Goal: Task Accomplishment & Management: Manage account settings

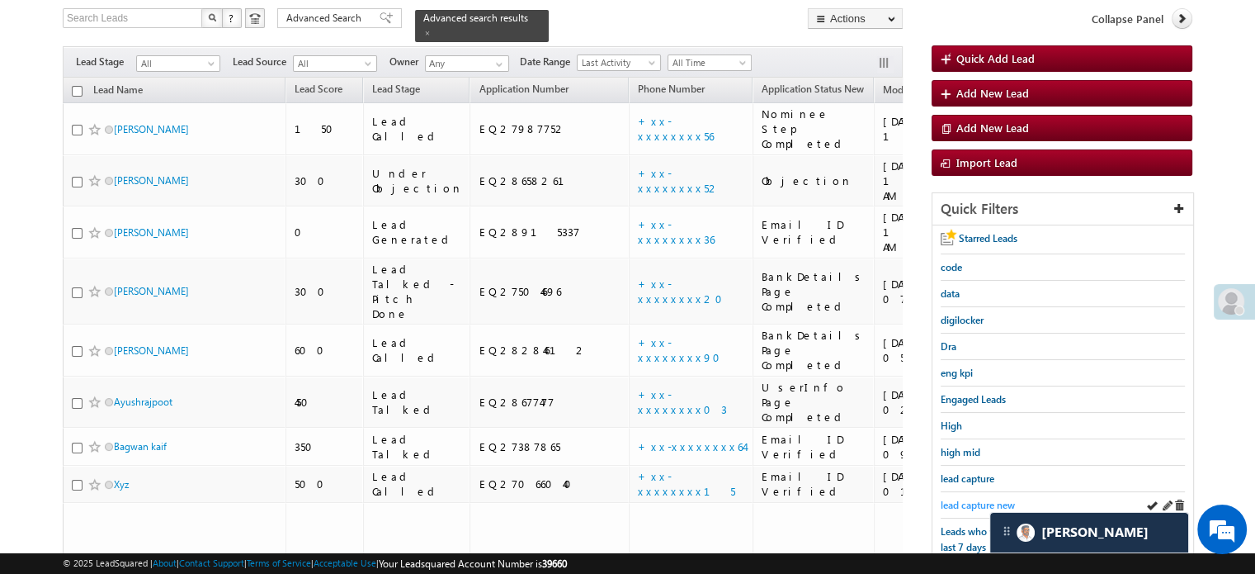
scroll to position [6540, 0]
click at [976, 499] on span "lead capture new" at bounding box center [978, 505] width 74 height 12
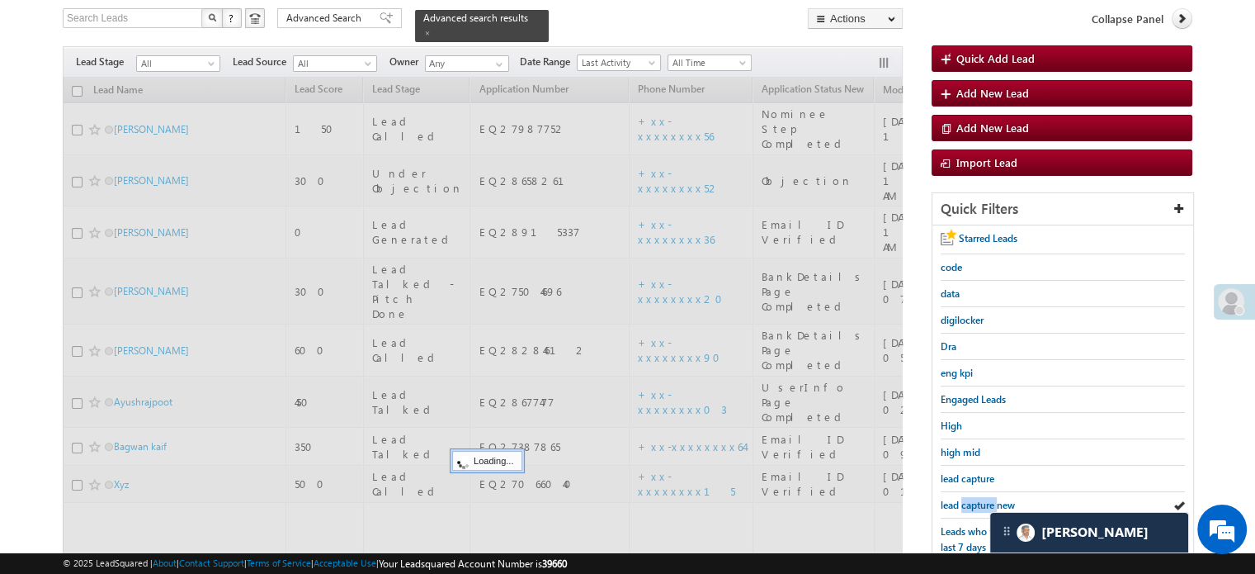
click at [976, 499] on span "lead capture new" at bounding box center [978, 505] width 74 height 12
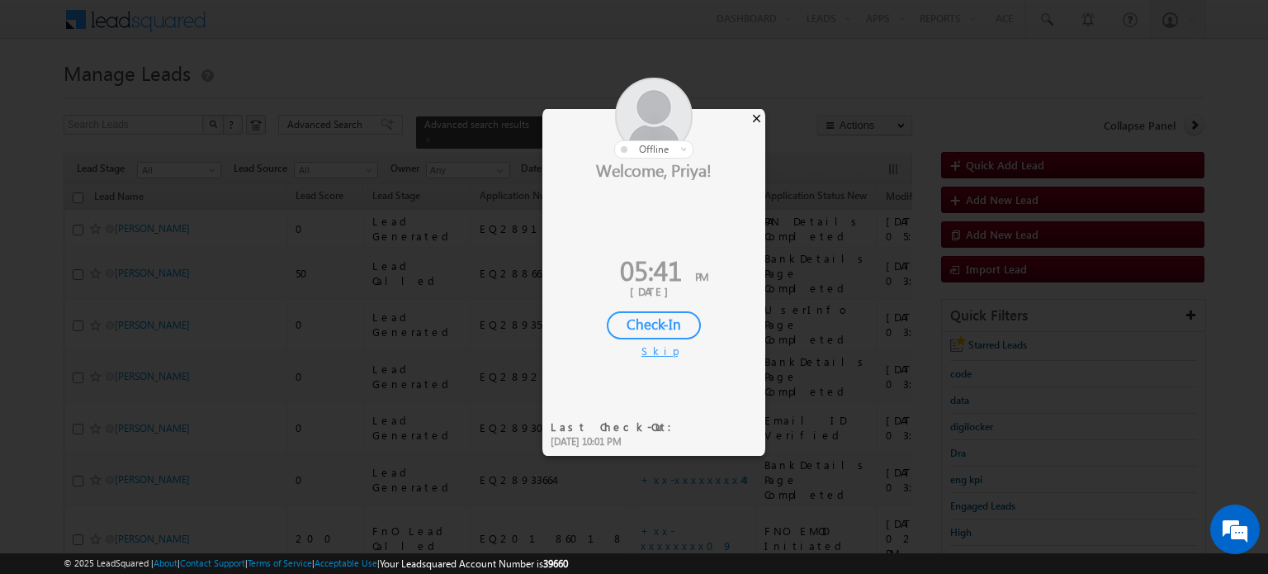
click at [762, 124] on div "×" at bounding box center [756, 118] width 17 height 18
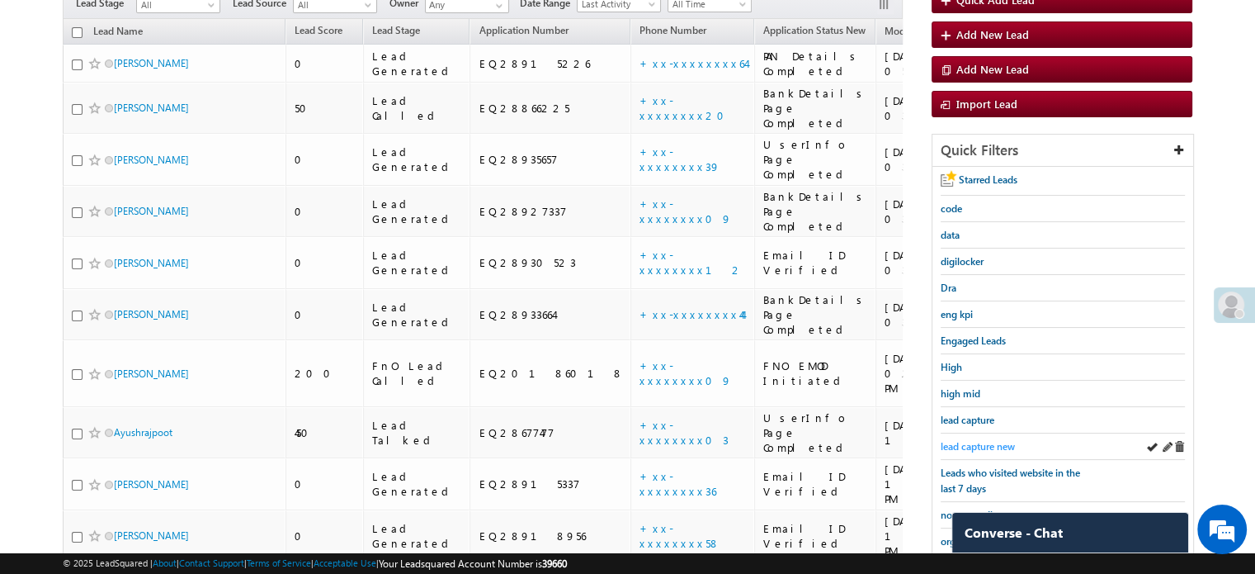
click at [984, 442] on span "lead capture new" at bounding box center [978, 446] width 74 height 12
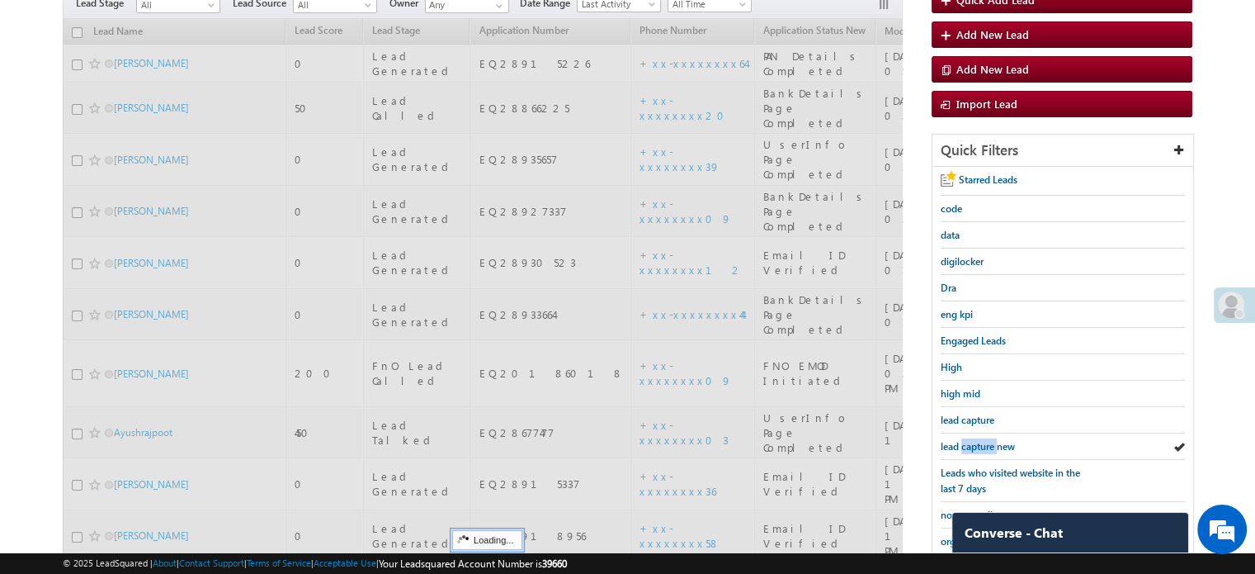
click at [984, 442] on span "lead capture new" at bounding box center [978, 446] width 74 height 12
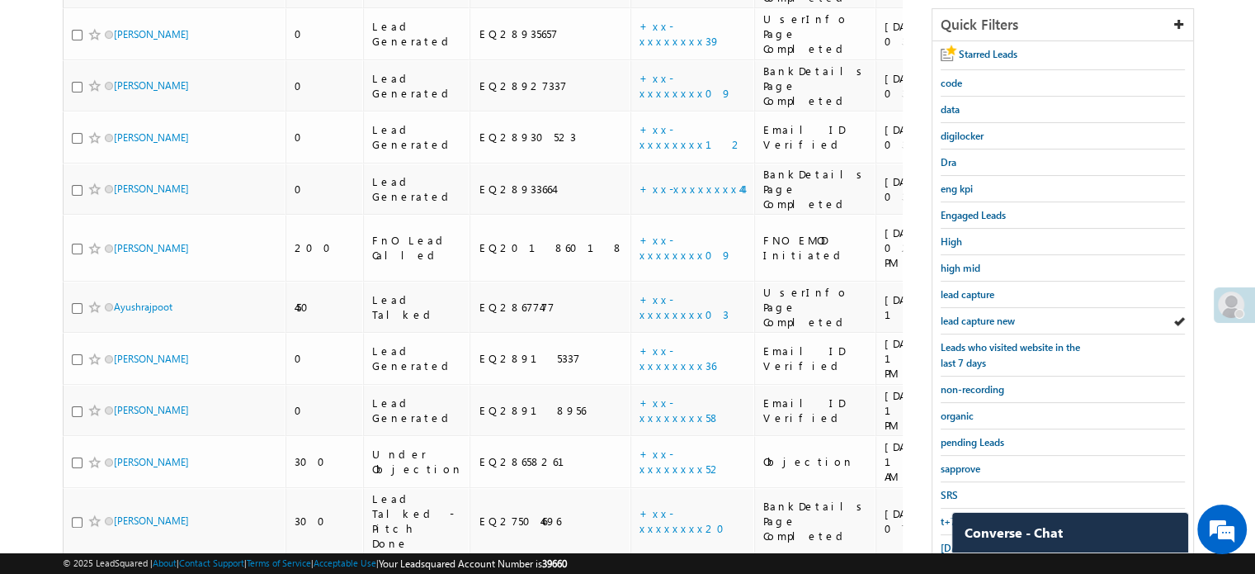
scroll to position [413, 0]
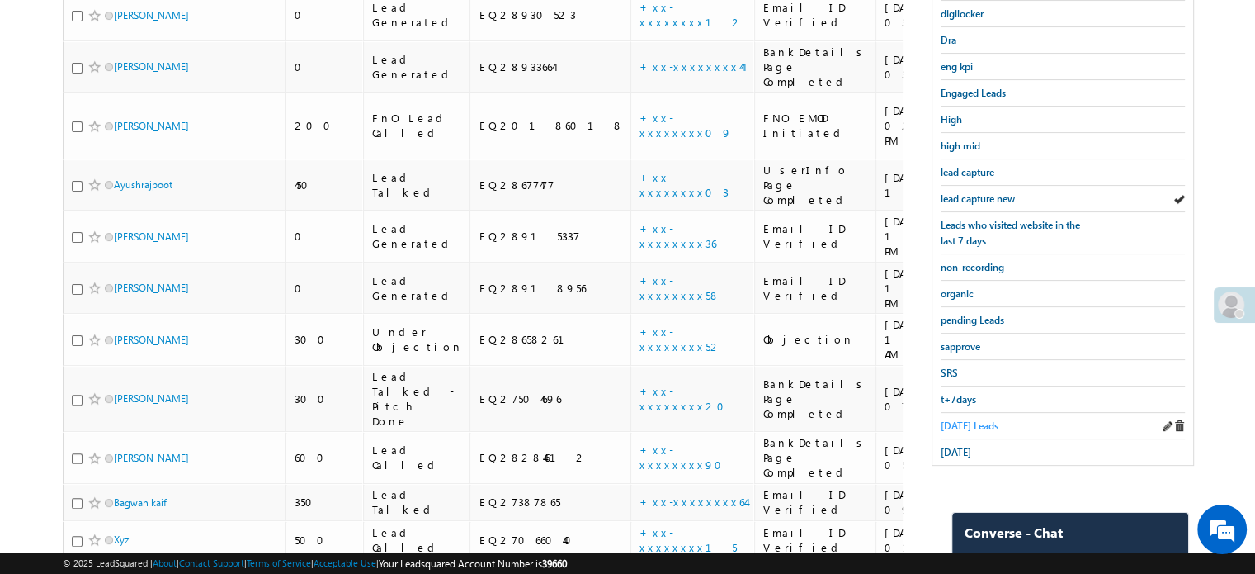
click at [971, 419] on span "Today's Leads" at bounding box center [970, 425] width 58 height 12
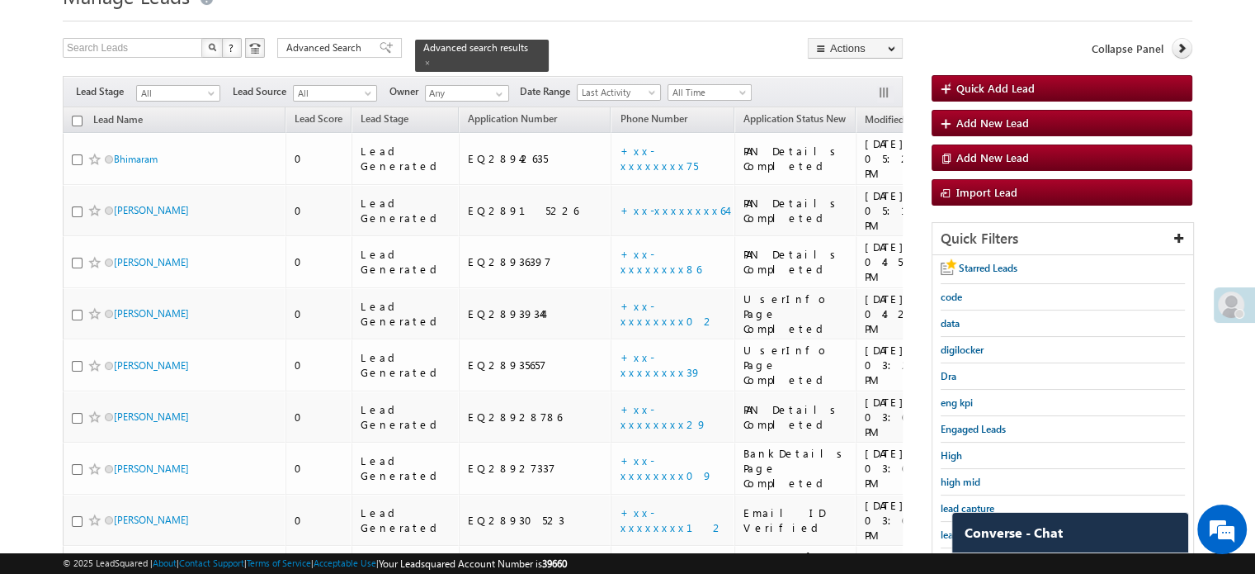
scroll to position [242, 0]
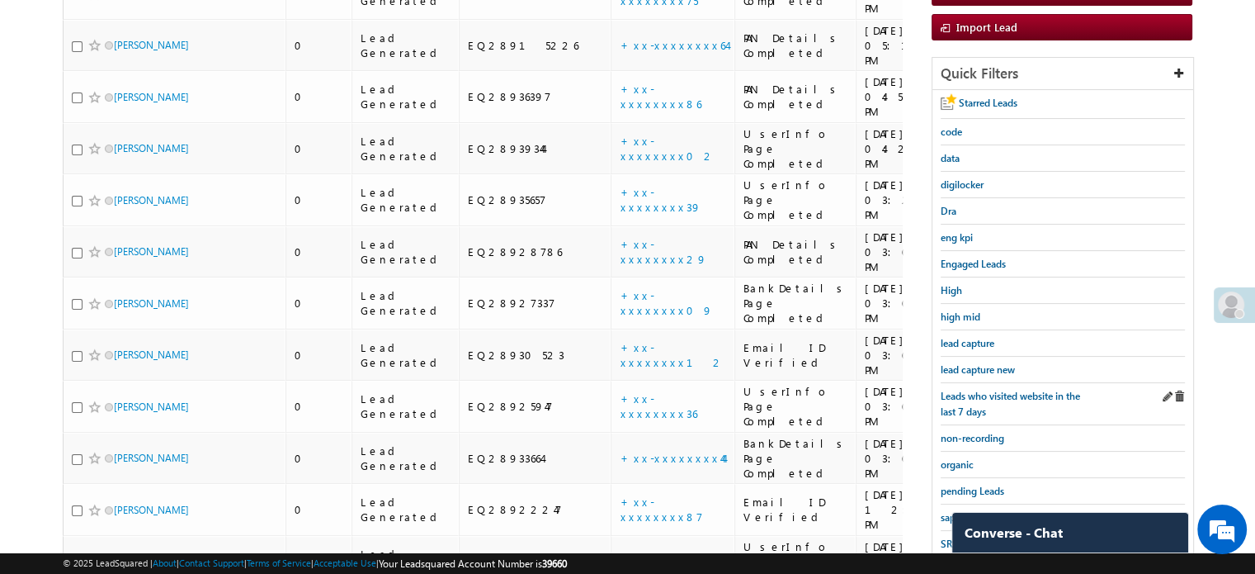
click at [987, 383] on div "Leads who visited website in the last 7 days" at bounding box center [1063, 404] width 244 height 42
click at [987, 363] on span "lead capture new" at bounding box center [978, 369] width 74 height 12
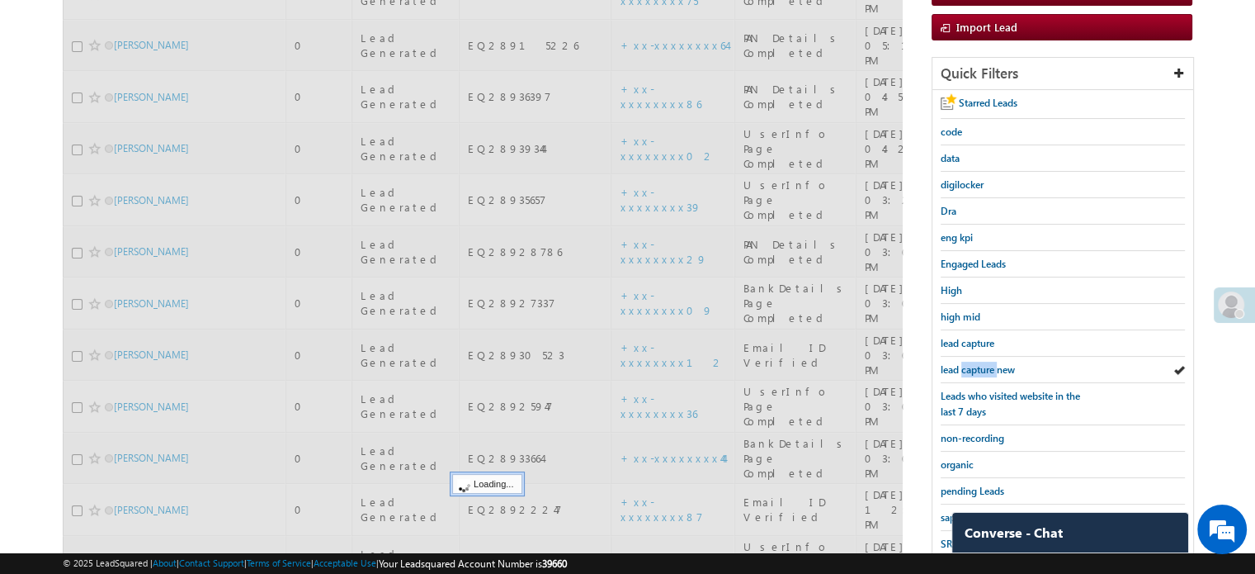
click at [987, 363] on span "lead capture new" at bounding box center [978, 369] width 74 height 12
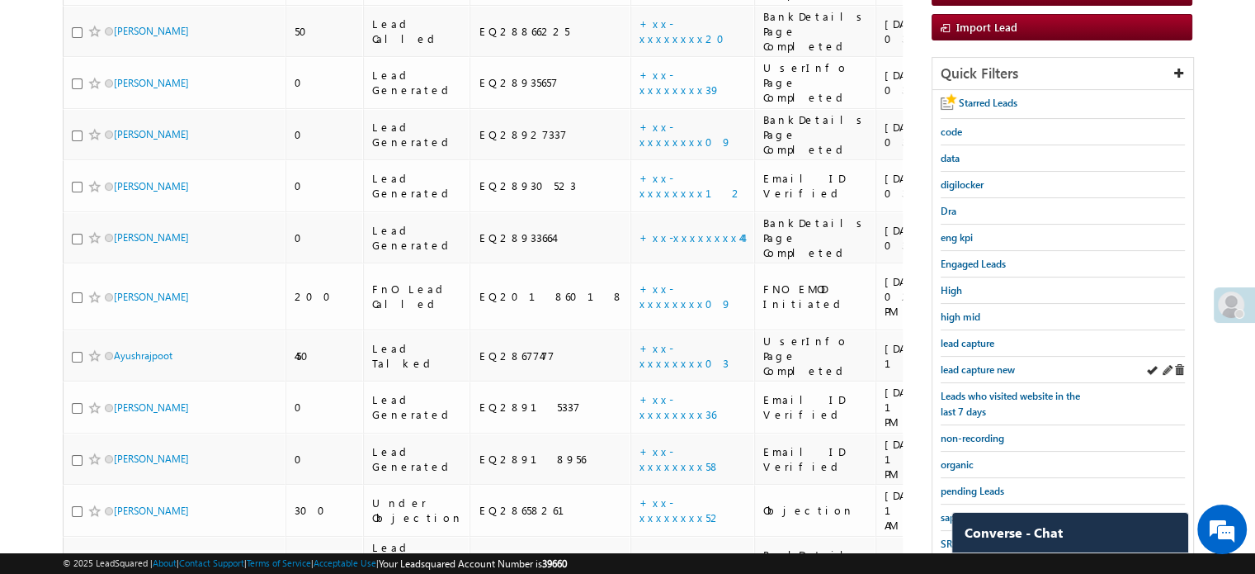
click at [994, 357] on div "lead capture new" at bounding box center [1063, 370] width 244 height 26
click at [994, 363] on span "lead capture new" at bounding box center [978, 369] width 74 height 12
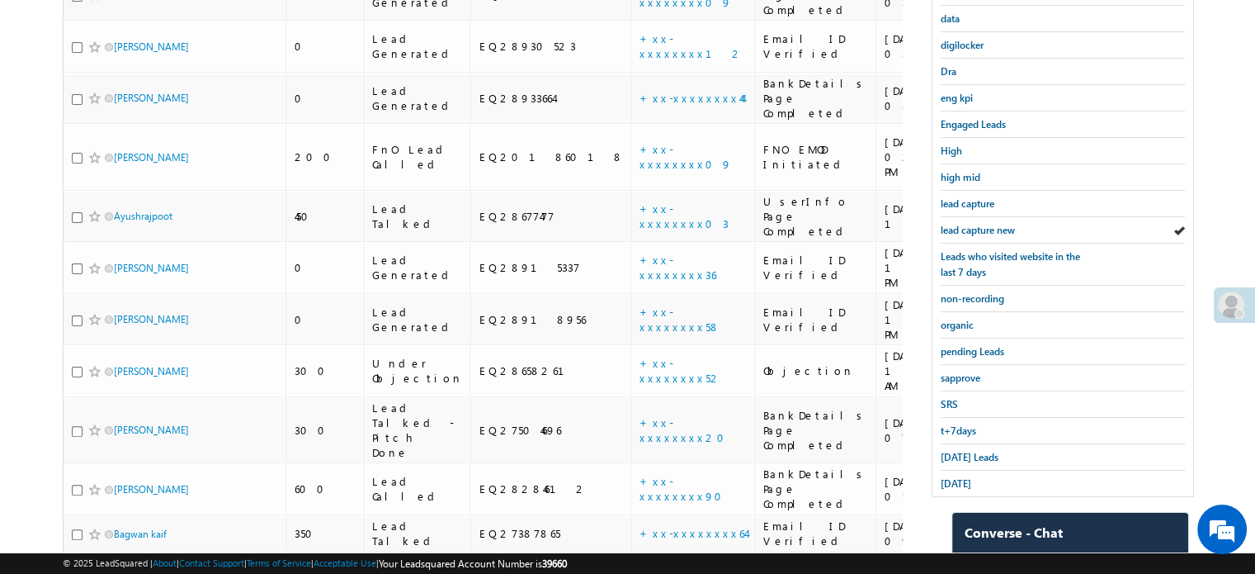
scroll to position [407, 0]
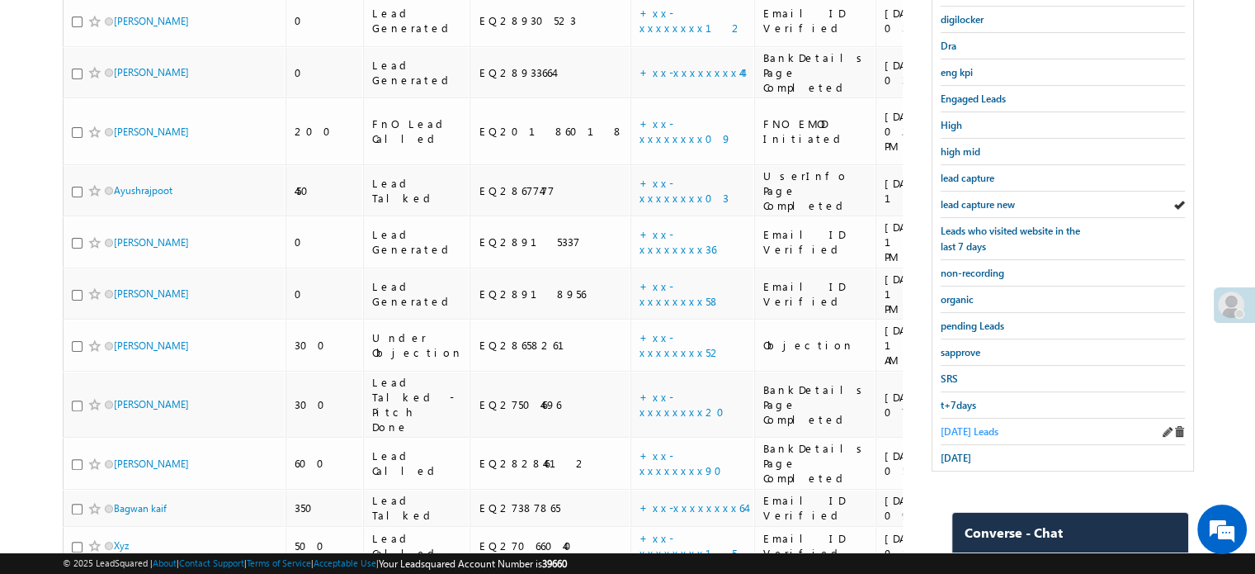
click at [970, 425] on span "Today's Leads" at bounding box center [970, 431] width 58 height 12
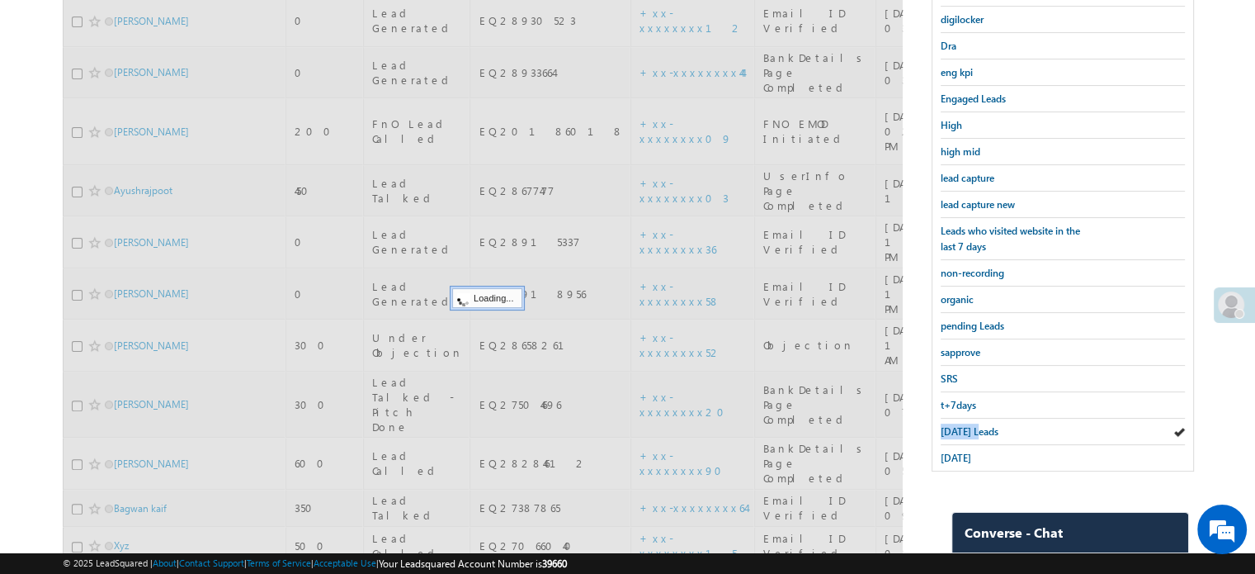
click at [970, 425] on span "Today's Leads" at bounding box center [970, 431] width 58 height 12
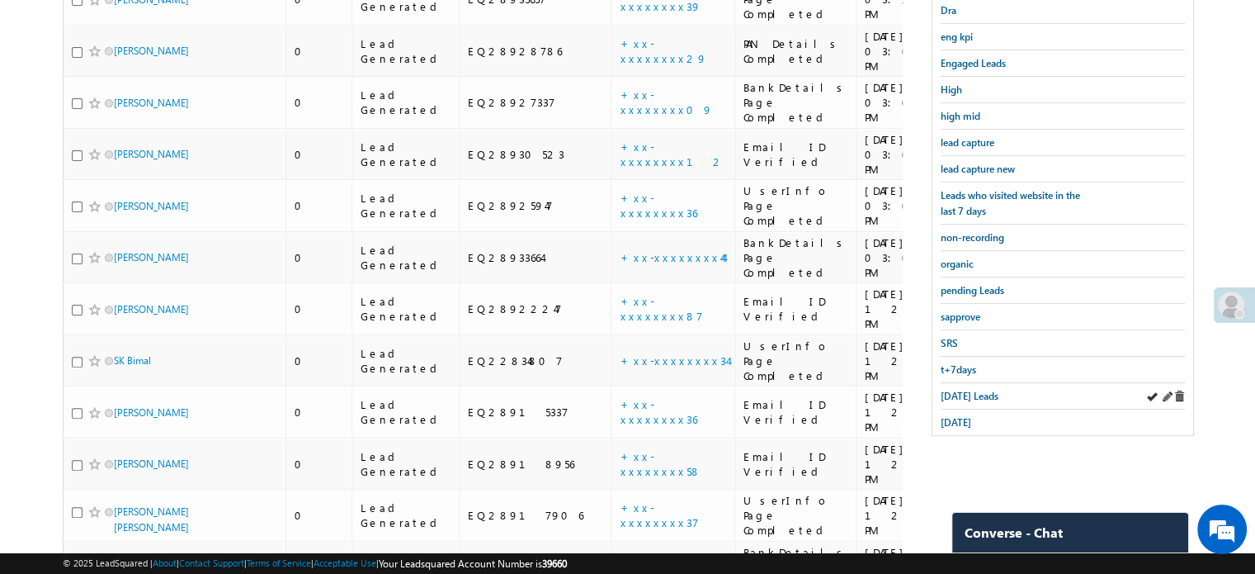
scroll to position [324, 0]
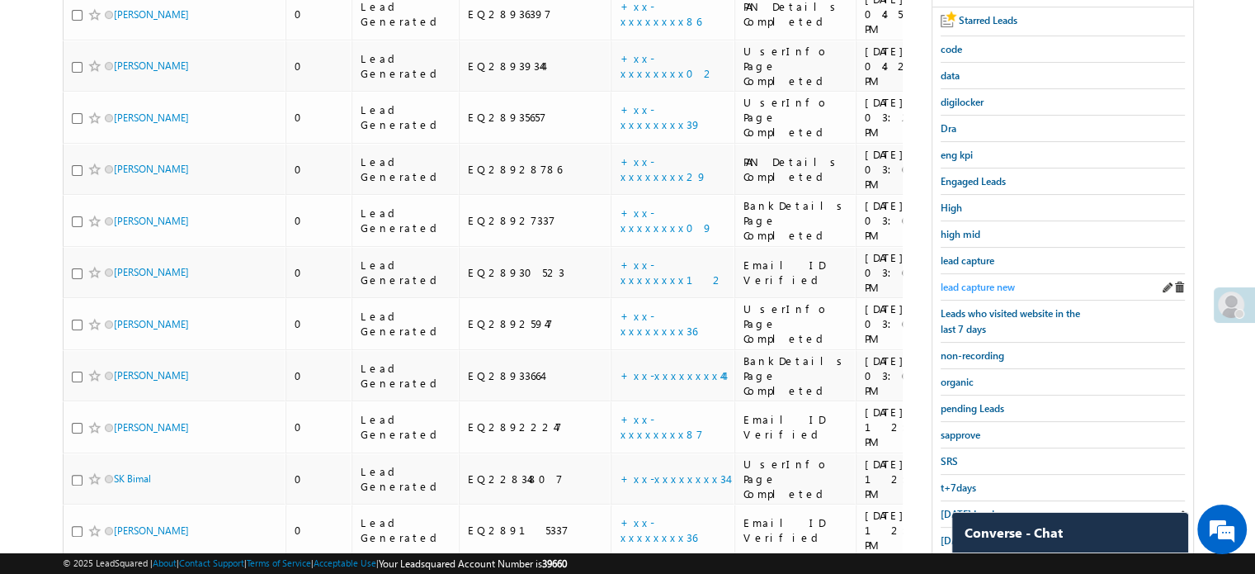
click at [987, 281] on span "lead capture new" at bounding box center [978, 287] width 74 height 12
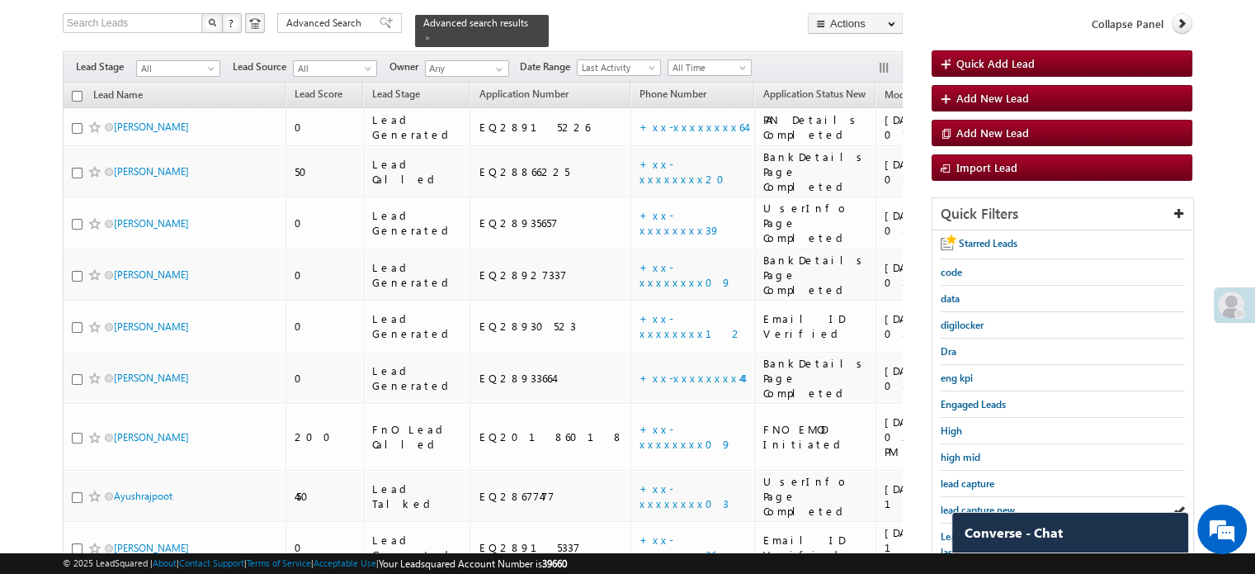
scroll to position [330, 0]
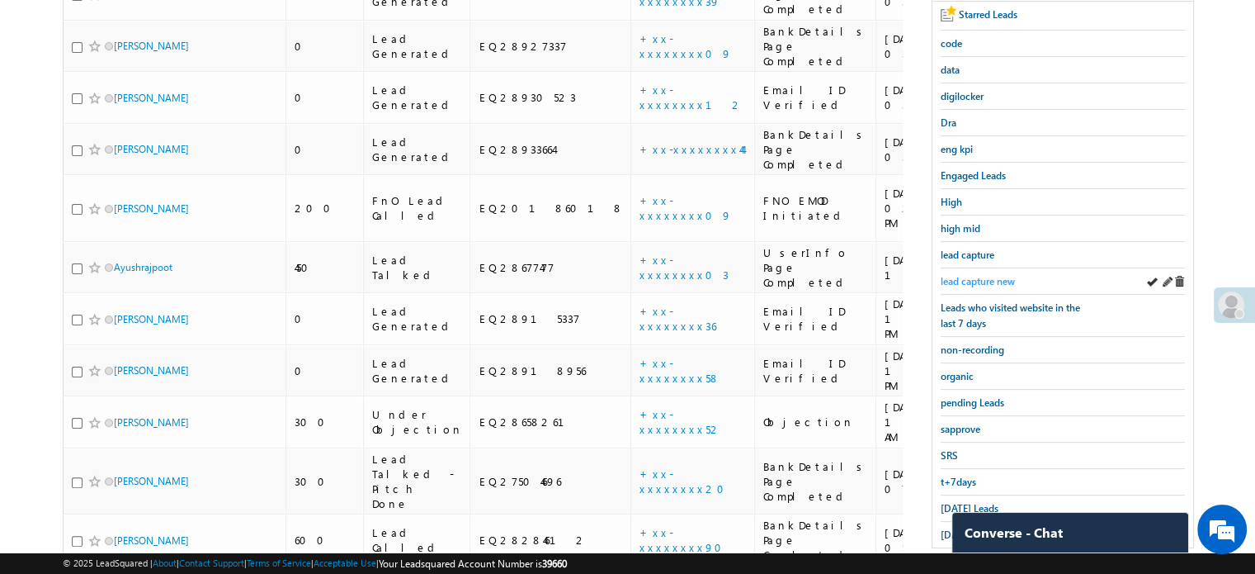
click at [979, 275] on span "lead capture new" at bounding box center [978, 281] width 74 height 12
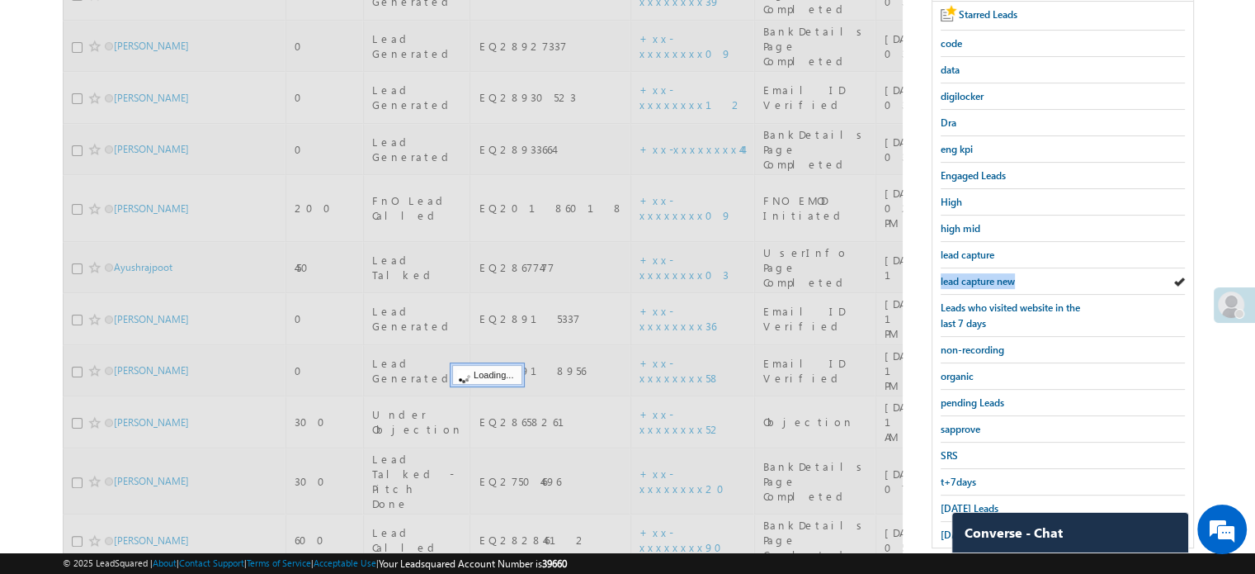
click at [979, 275] on span "lead capture new" at bounding box center [978, 281] width 74 height 12
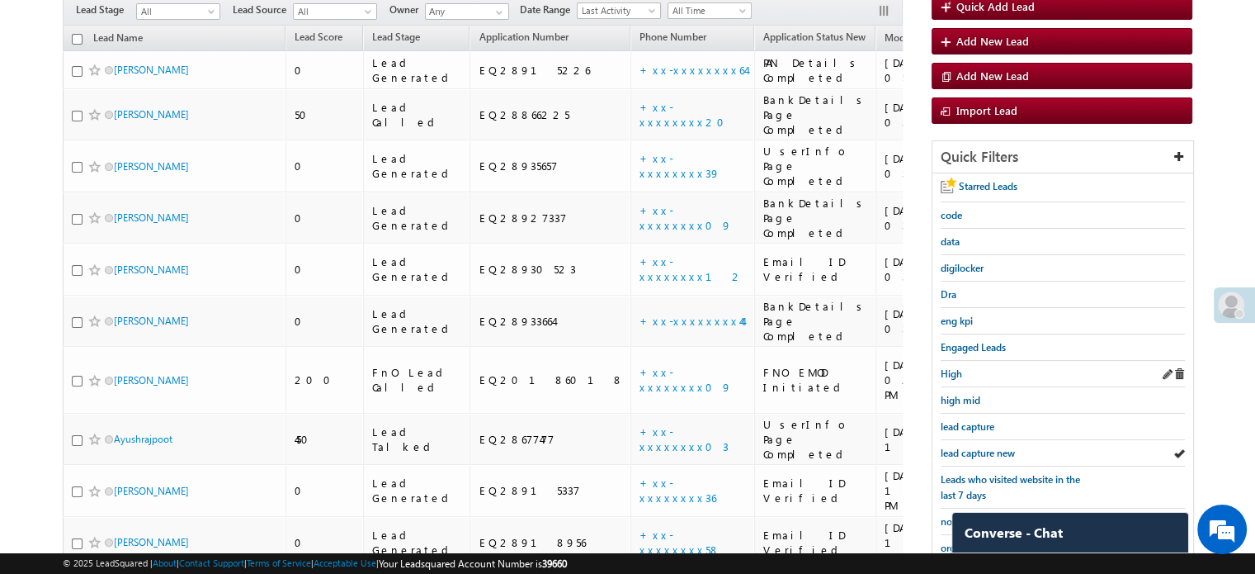
scroll to position [248, 0]
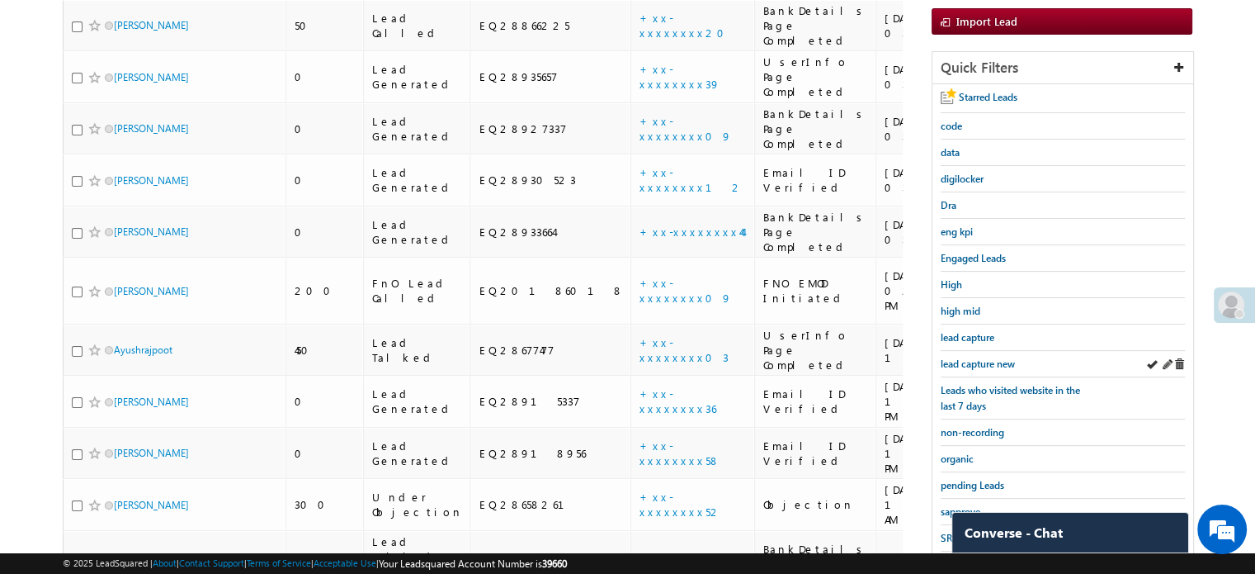
click at [972, 351] on div "lead capture new" at bounding box center [1063, 364] width 244 height 26
click at [974, 357] on span "lead capture new" at bounding box center [978, 363] width 74 height 12
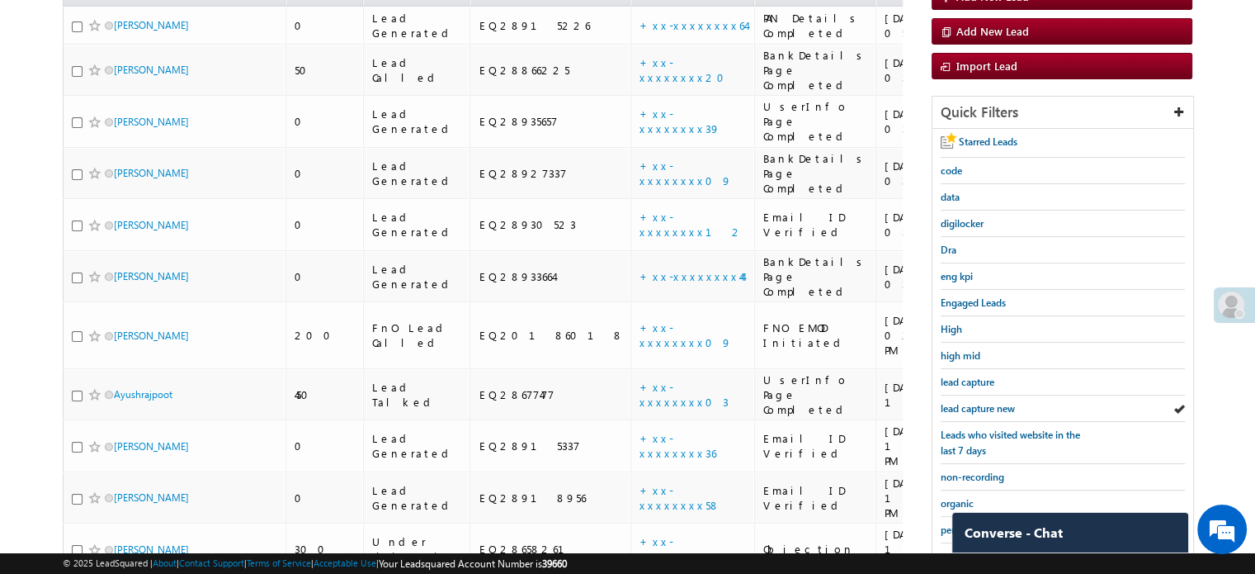
scroll to position [165, 0]
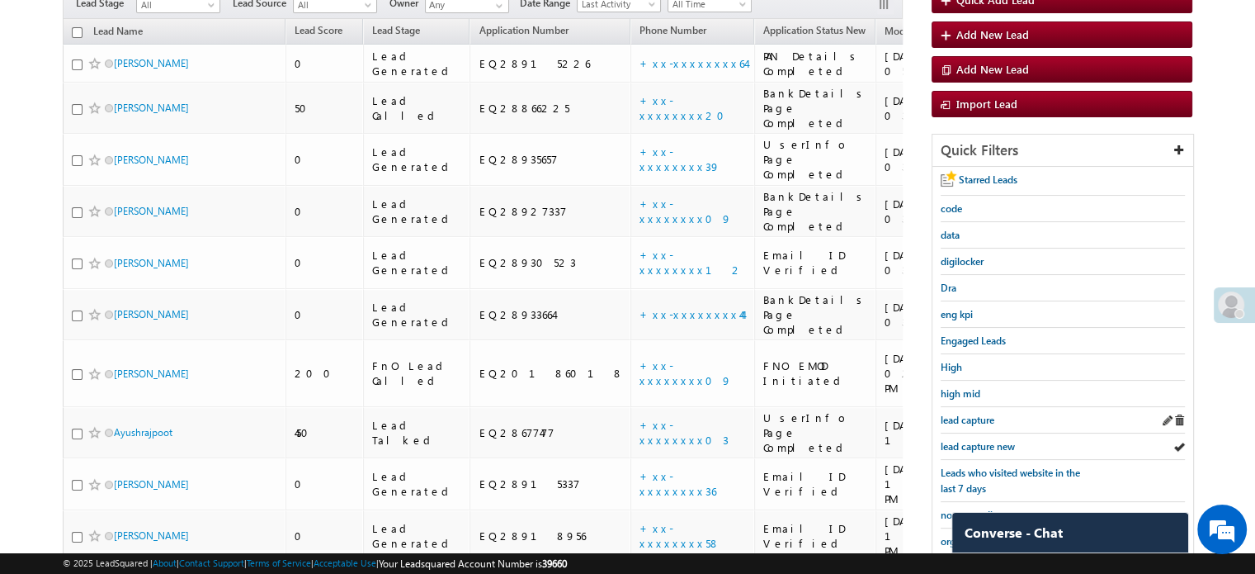
click at [971, 427] on div "lead capture" at bounding box center [1063, 420] width 244 height 26
click at [978, 428] on div "lead capture" at bounding box center [1063, 420] width 244 height 26
click at [993, 440] on span "lead capture new" at bounding box center [978, 446] width 74 height 12
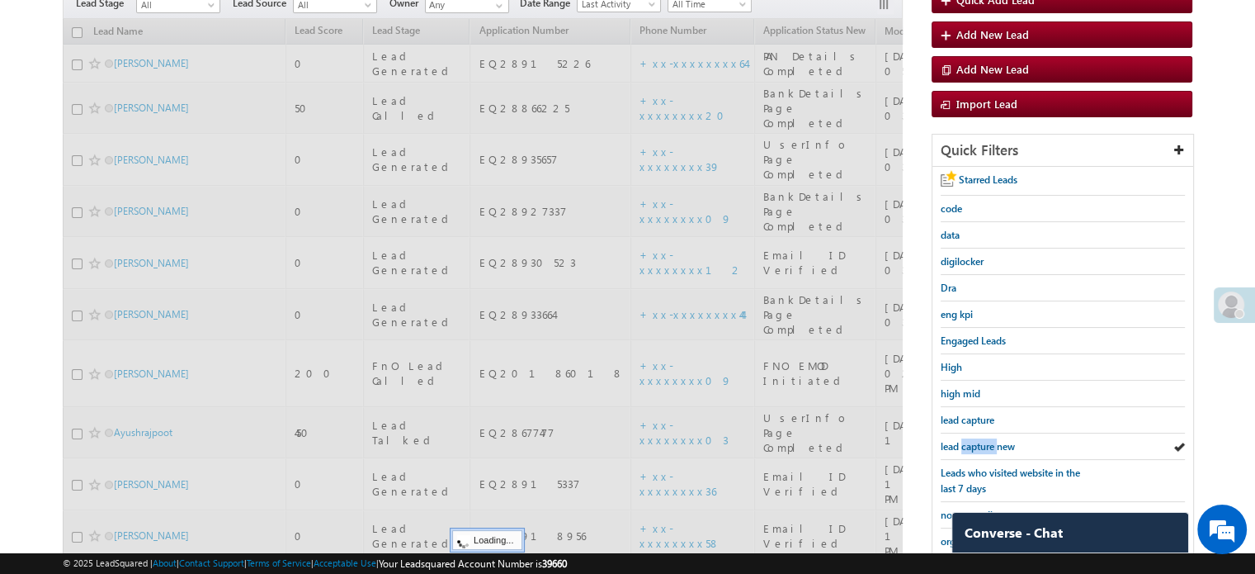
click at [993, 440] on span "lead capture new" at bounding box center [978, 446] width 74 height 12
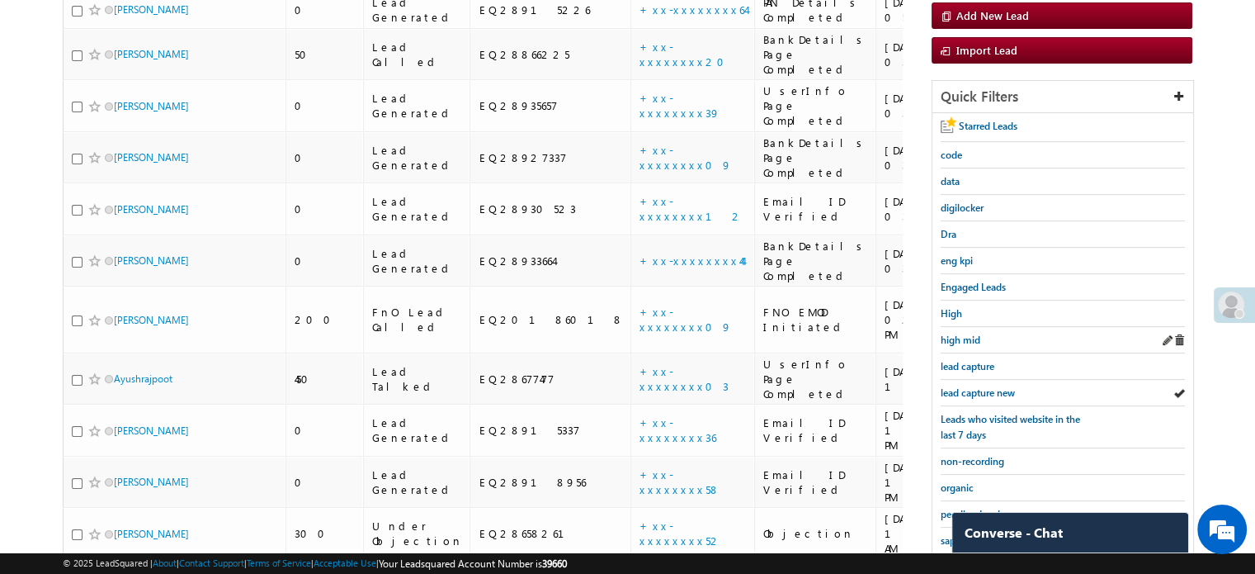
scroll to position [248, 0]
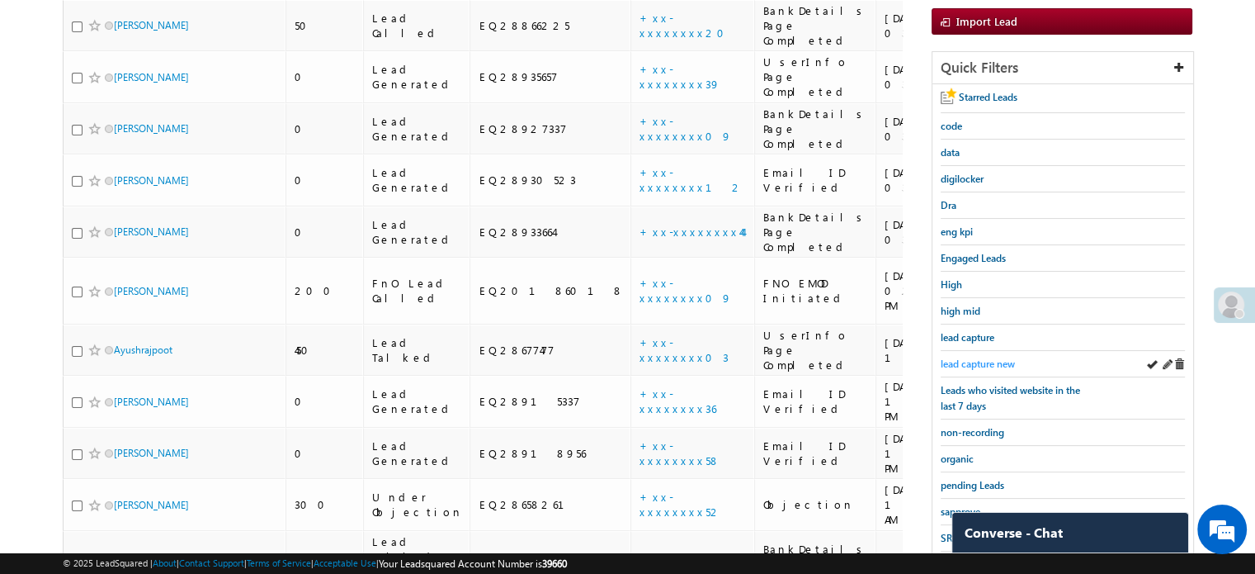
click at [977, 362] on span "lead capture new" at bounding box center [978, 363] width 74 height 12
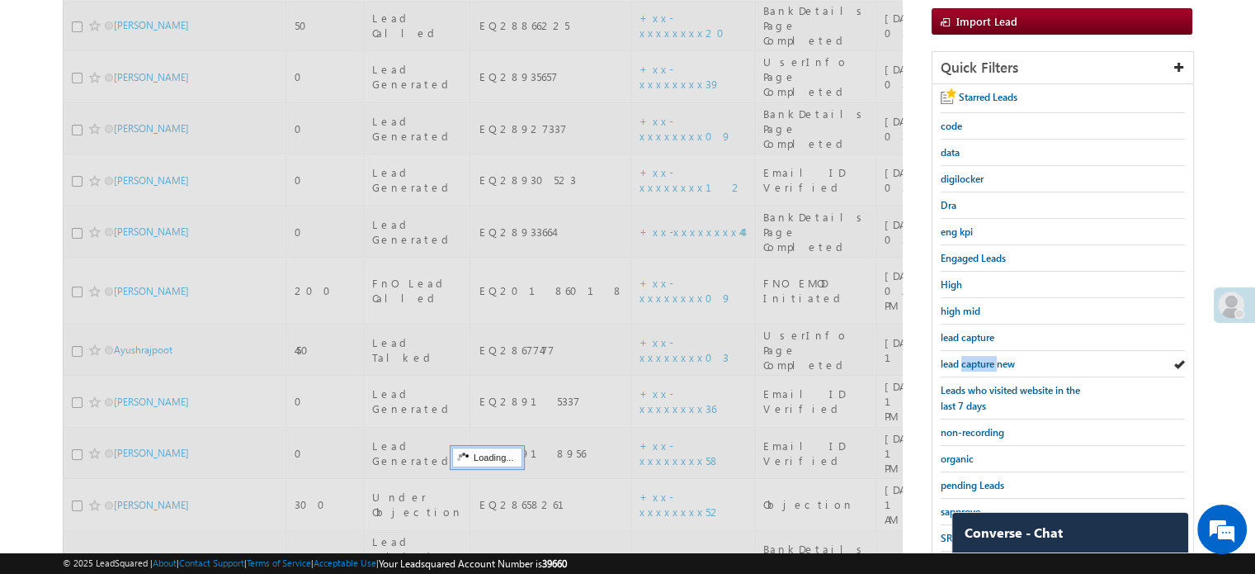
click at [977, 362] on span "lead capture new" at bounding box center [978, 363] width 74 height 12
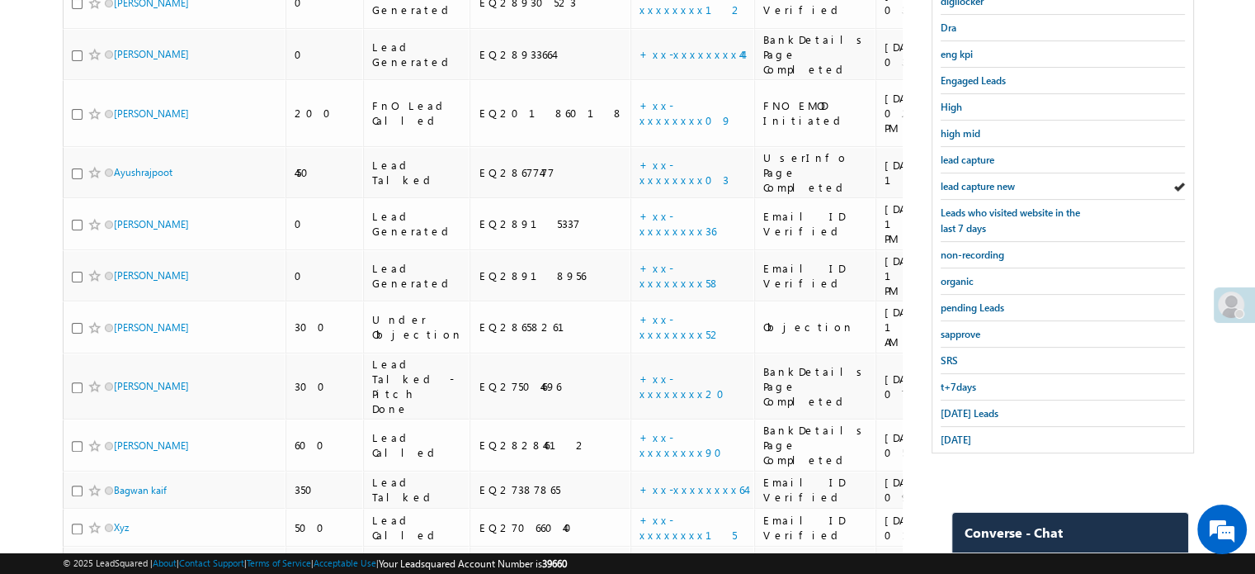
scroll to position [495, 0]
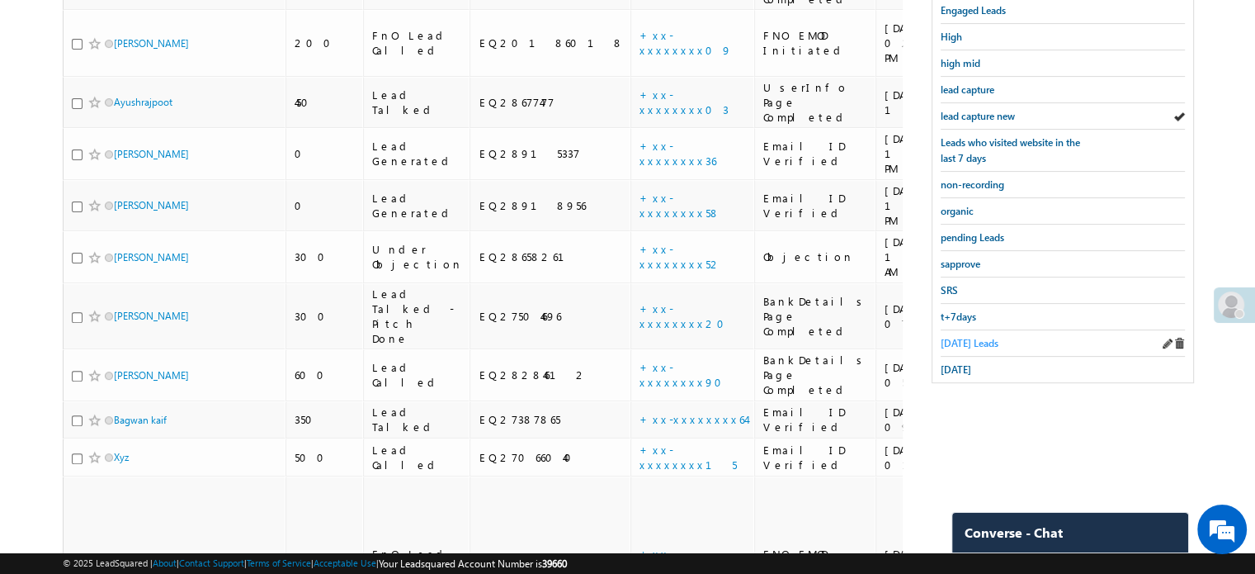
click at [981, 337] on span "Today's Leads" at bounding box center [970, 343] width 58 height 12
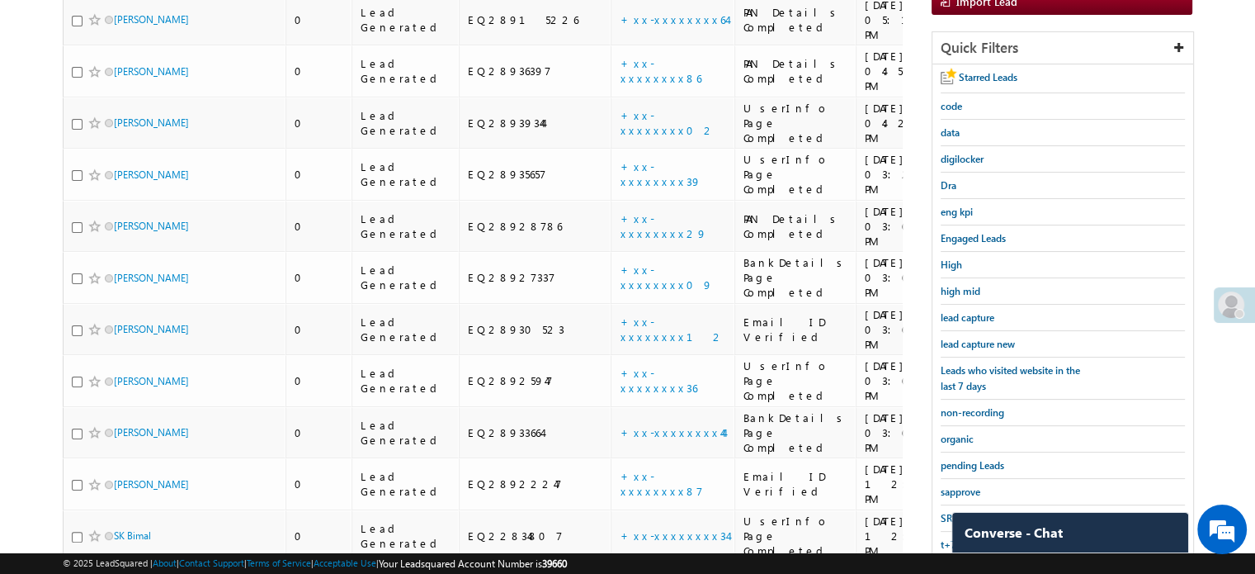
scroll to position [144, 0]
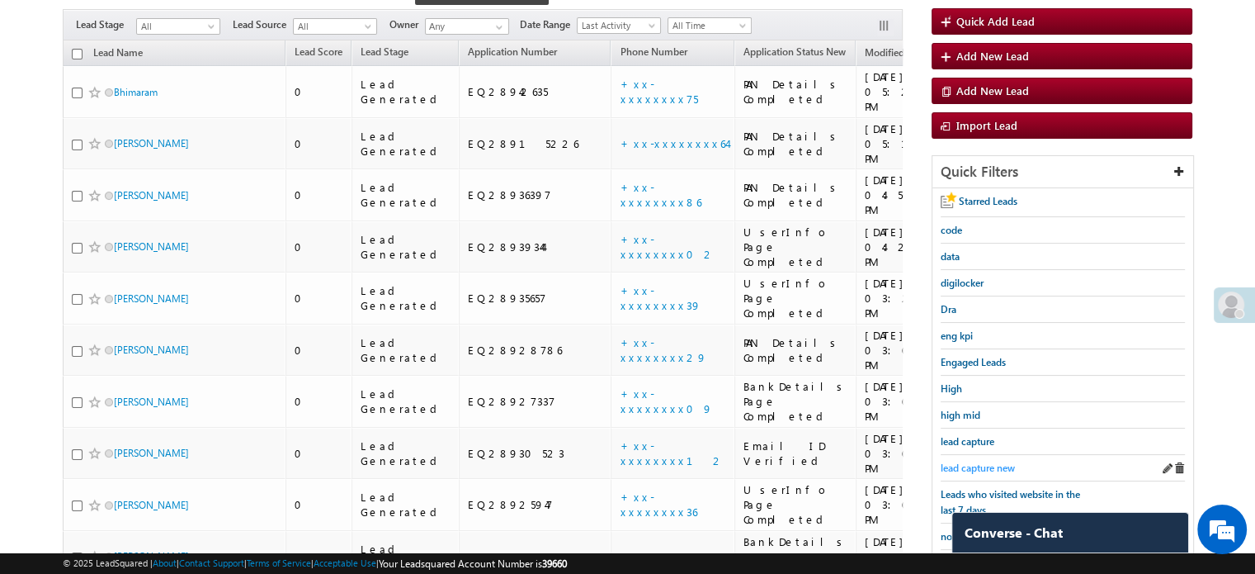
click at [967, 462] on span "lead capture new" at bounding box center [978, 467] width 74 height 12
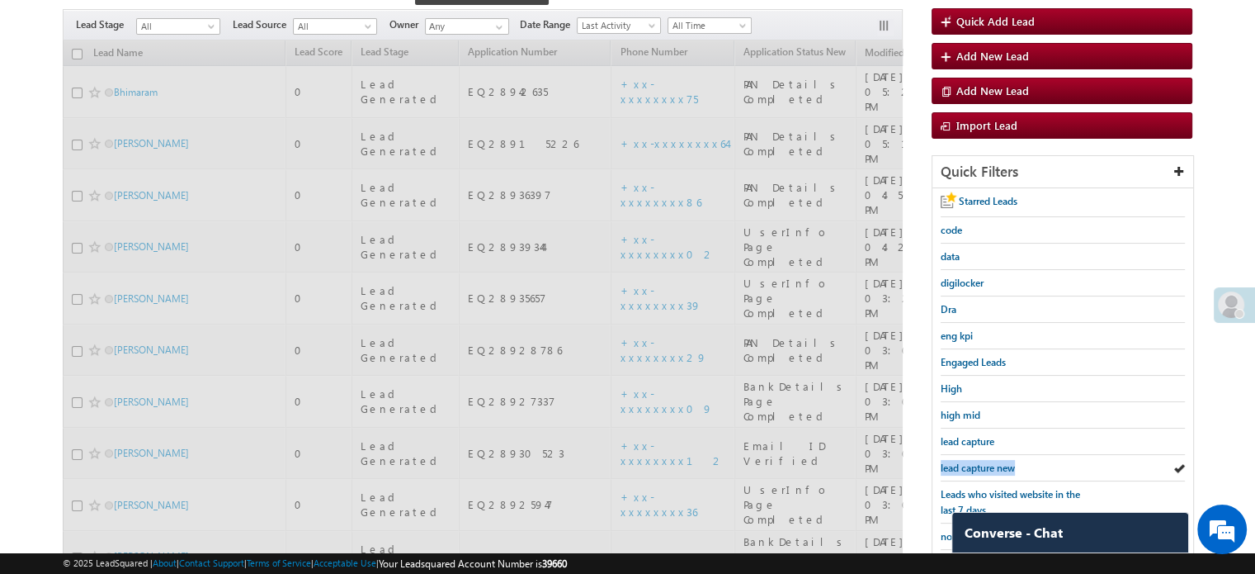
click at [967, 462] on span "lead capture new" at bounding box center [978, 467] width 74 height 12
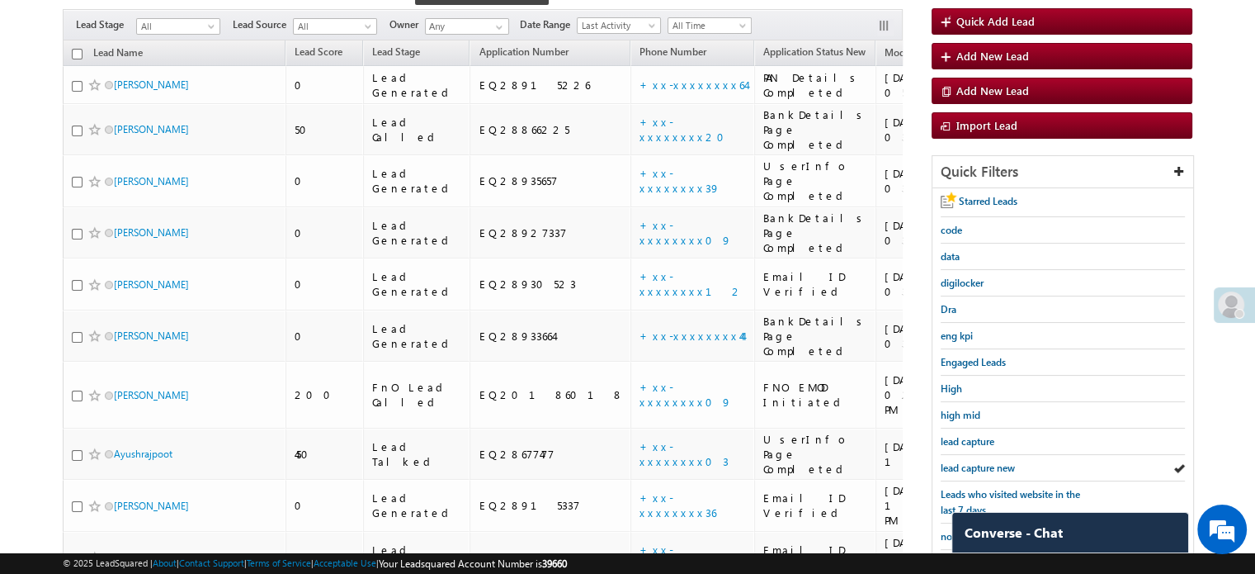
click at [967, 462] on span "lead capture new" at bounding box center [978, 467] width 74 height 12
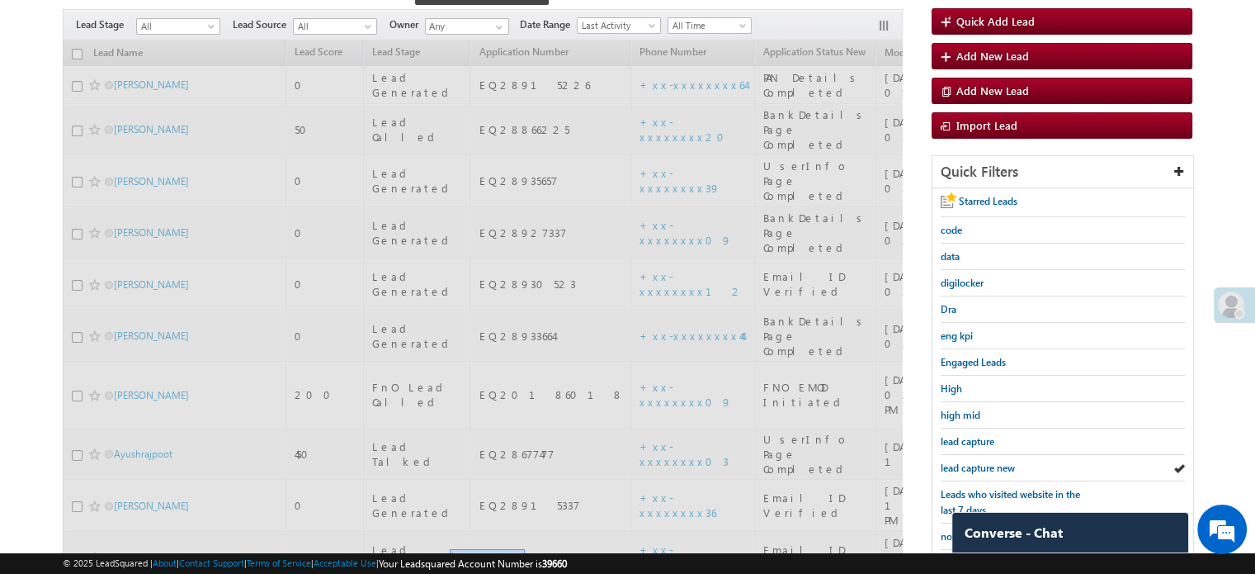
click at [967, 462] on span "lead capture new" at bounding box center [978, 467] width 74 height 12
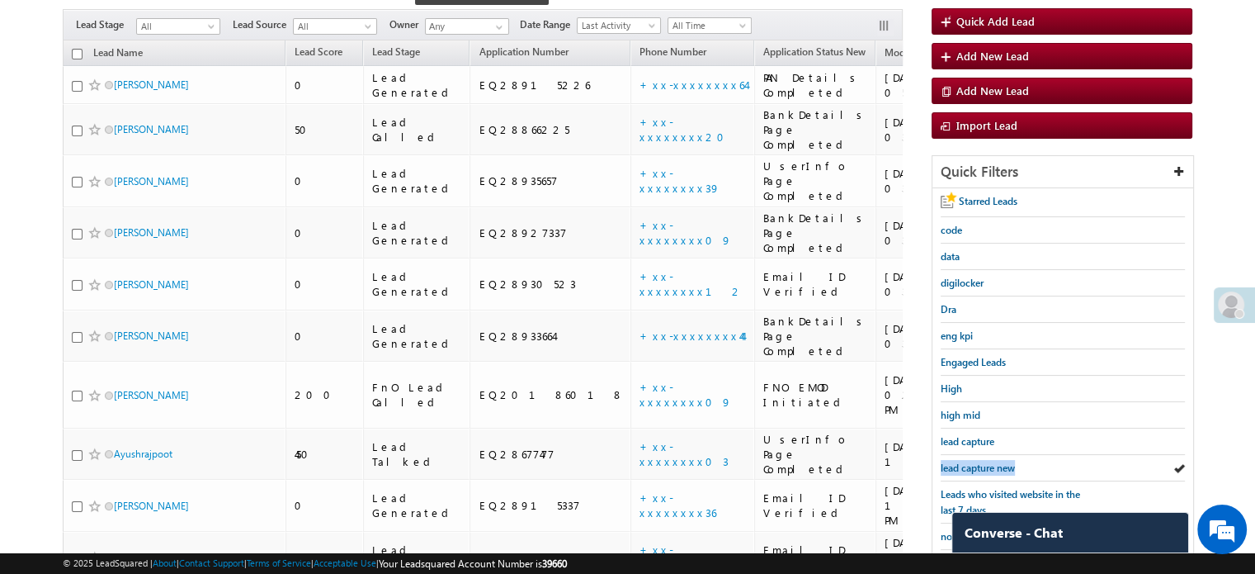
click at [967, 462] on span "lead capture new" at bounding box center [978, 467] width 74 height 12
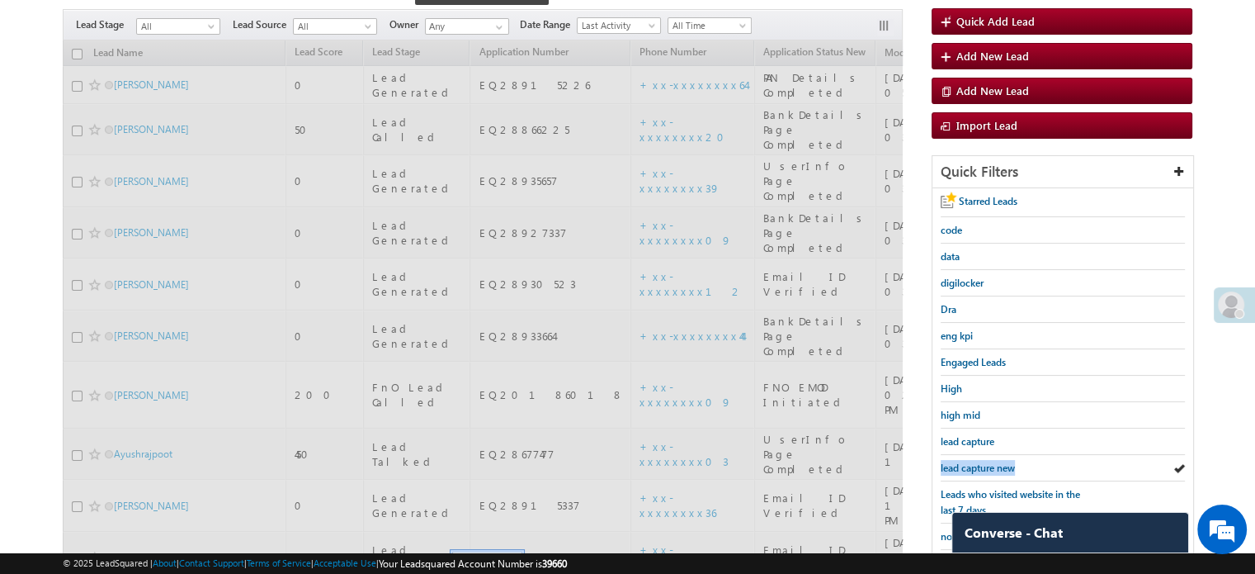
click at [967, 462] on span "lead capture new" at bounding box center [978, 467] width 74 height 12
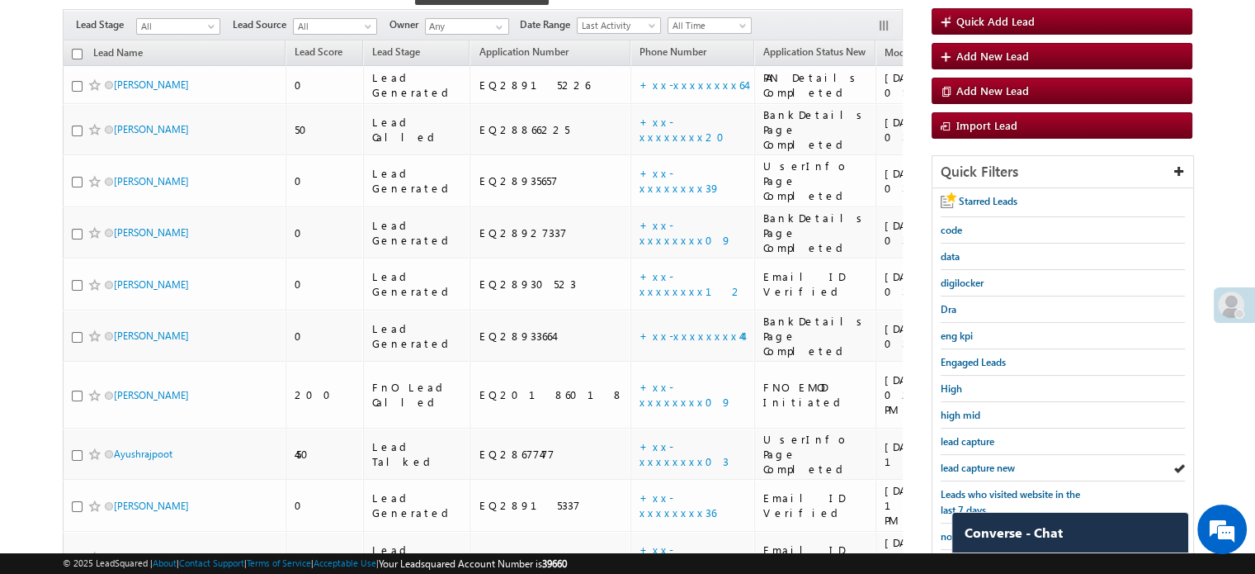
click at [967, 462] on span "lead capture new" at bounding box center [978, 467] width 74 height 12
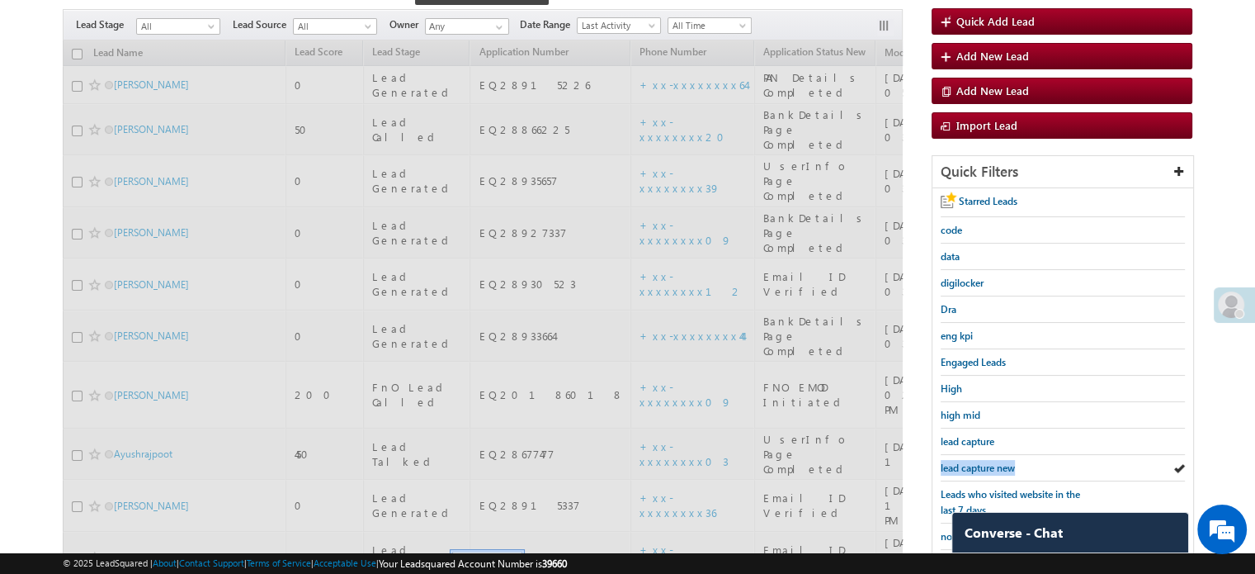
click at [967, 462] on span "lead capture new" at bounding box center [978, 467] width 74 height 12
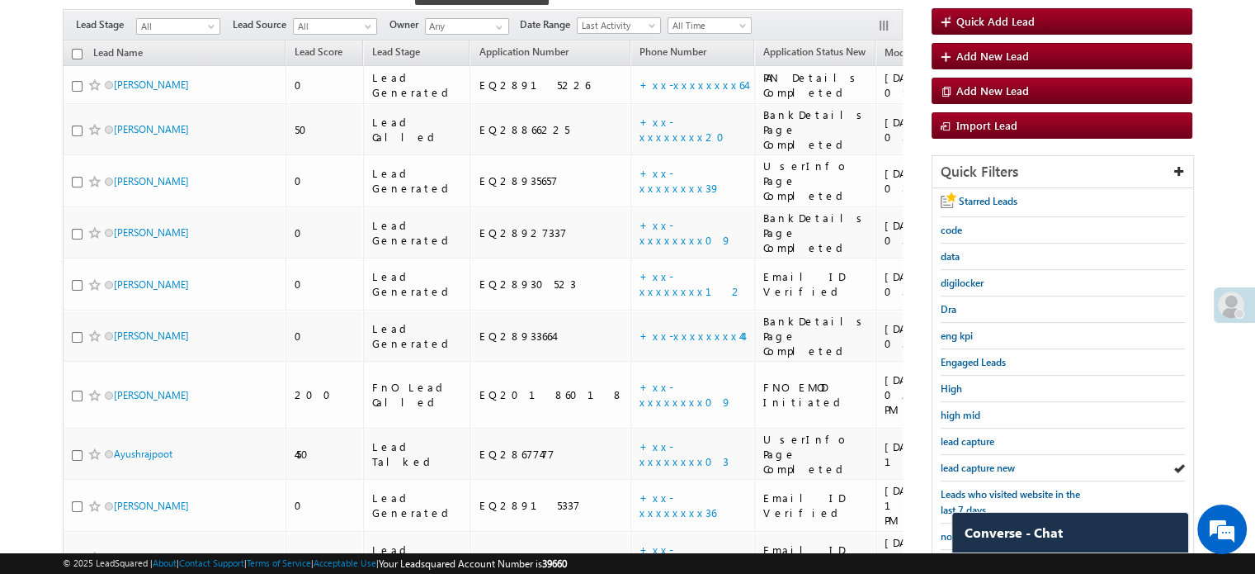
click at [967, 462] on span "lead capture new" at bounding box center [978, 467] width 74 height 12
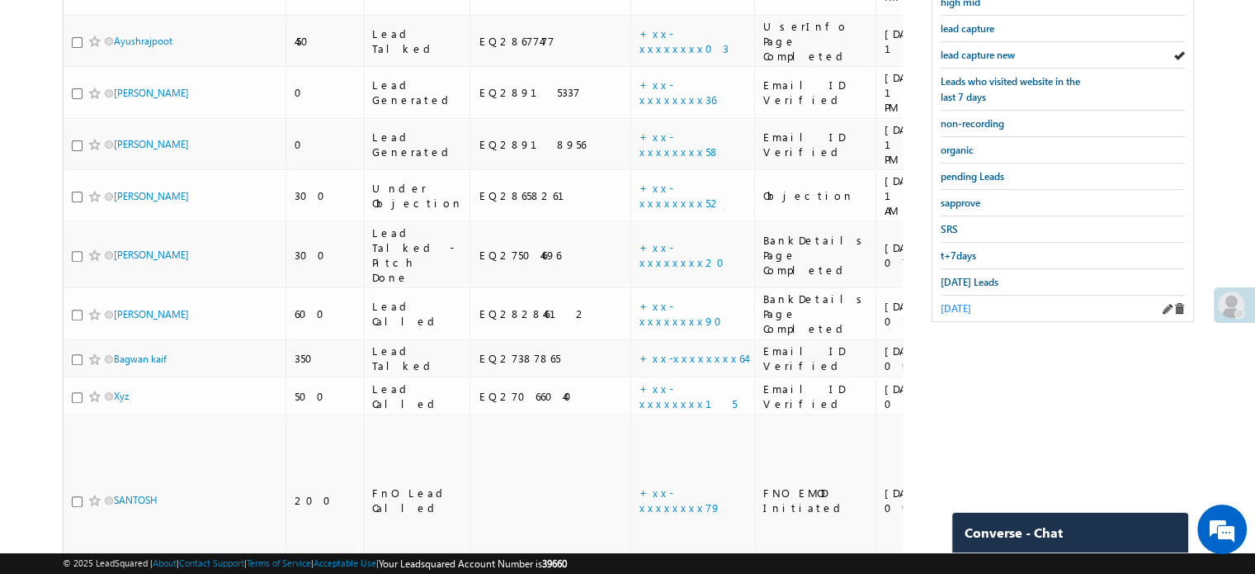
click at [968, 305] on span "yesterday" at bounding box center [956, 308] width 31 height 12
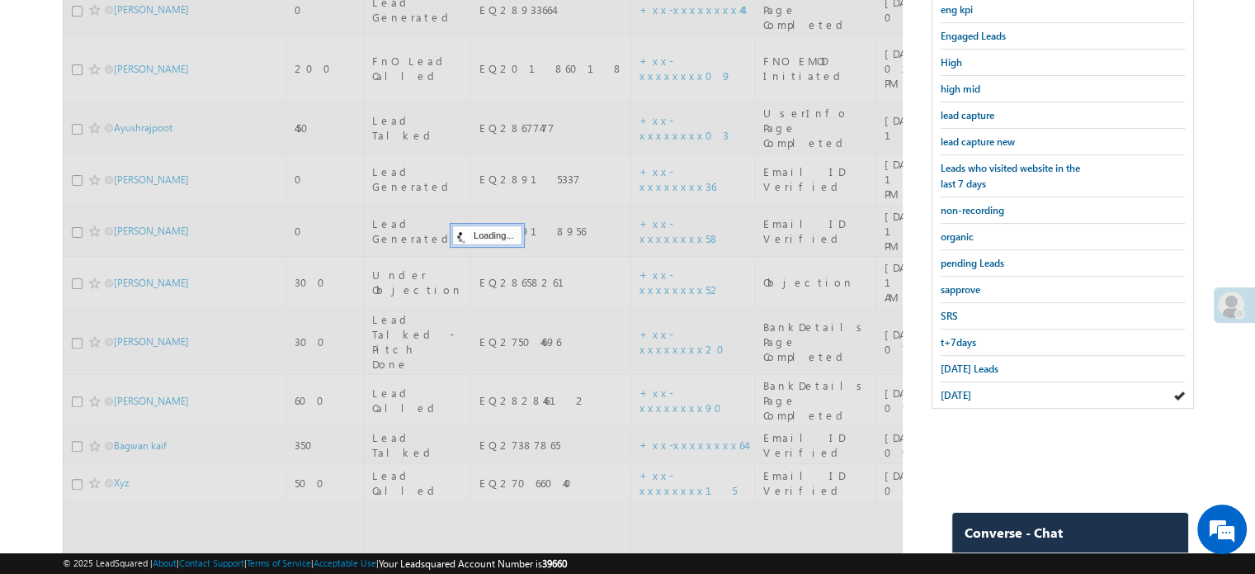
scroll to position [309, 0]
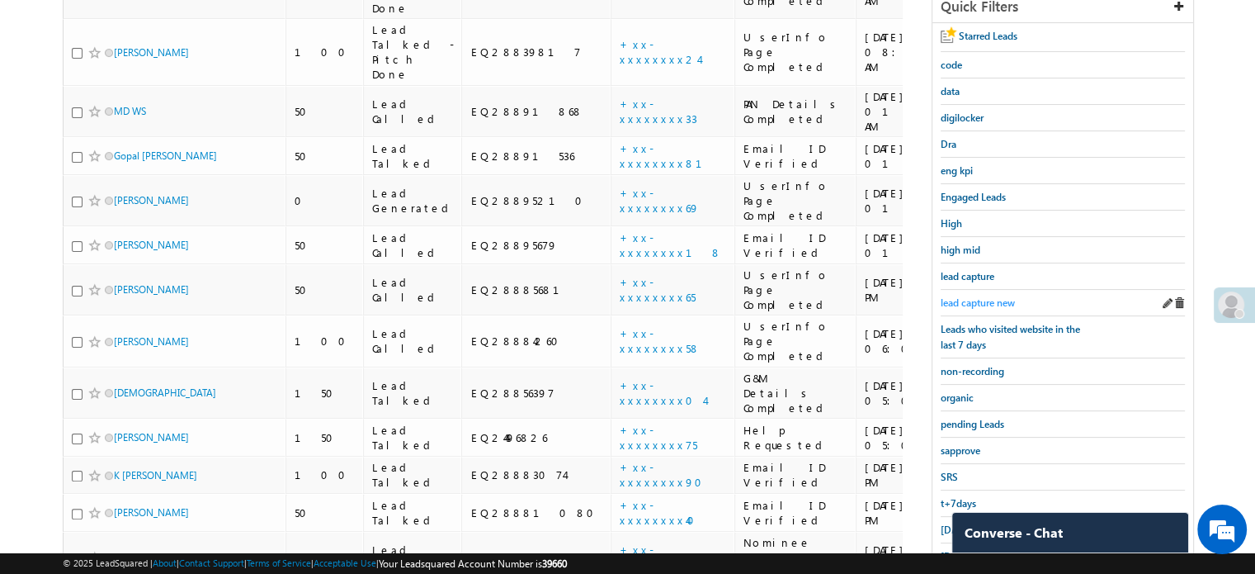
click at [982, 298] on span "lead capture new" at bounding box center [978, 302] width 74 height 12
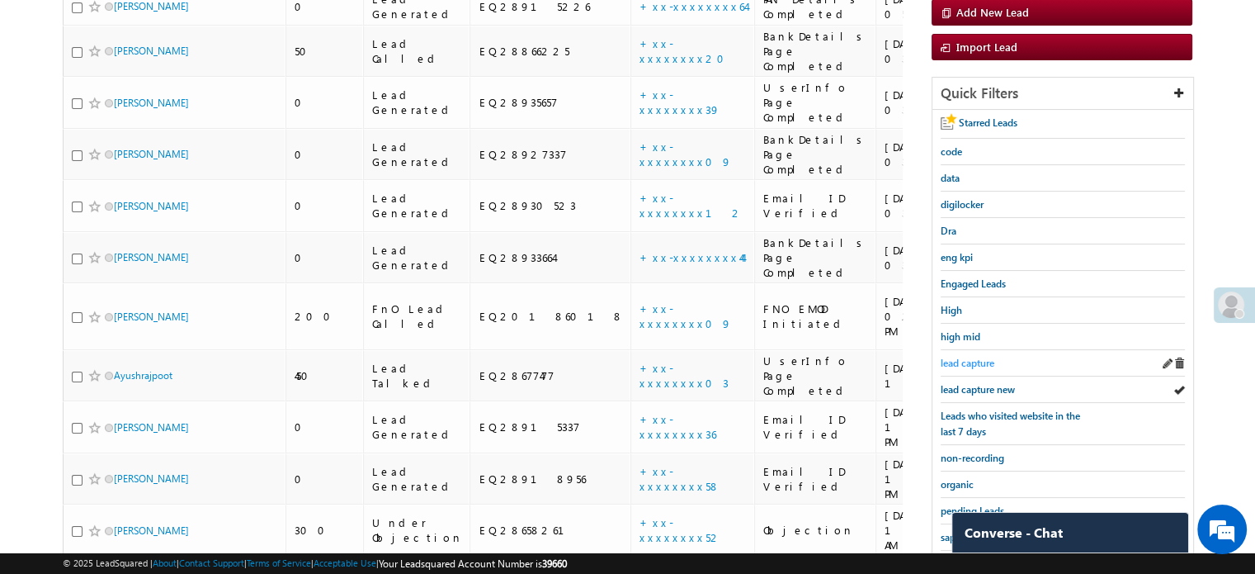
scroll to position [226, 0]
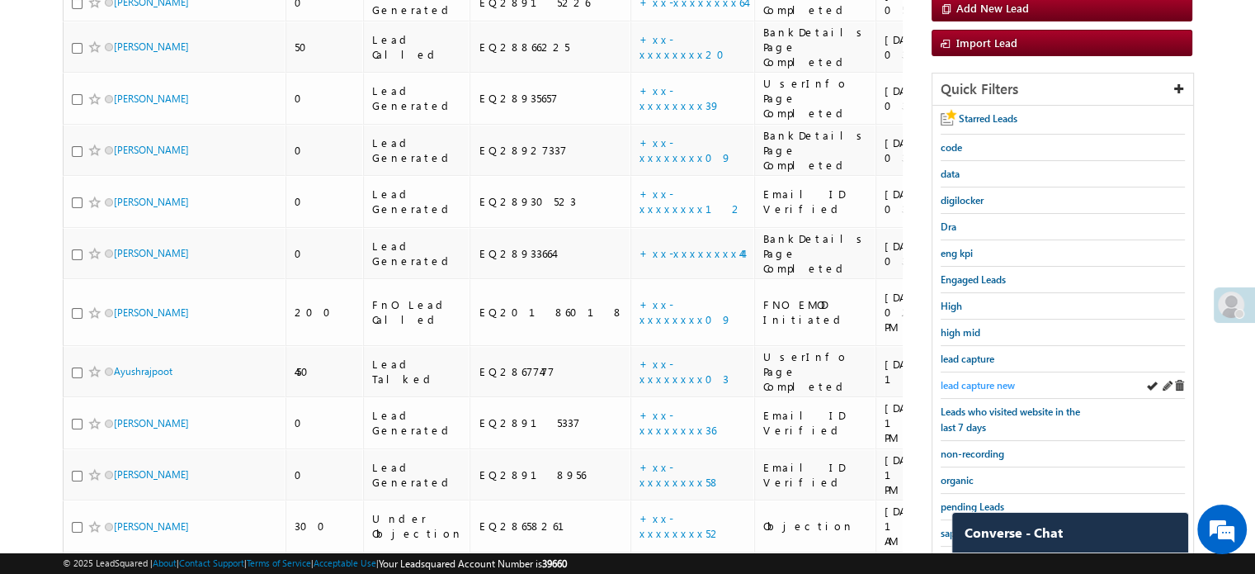
click at [984, 385] on span "lead capture new" at bounding box center [978, 385] width 74 height 12
click at [987, 385] on span "lead capture new" at bounding box center [978, 385] width 74 height 12
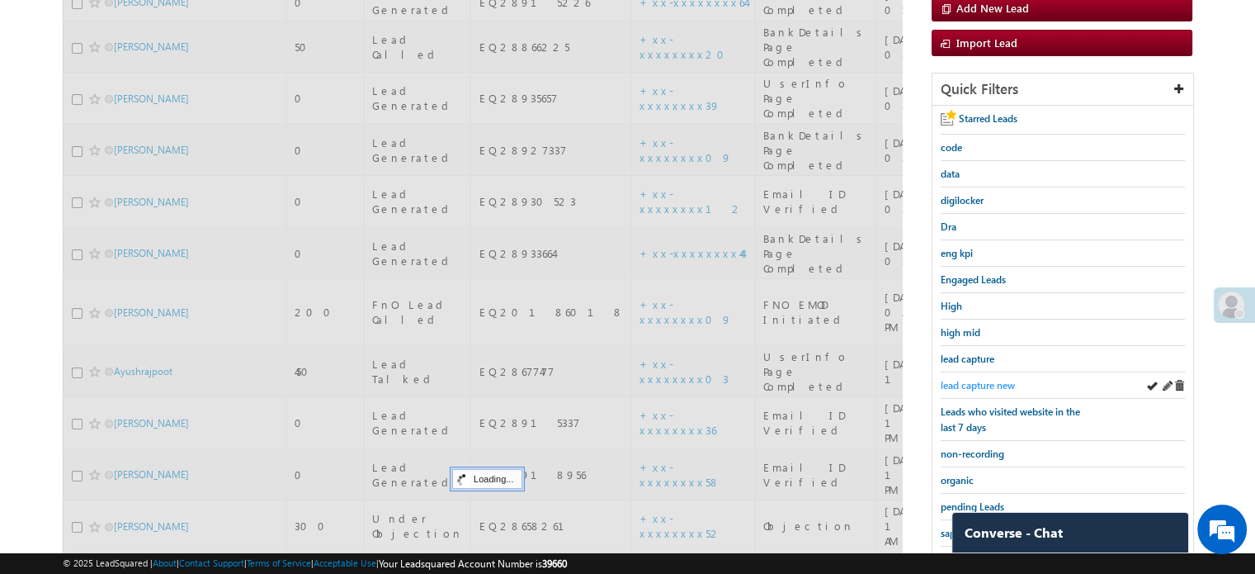
click at [989, 379] on span "lead capture new" at bounding box center [978, 385] width 74 height 12
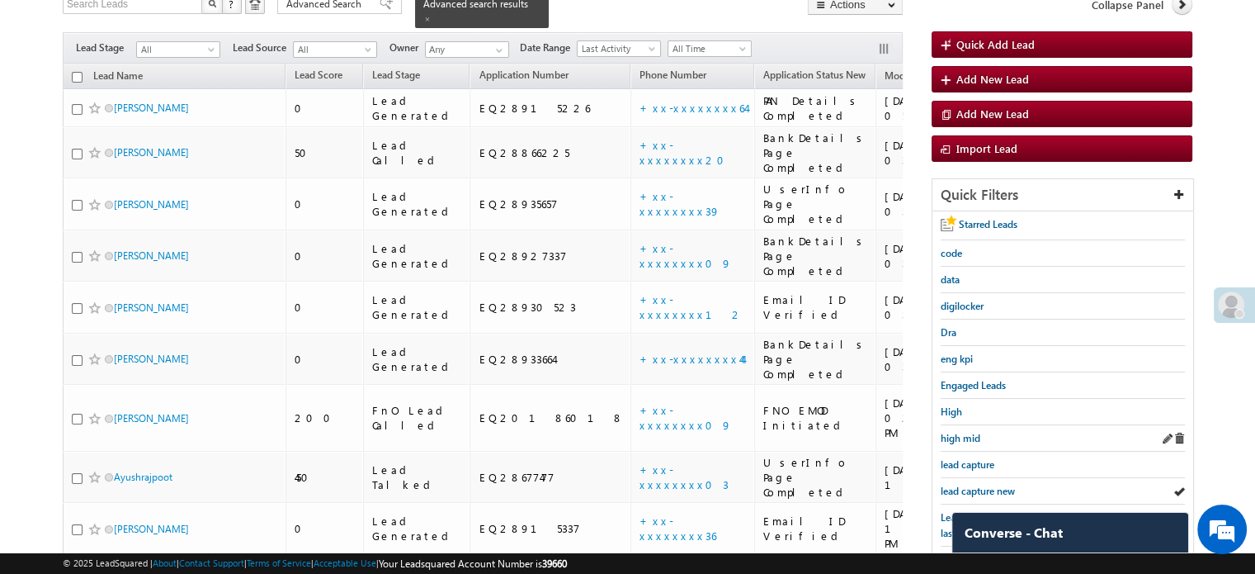
scroll to position [391, 0]
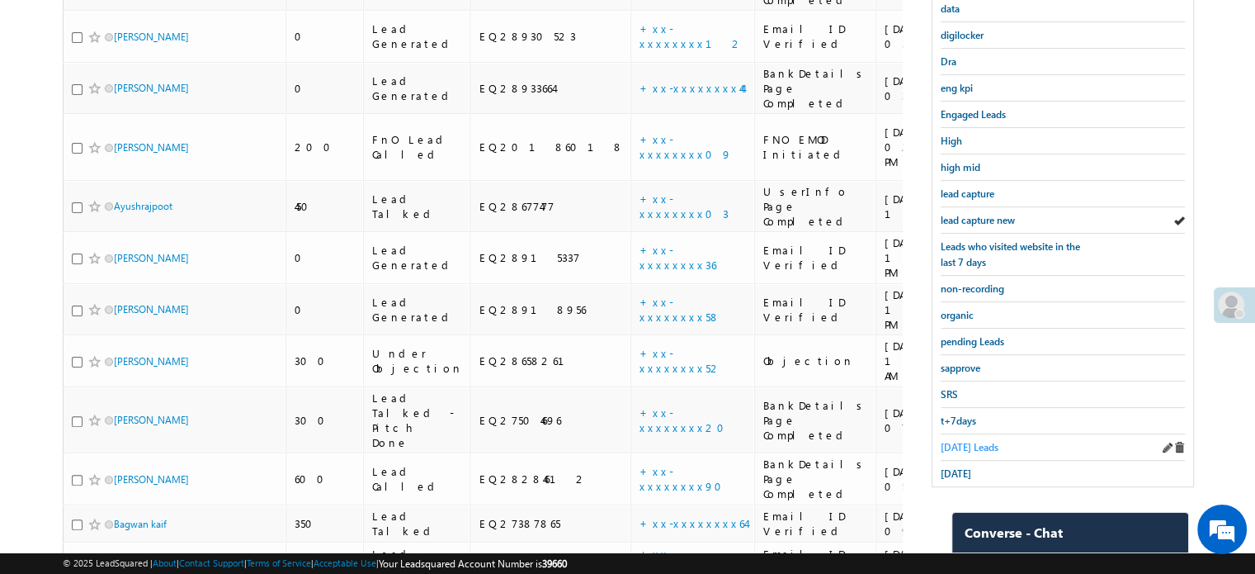
click at [964, 441] on span "Today's Leads" at bounding box center [970, 447] width 58 height 12
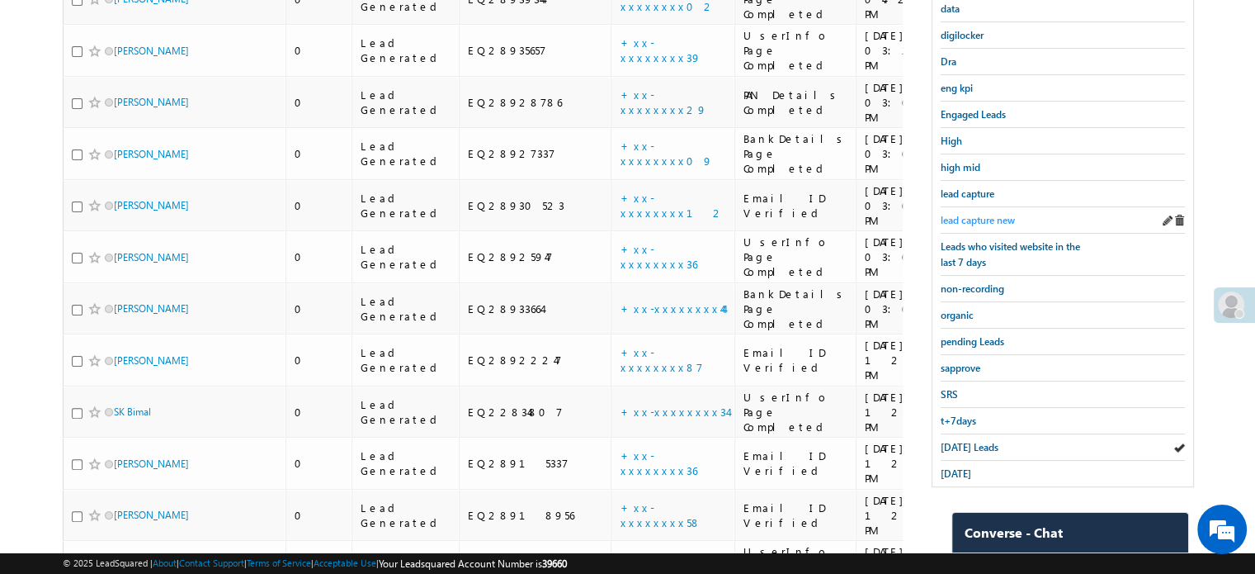
click at [987, 214] on span "lead capture new" at bounding box center [978, 220] width 74 height 12
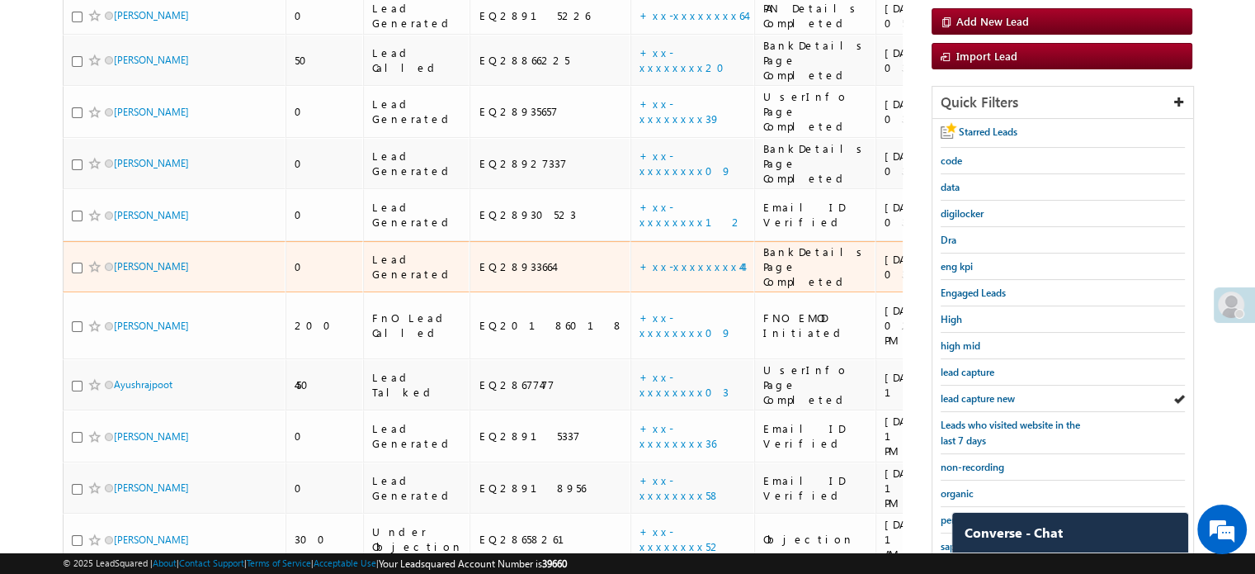
scroll to position [309, 0]
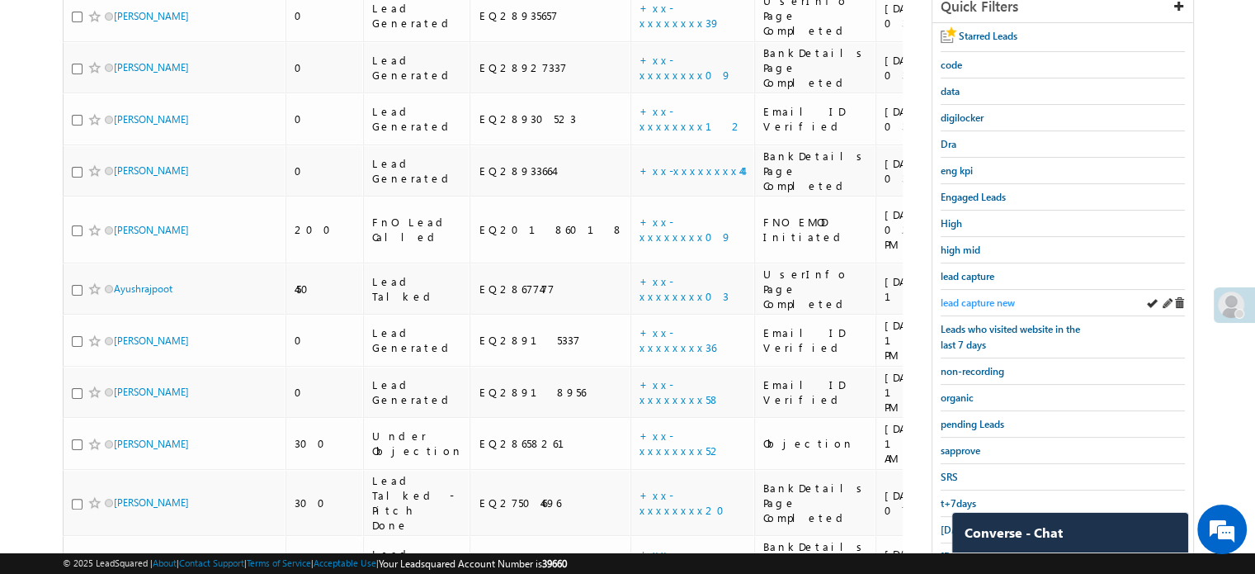
click at [964, 298] on span "lead capture new" at bounding box center [978, 302] width 74 height 12
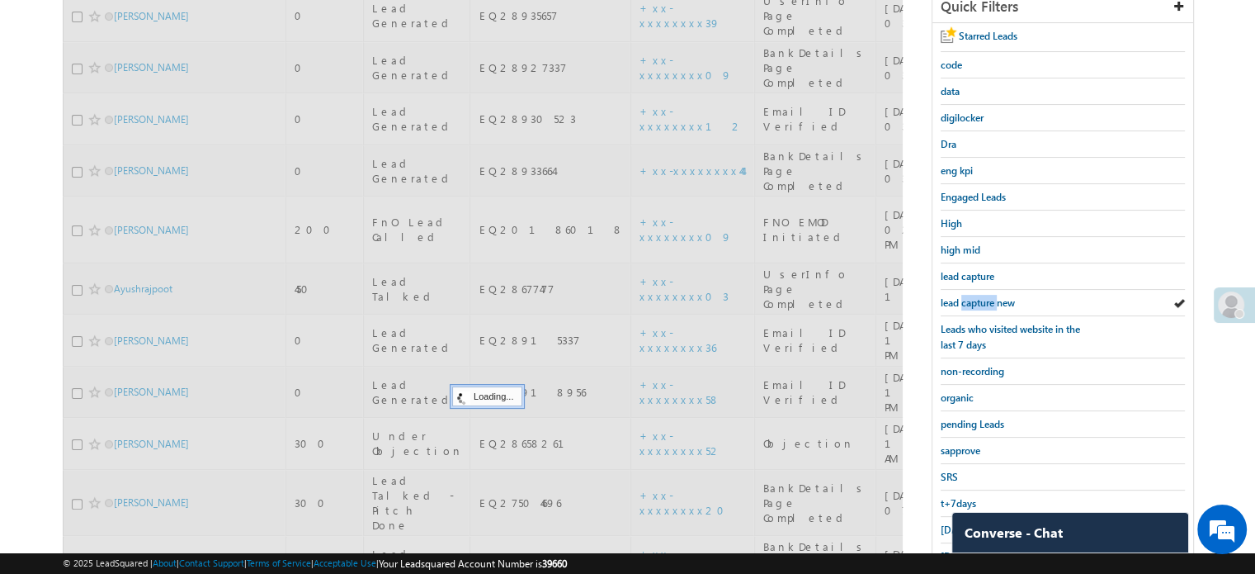
click at [964, 298] on span "lead capture new" at bounding box center [978, 302] width 74 height 12
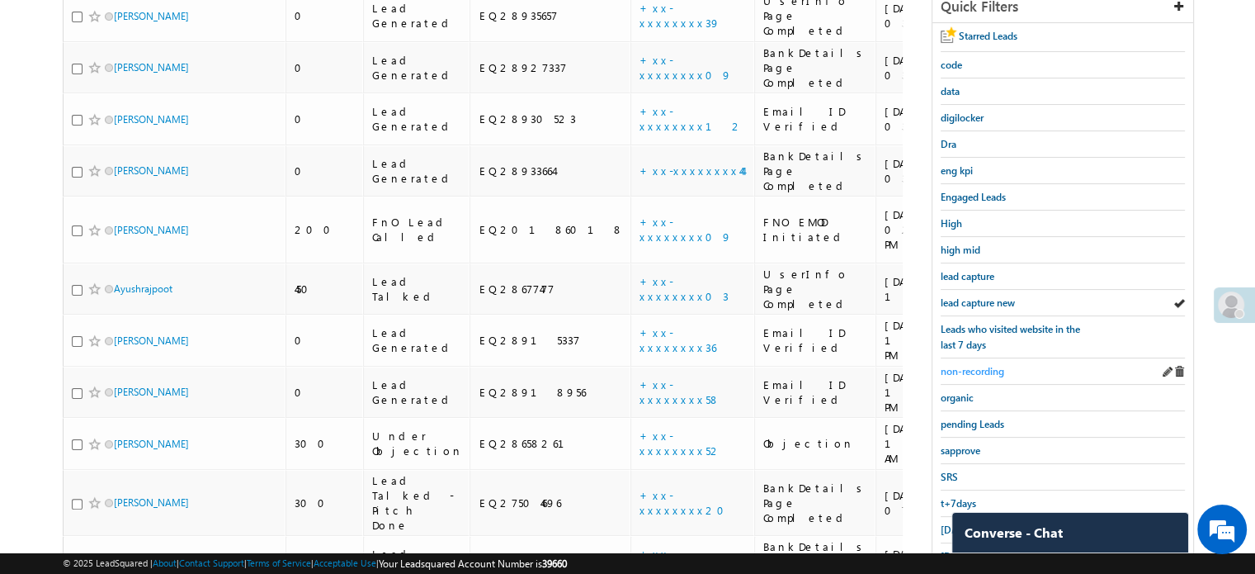
scroll to position [474, 0]
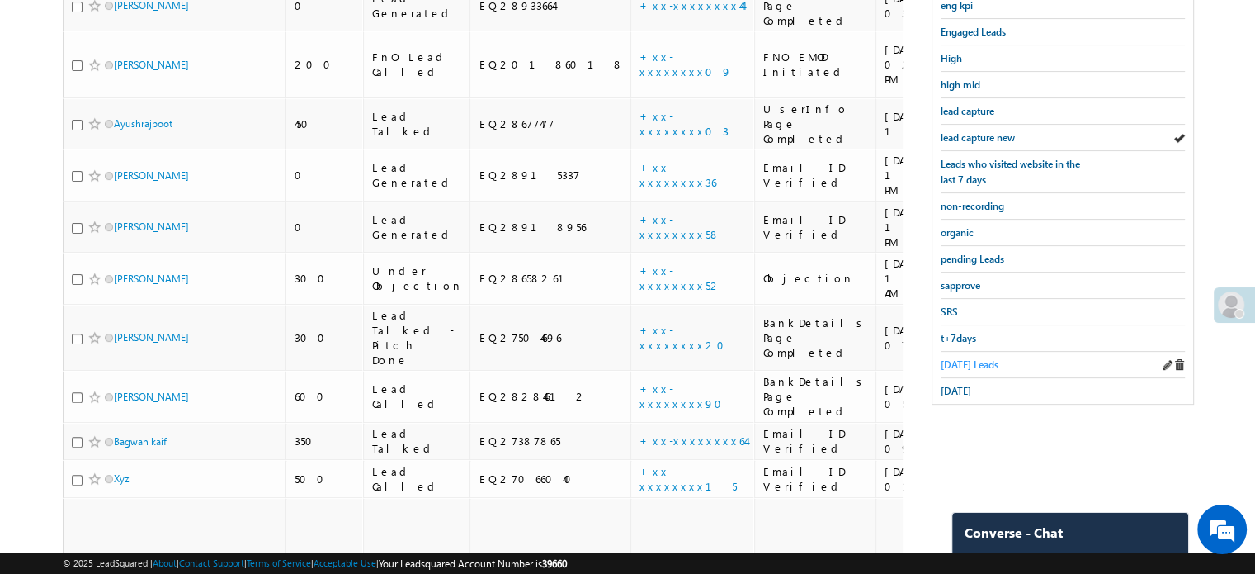
click at [971, 359] on span "Today's Leads" at bounding box center [970, 364] width 58 height 12
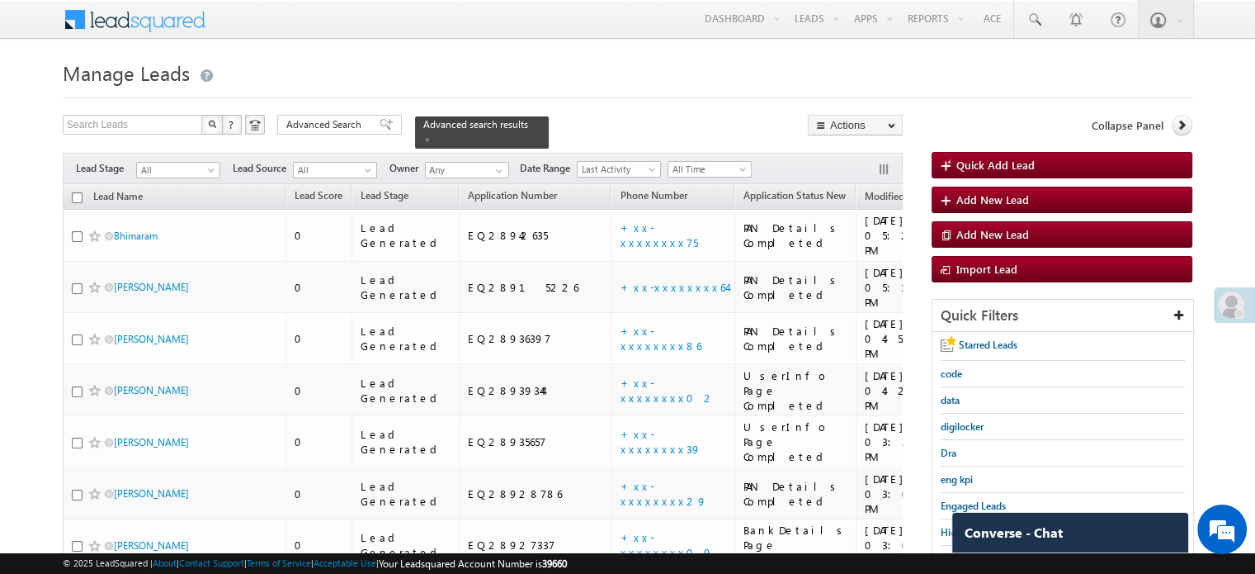
scroll to position [248, 0]
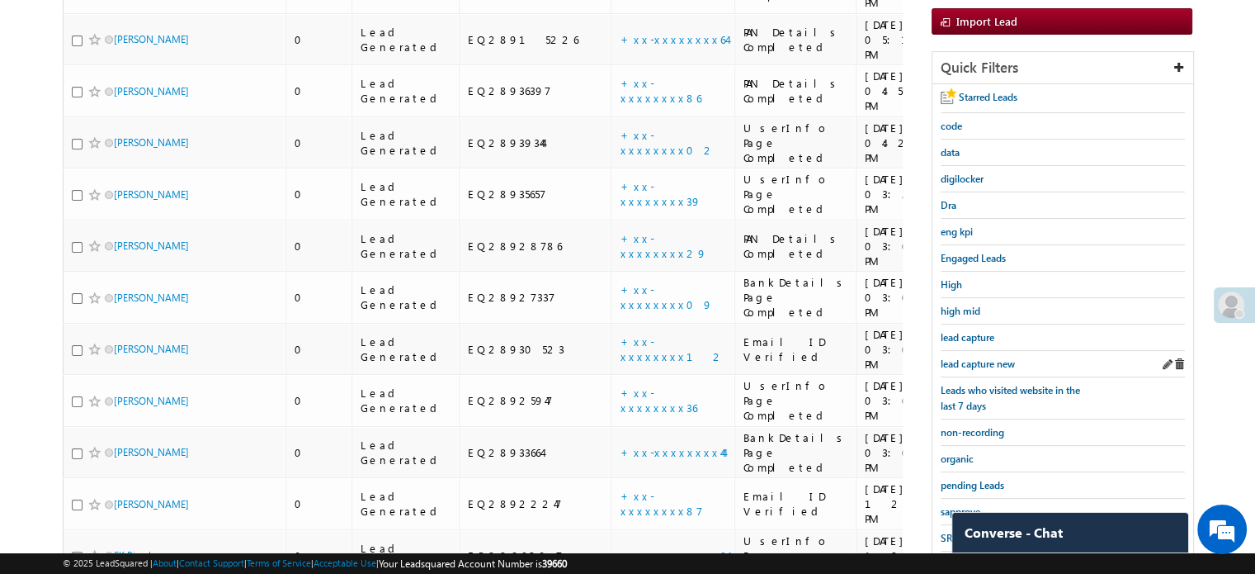
click at [977, 351] on div "lead capture new" at bounding box center [1063, 364] width 244 height 26
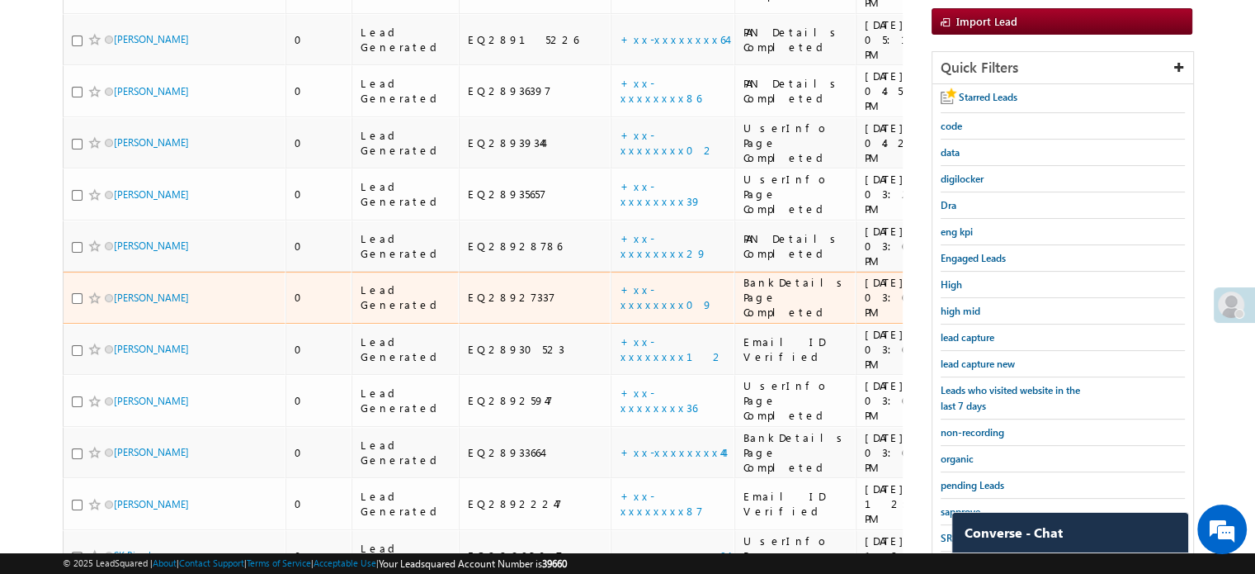
scroll to position [330, 0]
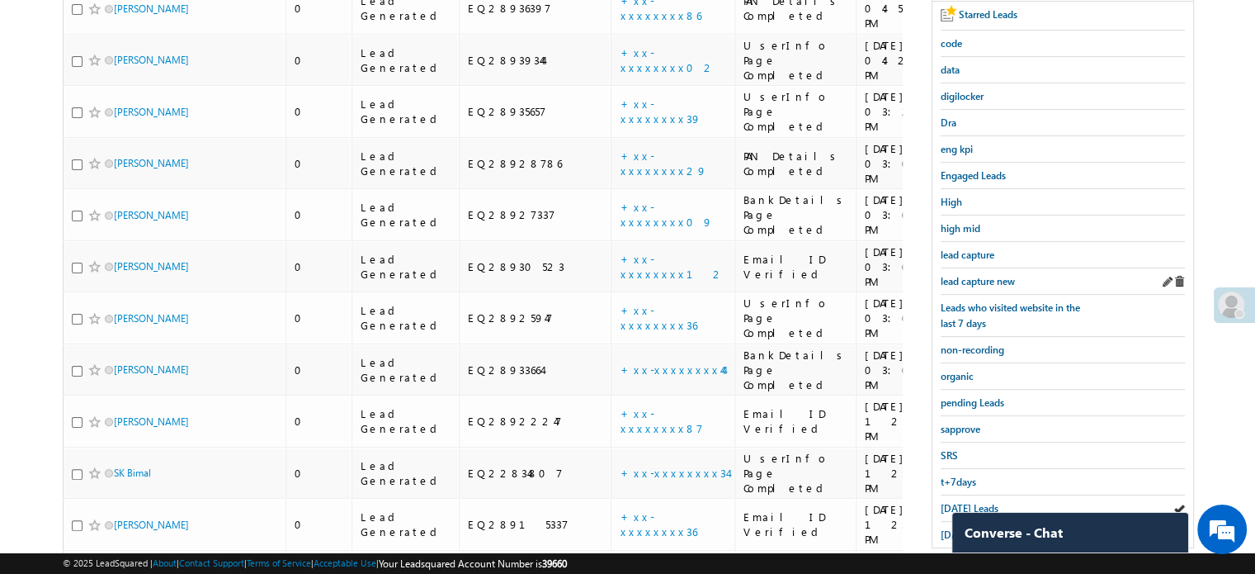
click at [997, 268] on div "lead capture new" at bounding box center [1063, 281] width 244 height 26
click at [991, 275] on span "lead capture new" at bounding box center [978, 281] width 74 height 12
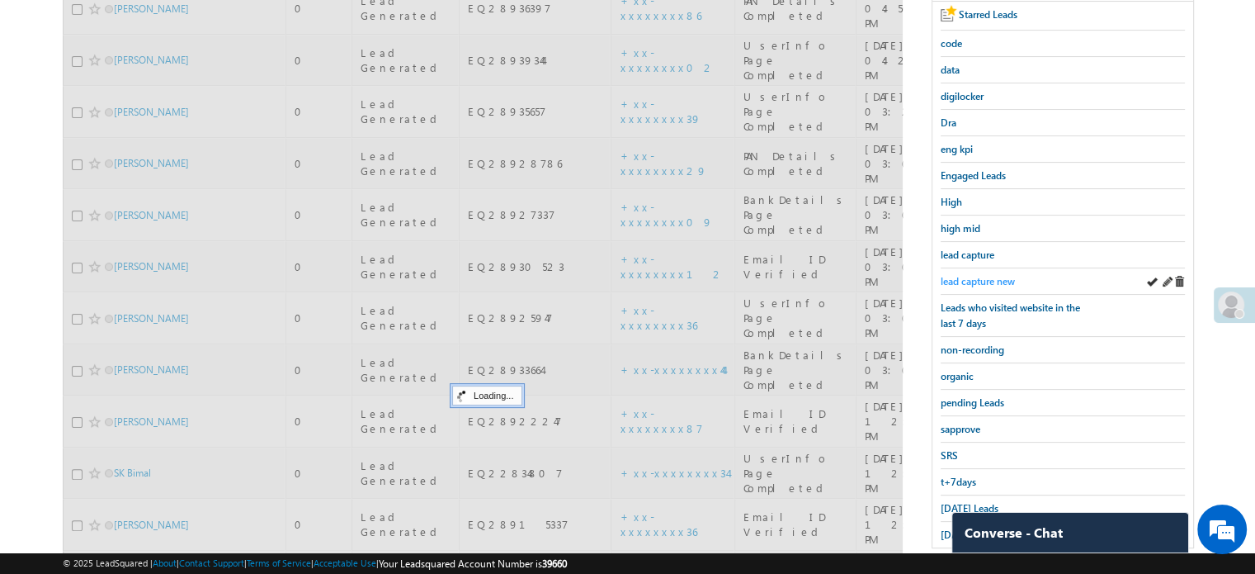
click at [987, 276] on span "lead capture new" at bounding box center [978, 281] width 74 height 12
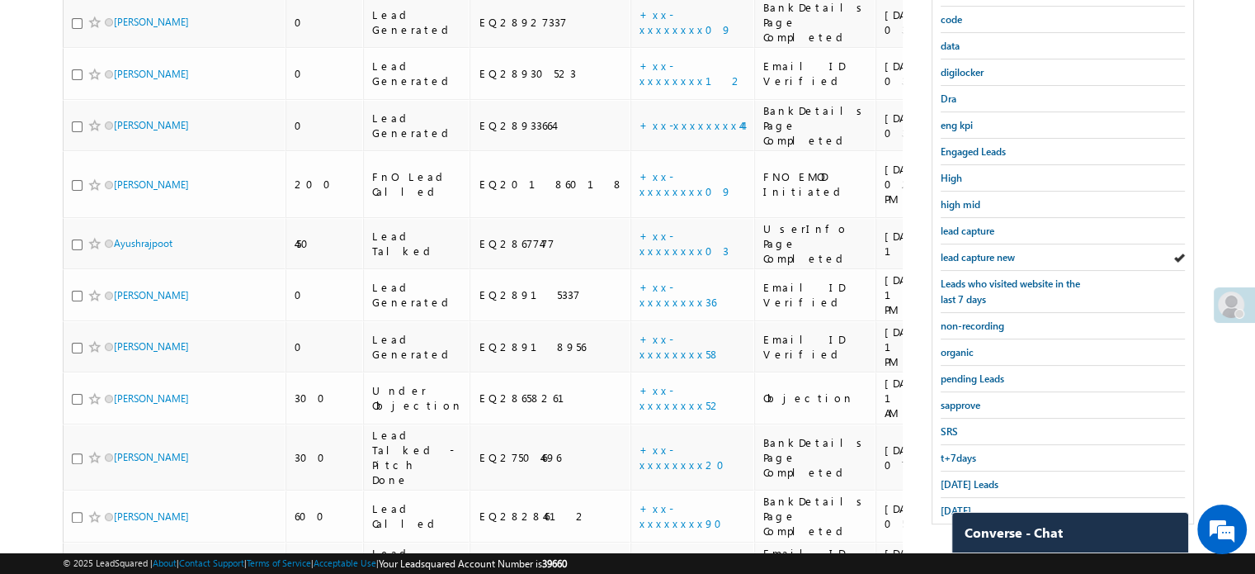
scroll to position [578, 0]
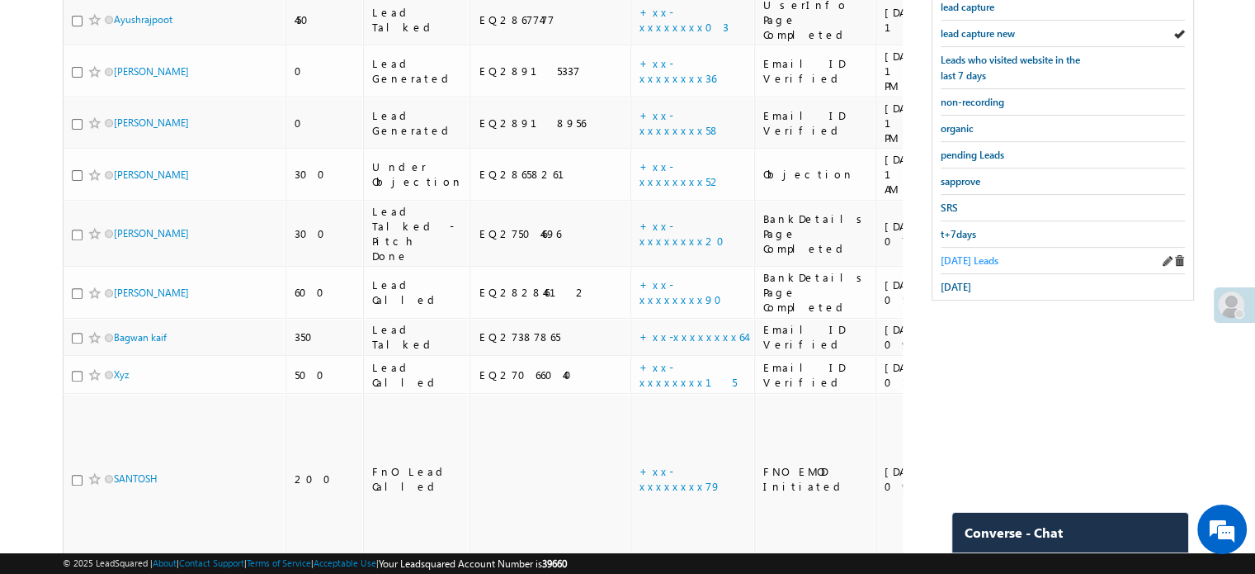
click at [958, 258] on span "Today's Leads" at bounding box center [970, 260] width 58 height 12
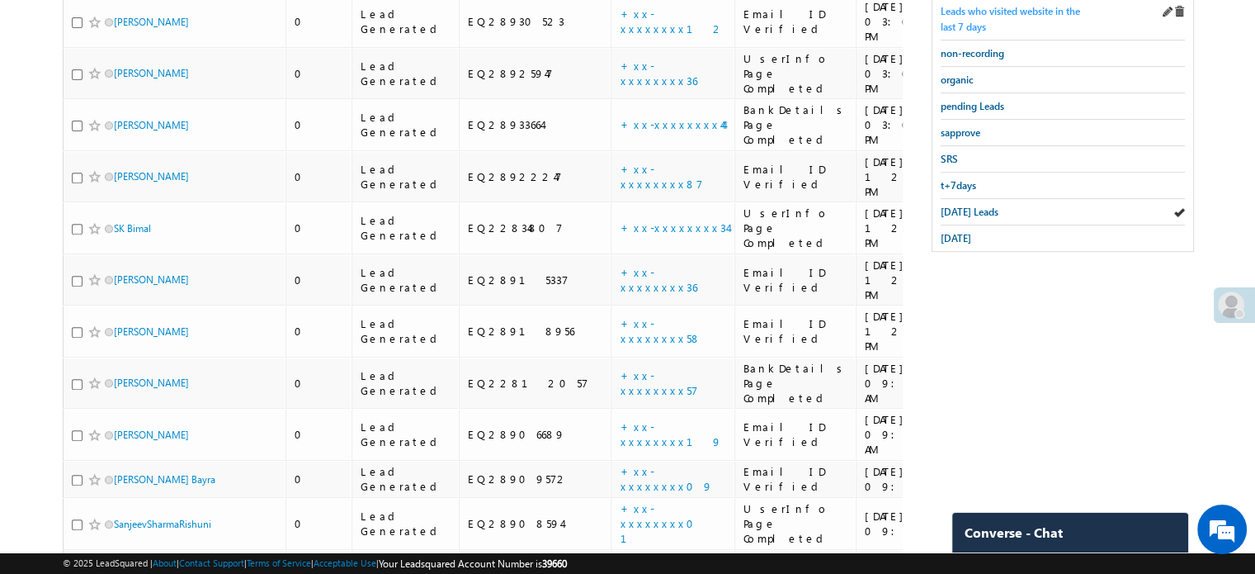
scroll to position [489, 0]
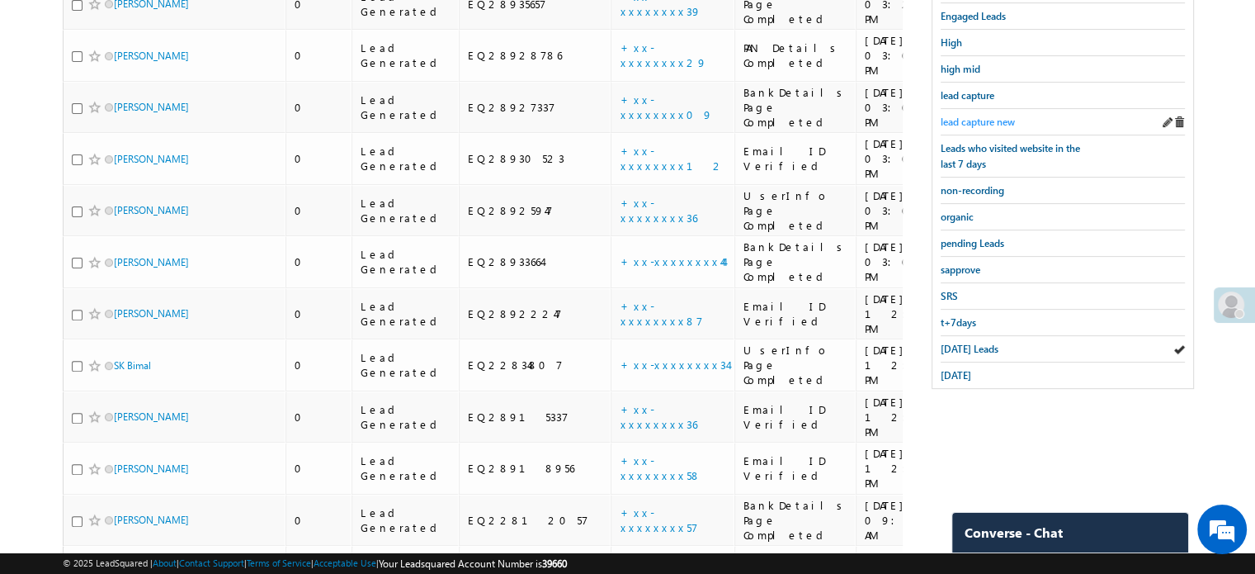
click at [997, 119] on span "lead capture new" at bounding box center [978, 122] width 74 height 12
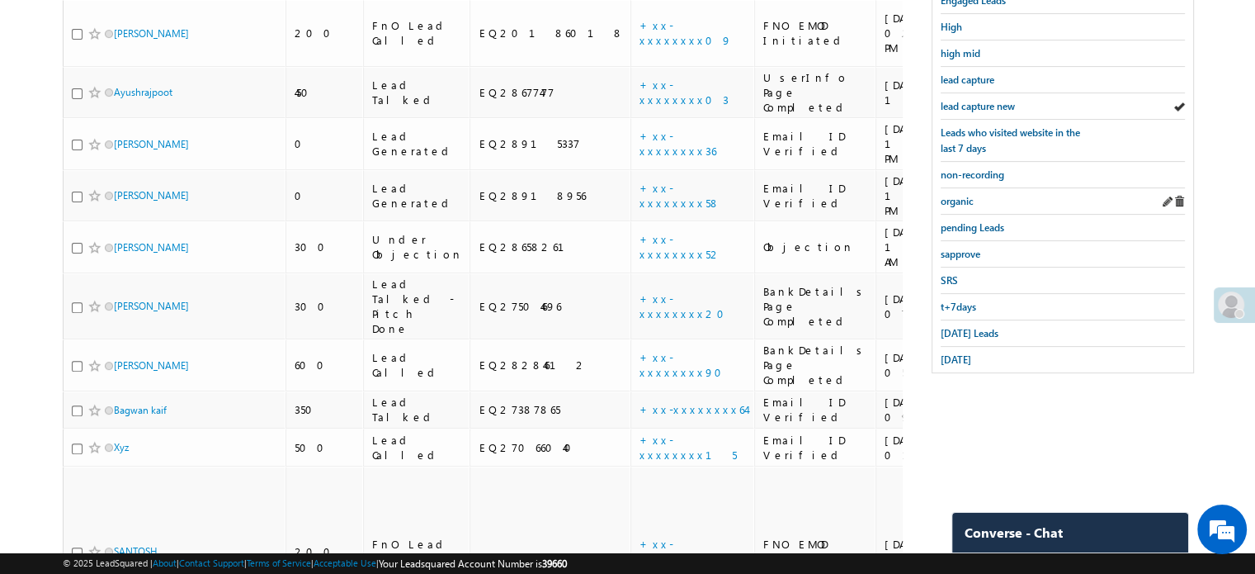
scroll to position [366, 0]
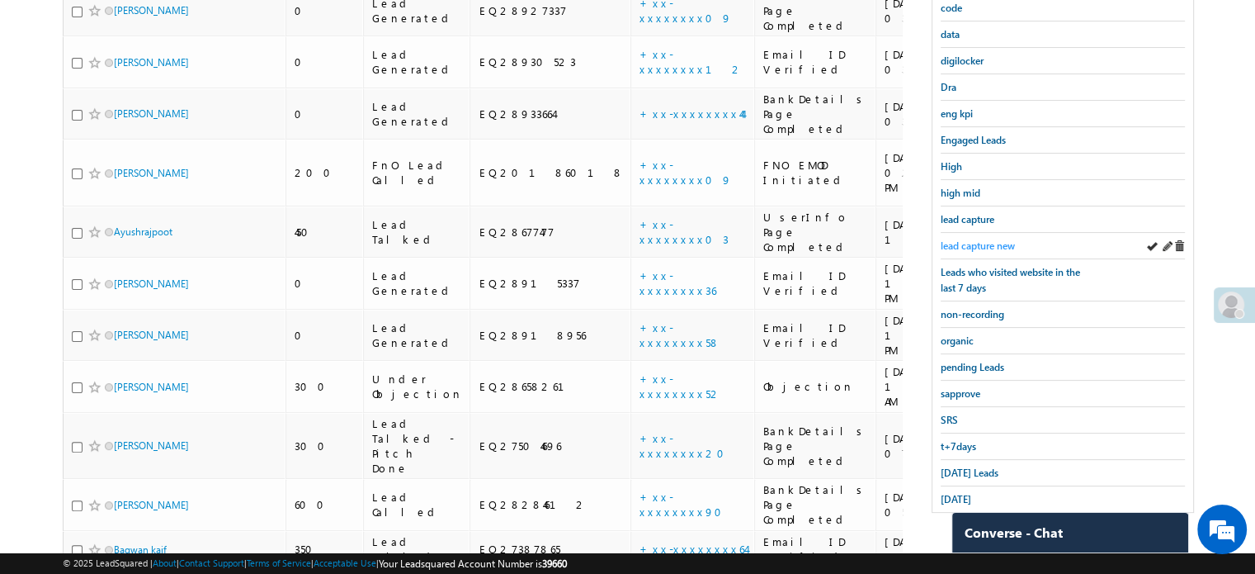
click at [1000, 239] on span "lead capture new" at bounding box center [978, 245] width 74 height 12
click at [999, 239] on span "lead capture new" at bounding box center [978, 245] width 74 height 12
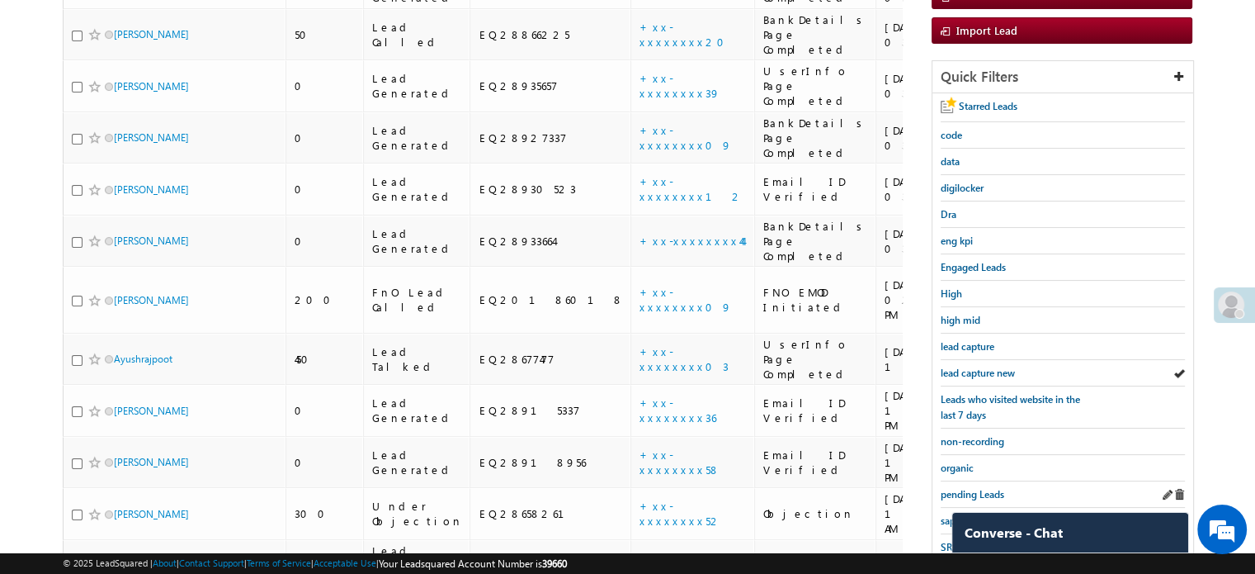
scroll to position [413, 0]
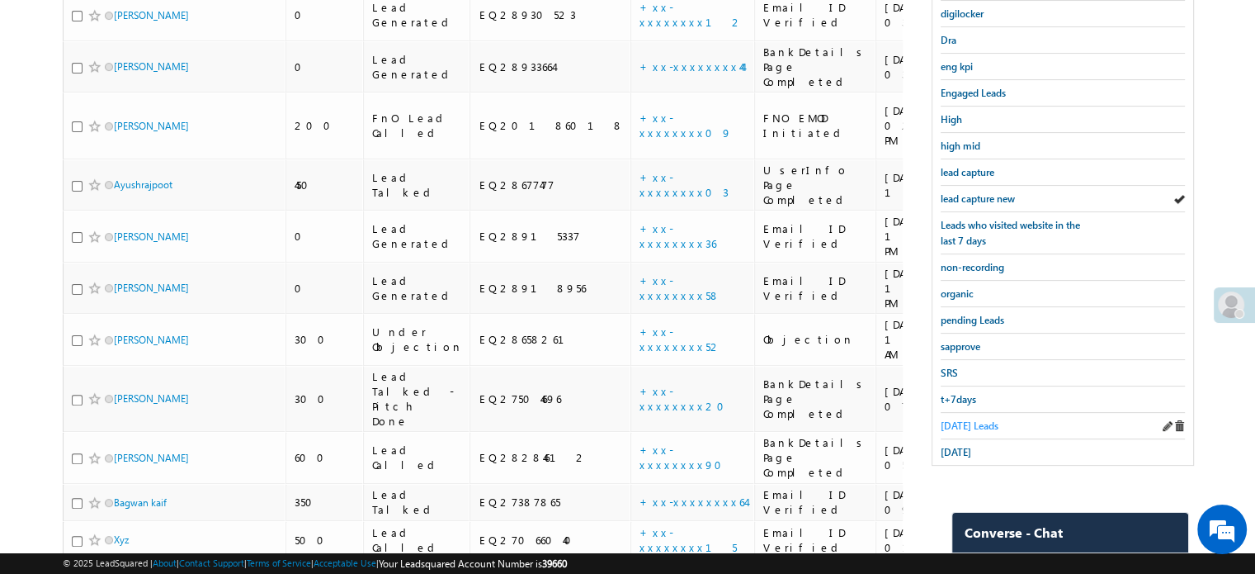
click at [981, 419] on span "Today's Leads" at bounding box center [970, 425] width 58 height 12
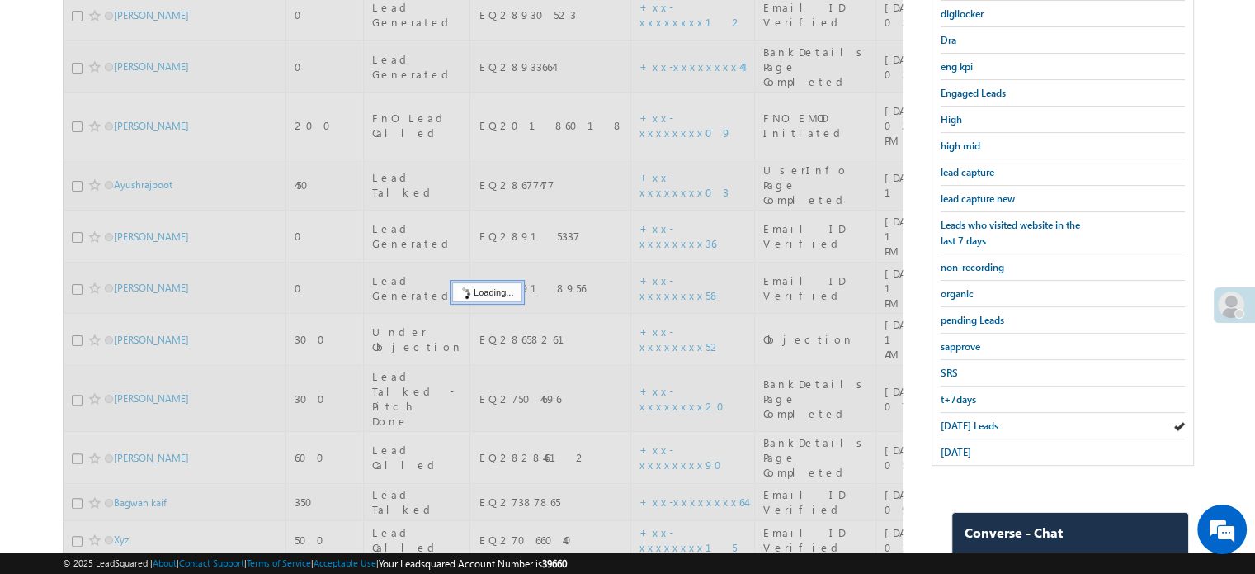
scroll to position [165, 0]
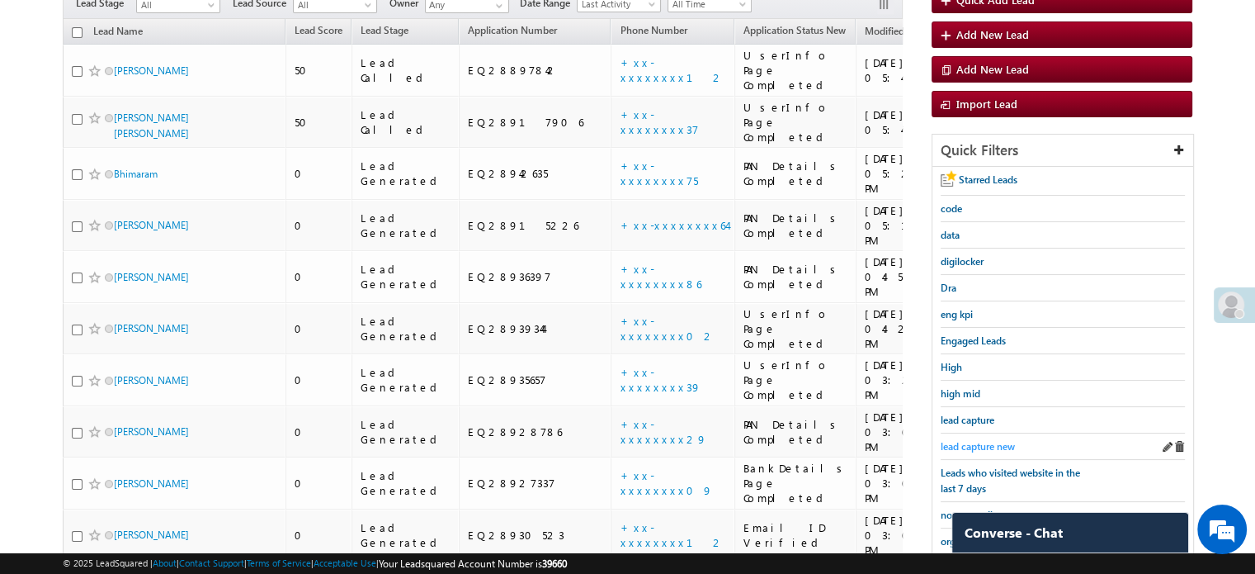
click at [980, 440] on span "lead capture new" at bounding box center [978, 446] width 74 height 12
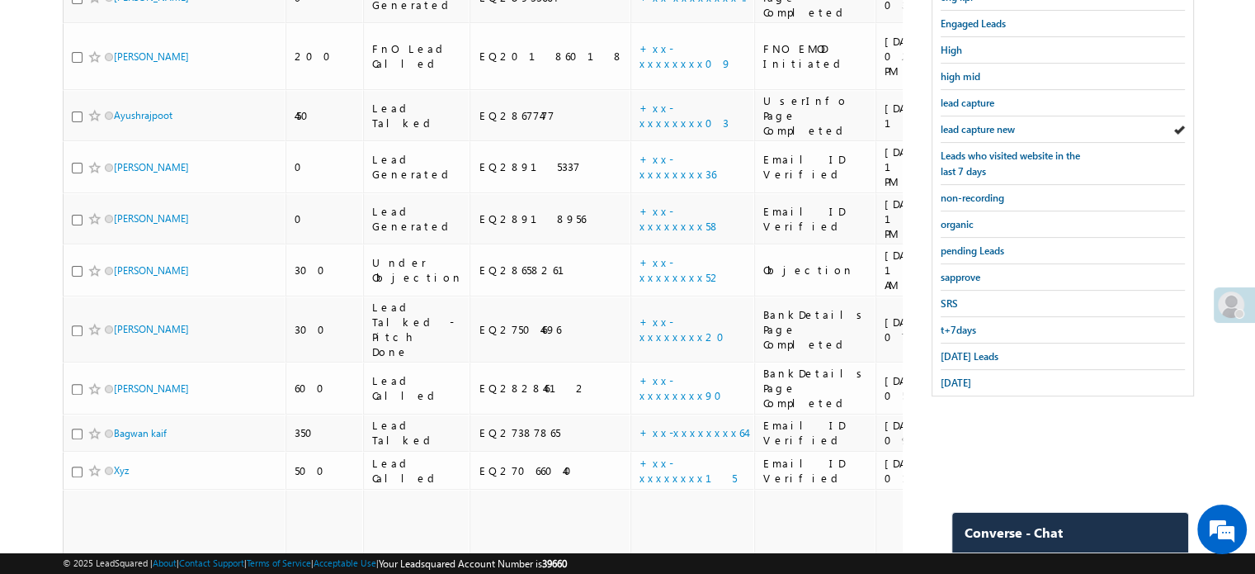
scroll to position [578, 0]
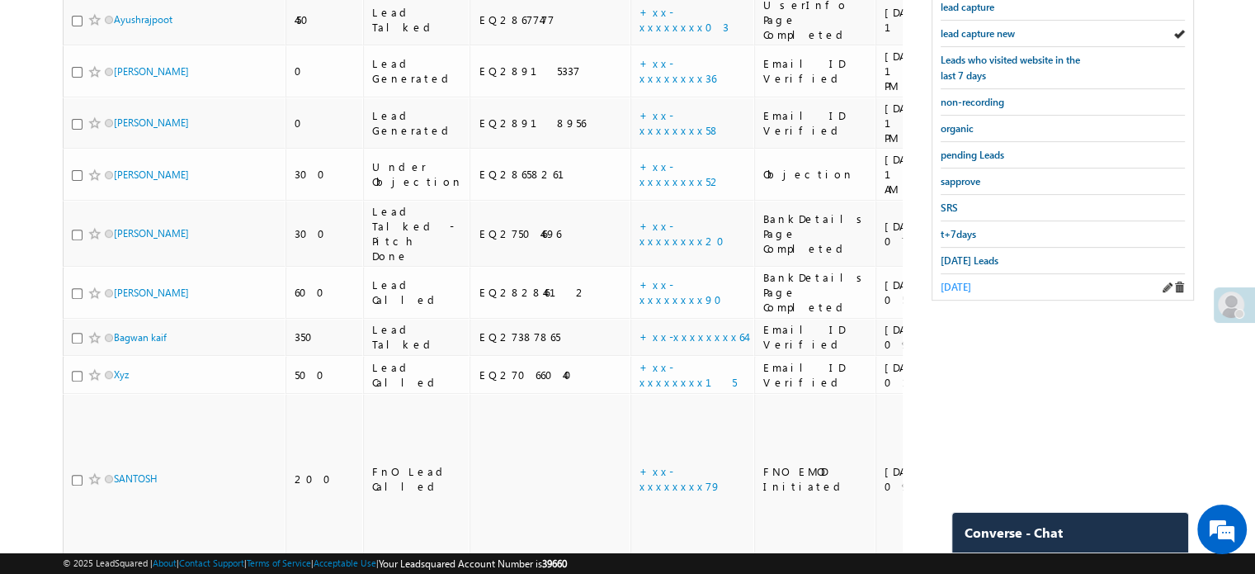
click at [971, 281] on span "yesterday" at bounding box center [956, 287] width 31 height 12
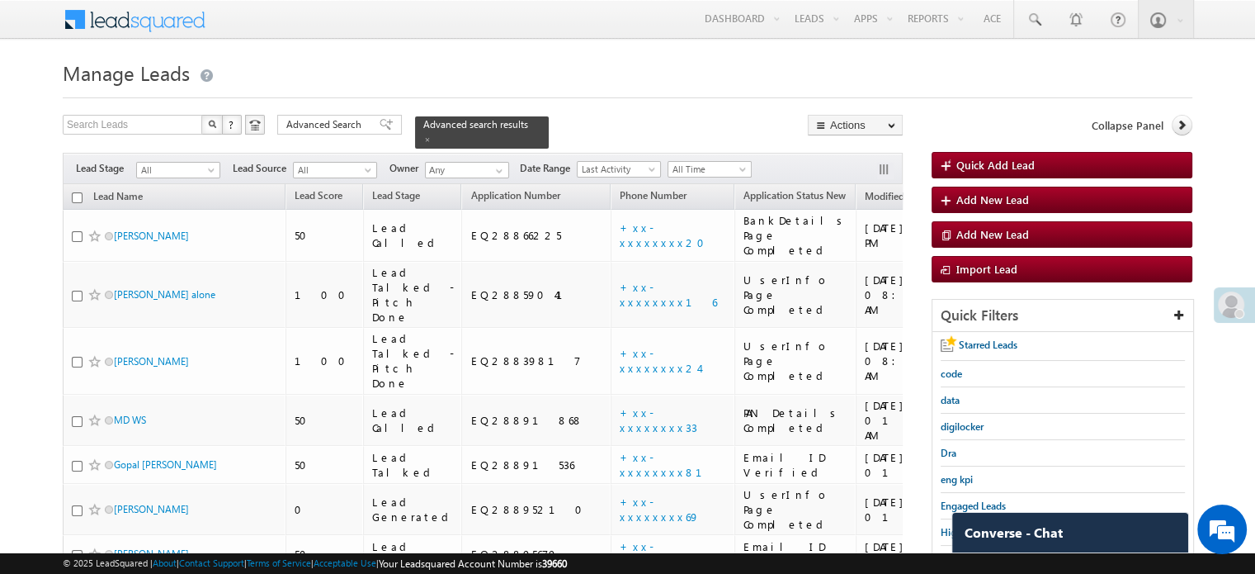
scroll to position [248, 0]
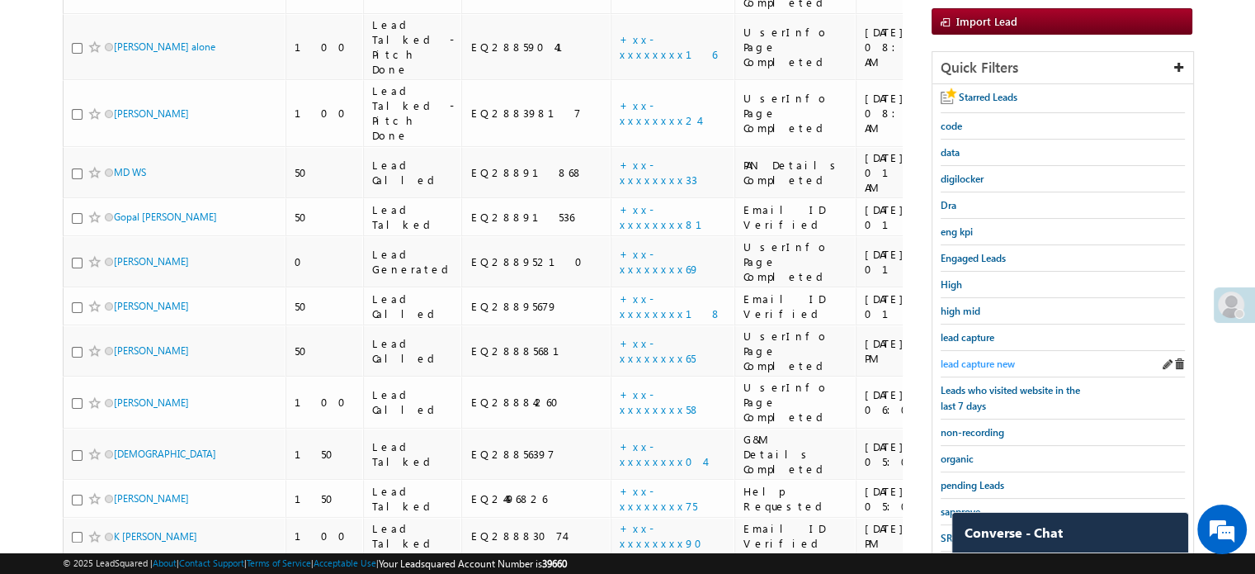
click at [997, 356] on link "lead capture new" at bounding box center [978, 364] width 74 height 16
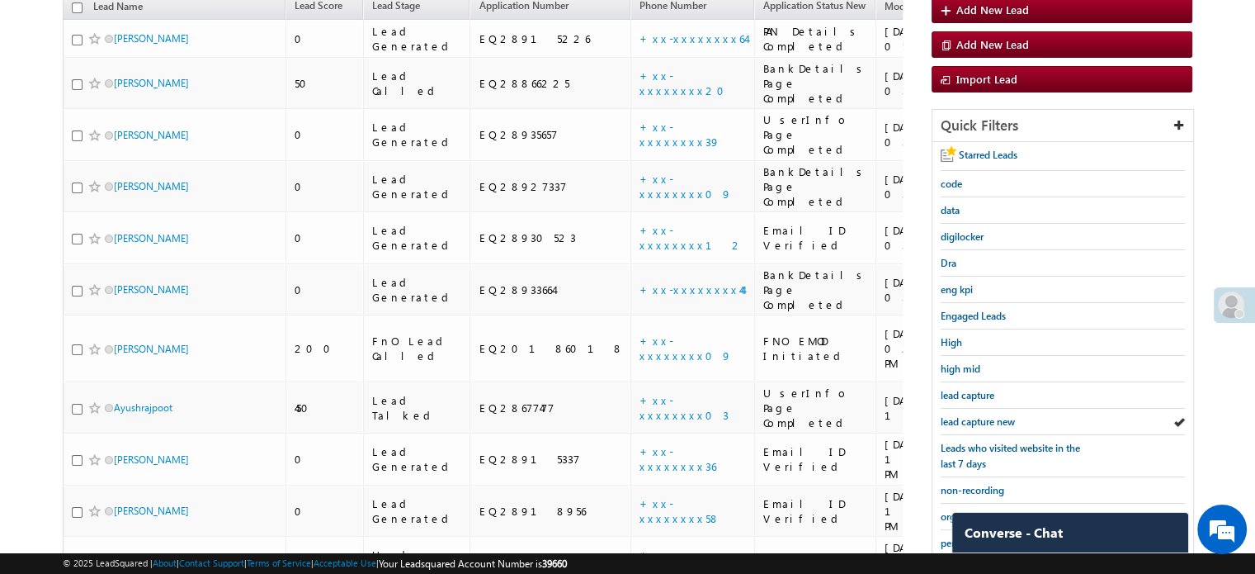
scroll to position [165, 0]
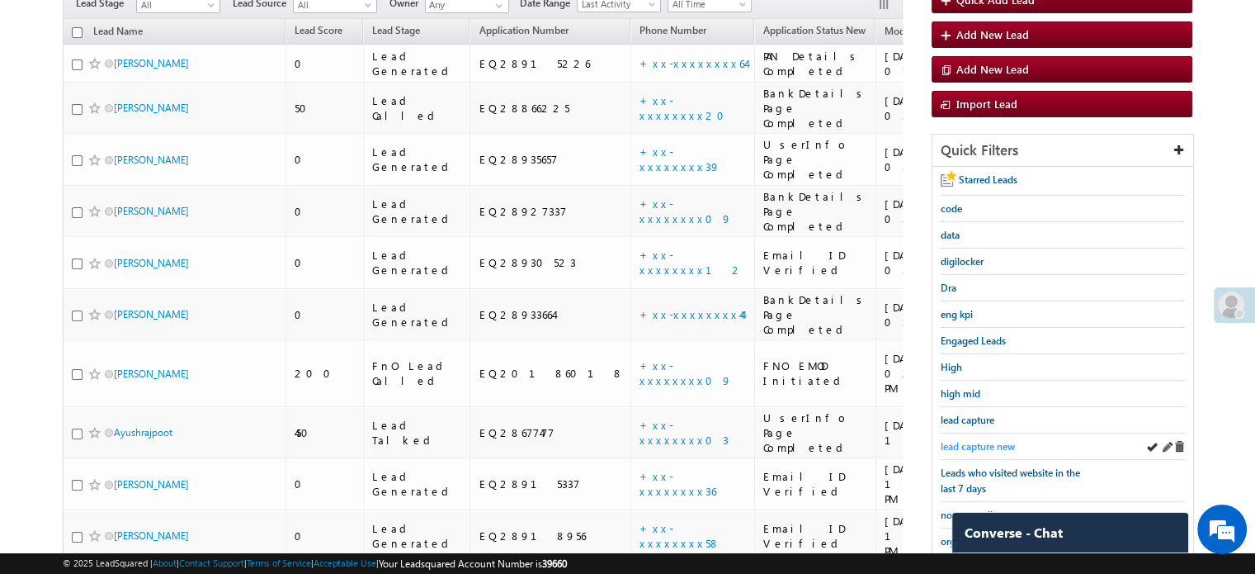
click at [969, 440] on span "lead capture new" at bounding box center [978, 446] width 74 height 12
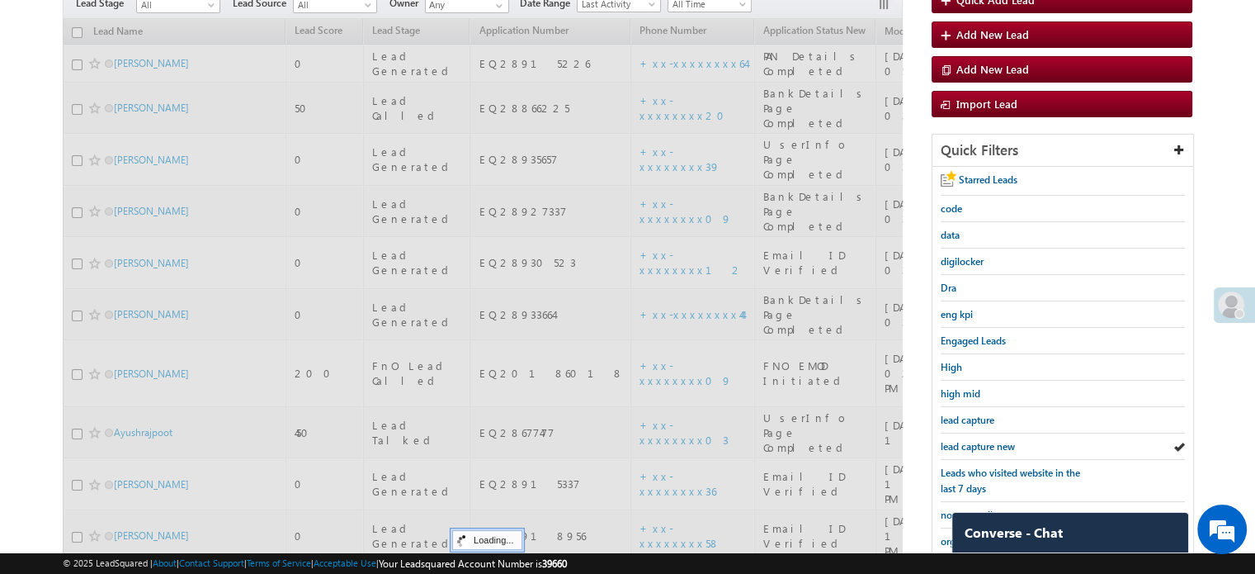
click at [969, 440] on span "lead capture new" at bounding box center [978, 446] width 74 height 12
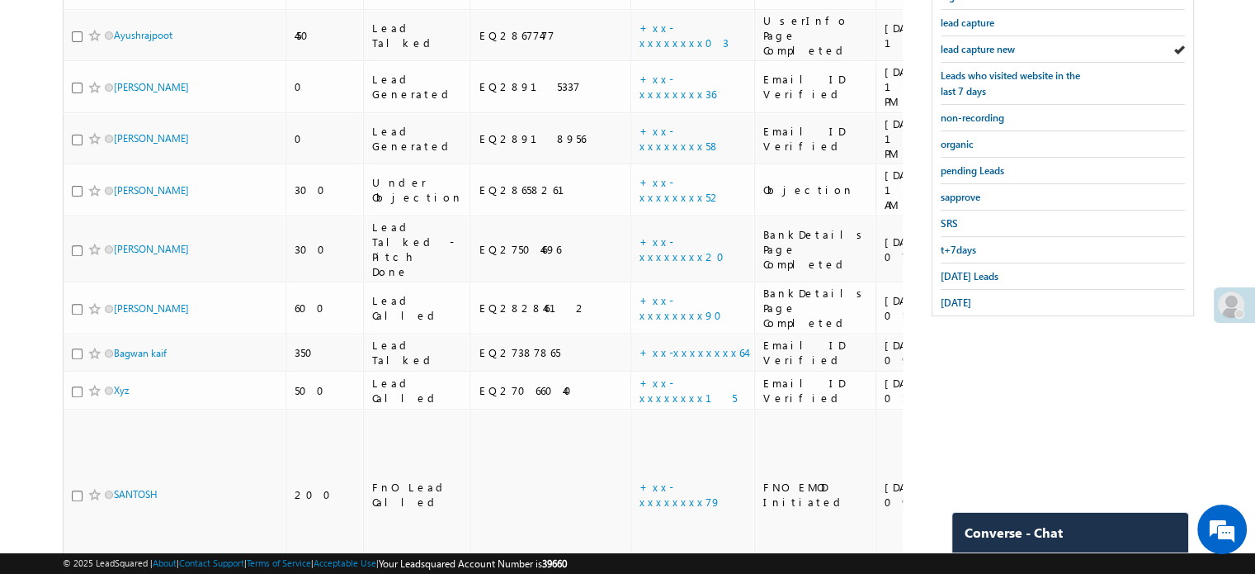
scroll to position [578, 0]
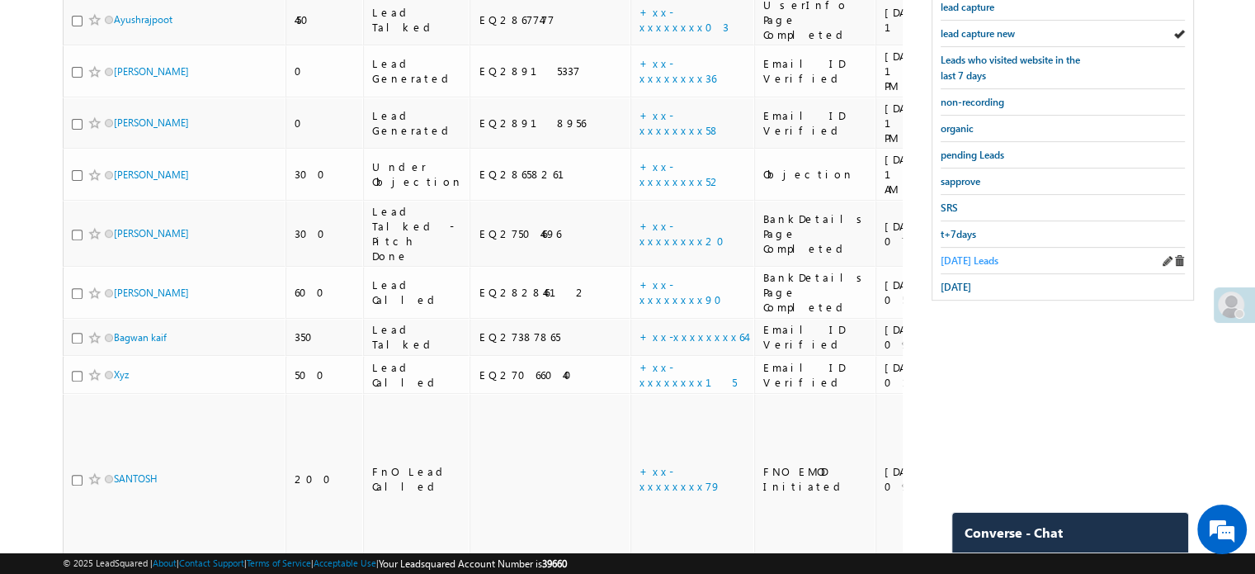
click at [961, 254] on span "Today's Leads" at bounding box center [970, 260] width 58 height 12
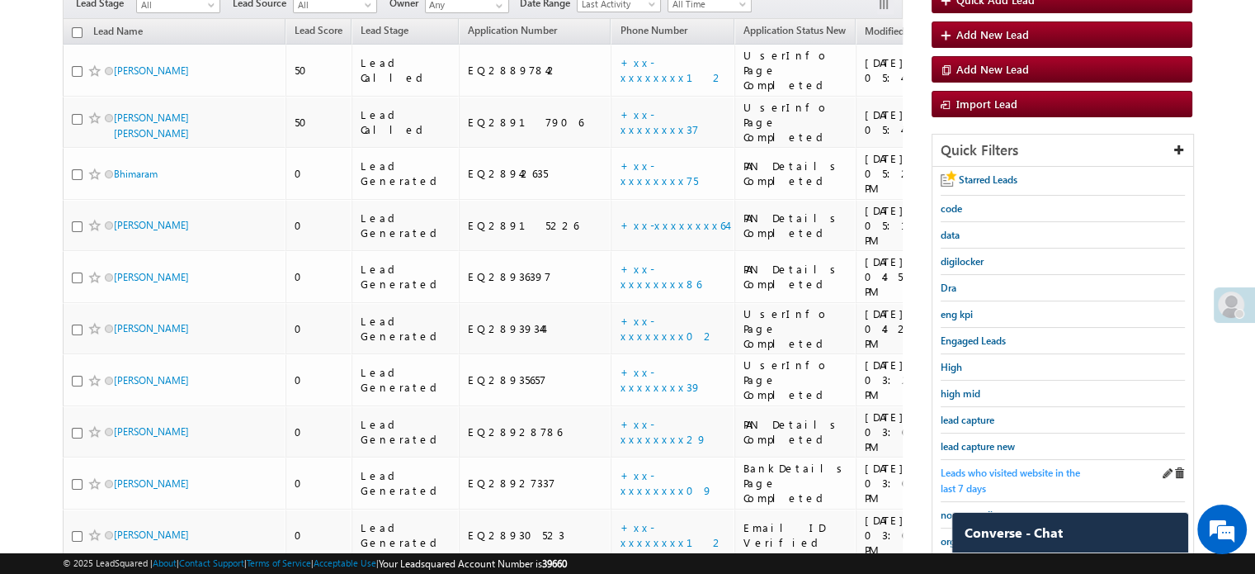
scroll to position [165, 0]
click at [975, 440] on span "lead capture new" at bounding box center [978, 446] width 74 height 12
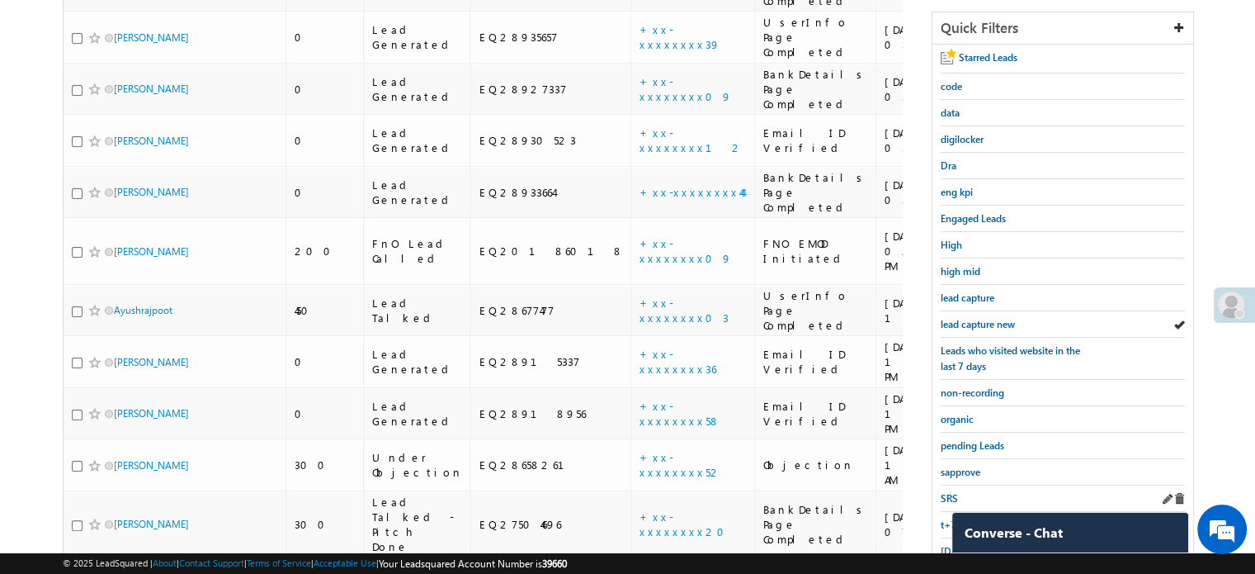
scroll to position [660, 0]
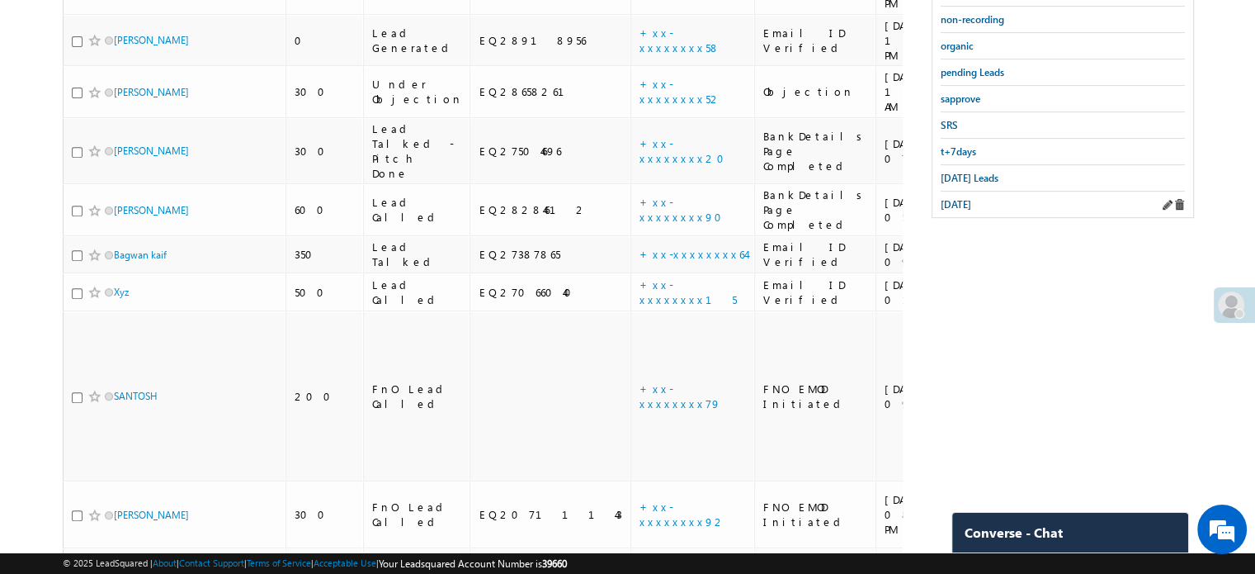
click at [945, 204] on link "yesterday" at bounding box center [956, 204] width 31 height 16
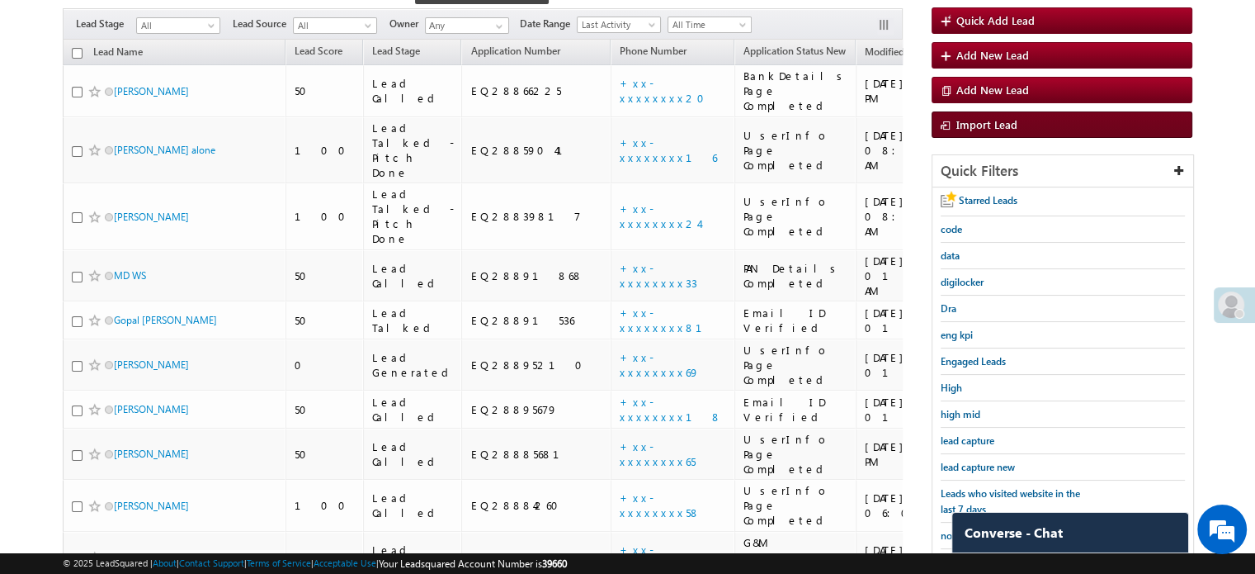
scroll to position [248, 0]
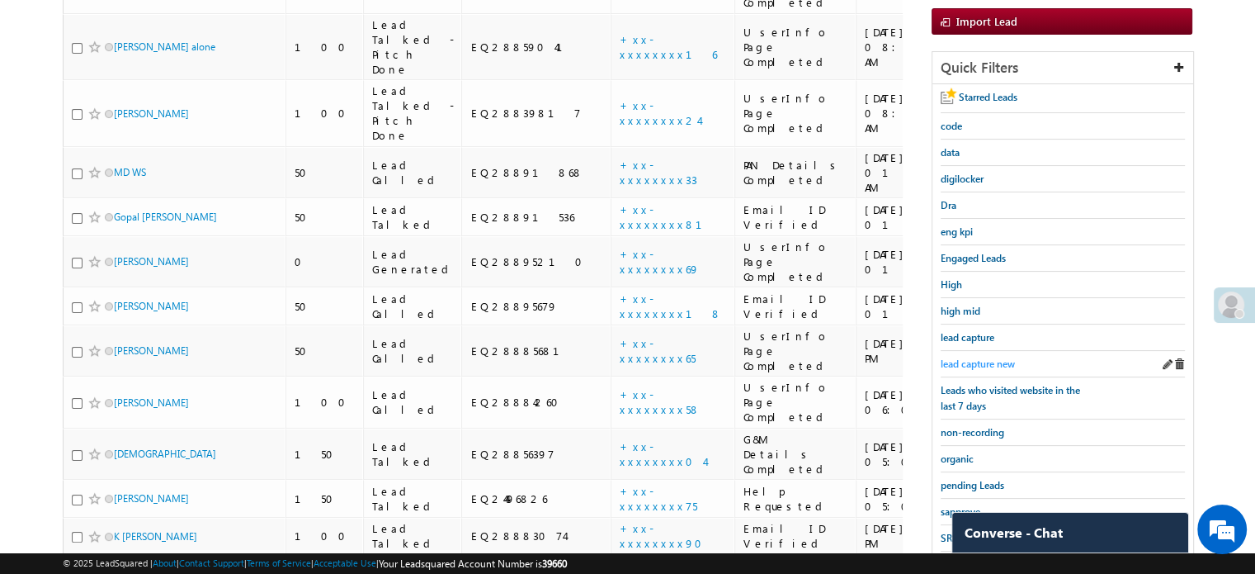
click at [984, 356] on link "lead capture new" at bounding box center [978, 364] width 74 height 16
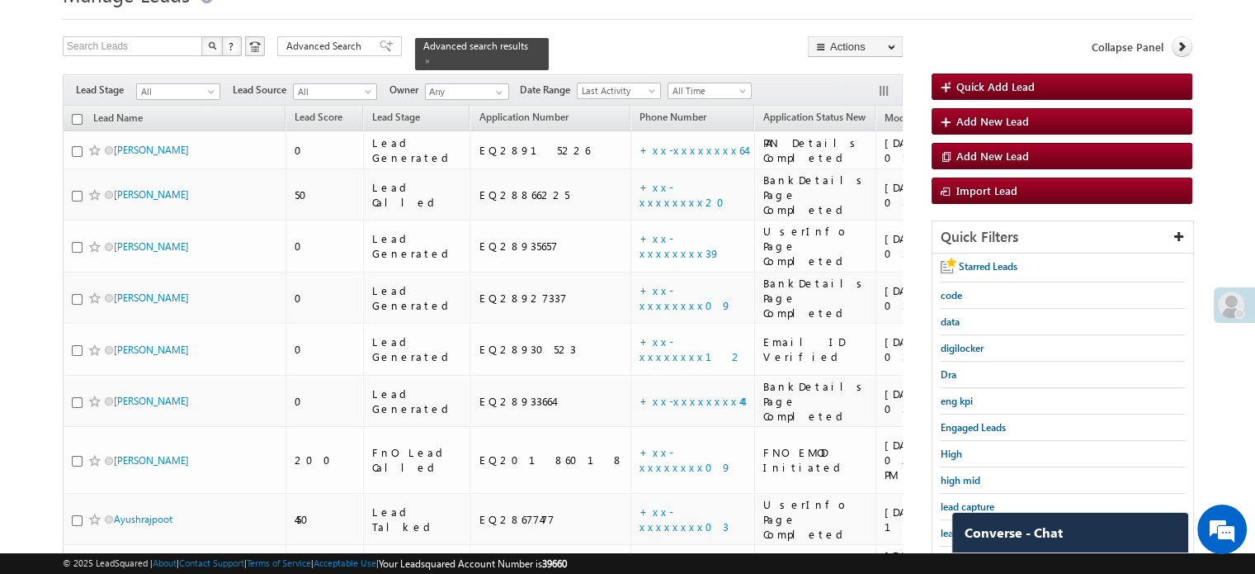
scroll to position [165, 0]
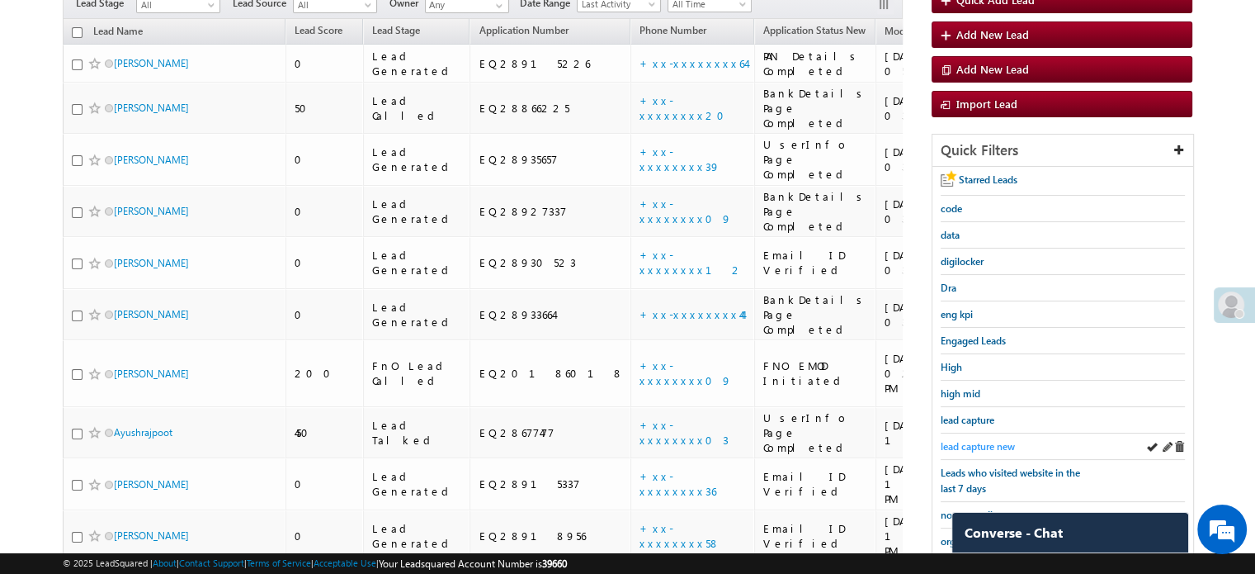
click at [1000, 442] on span "lead capture new" at bounding box center [978, 446] width 74 height 12
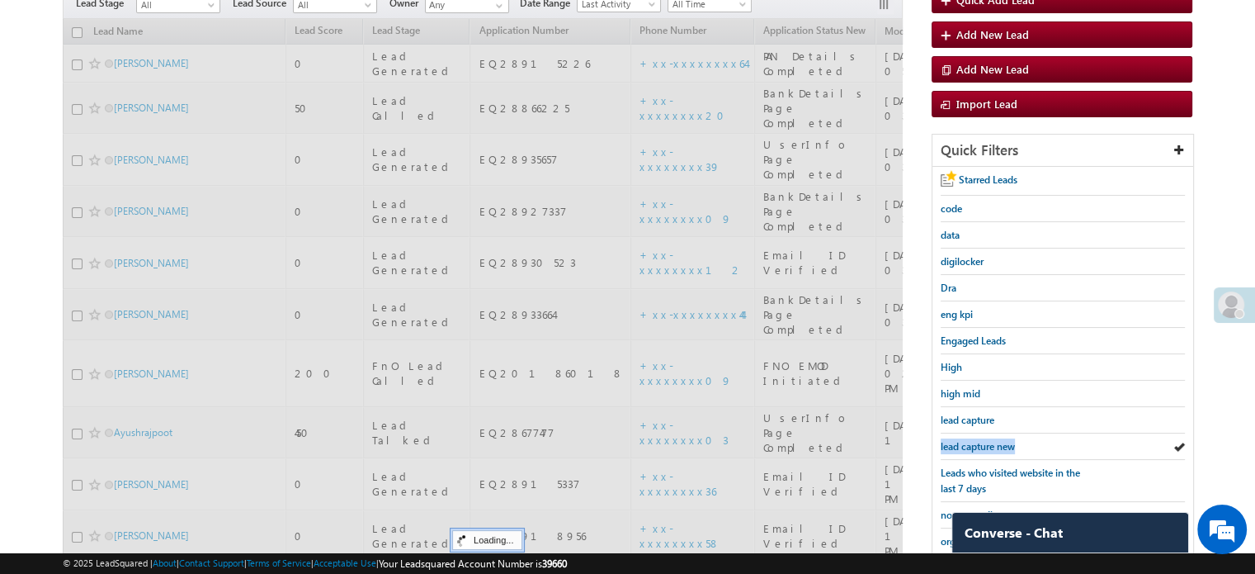
click at [1000, 442] on span "lead capture new" at bounding box center [978, 446] width 74 height 12
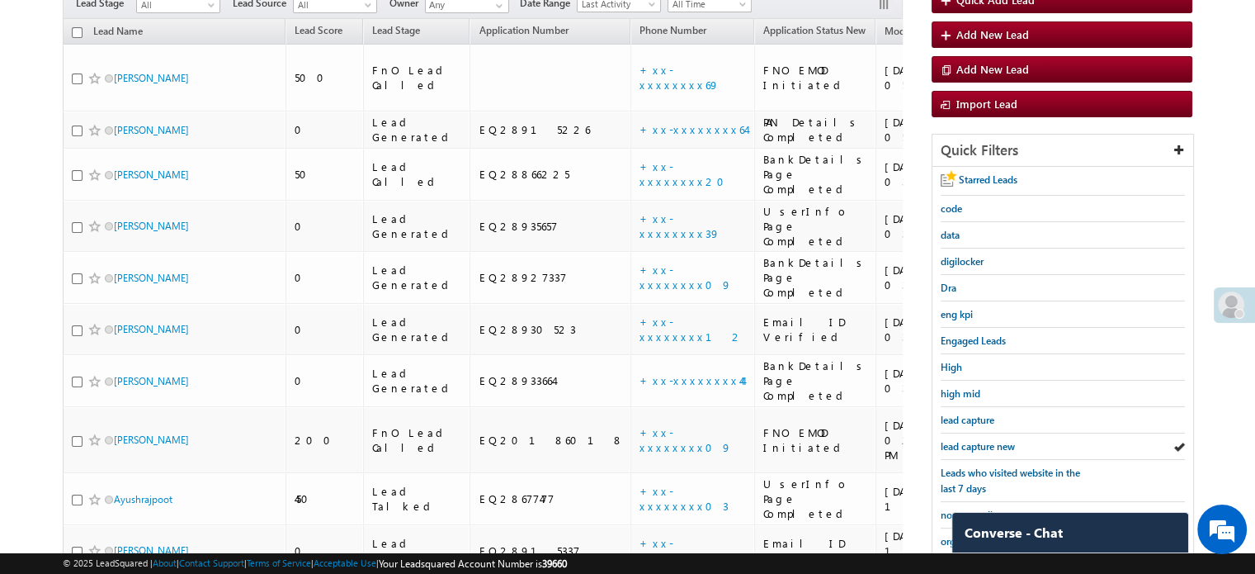
click at [1000, 442] on span "lead capture new" at bounding box center [978, 446] width 74 height 12
click at [988, 433] on div "lead capture new" at bounding box center [1063, 446] width 244 height 26
click at [986, 433] on div "lead capture new" at bounding box center [1063, 446] width 244 height 26
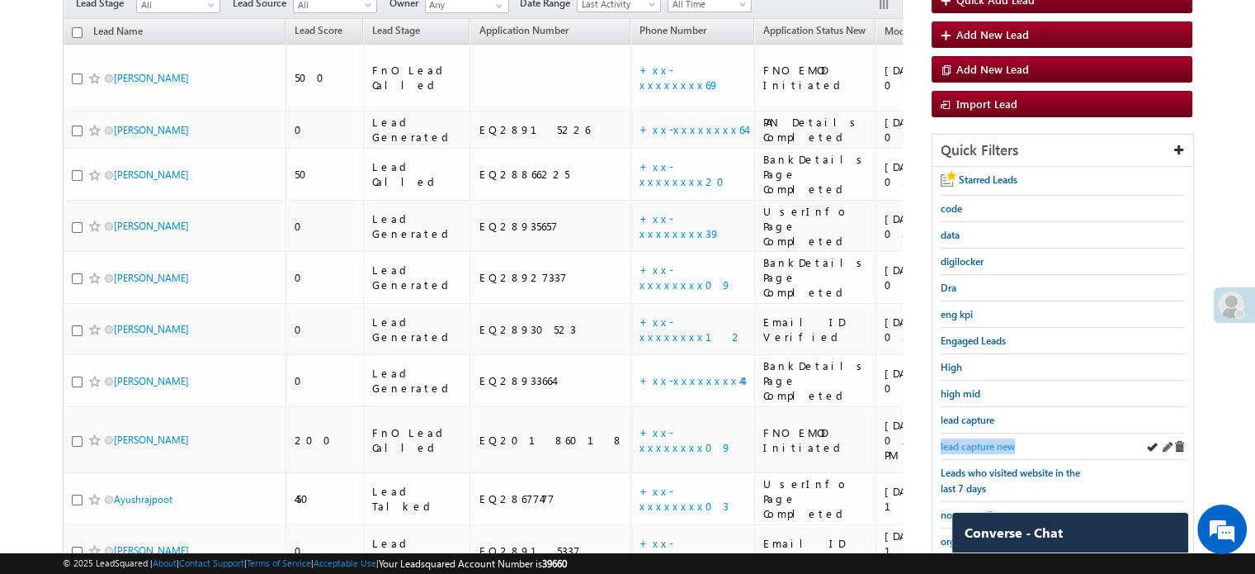
click at [976, 440] on span "lead capture new" at bounding box center [978, 446] width 74 height 12
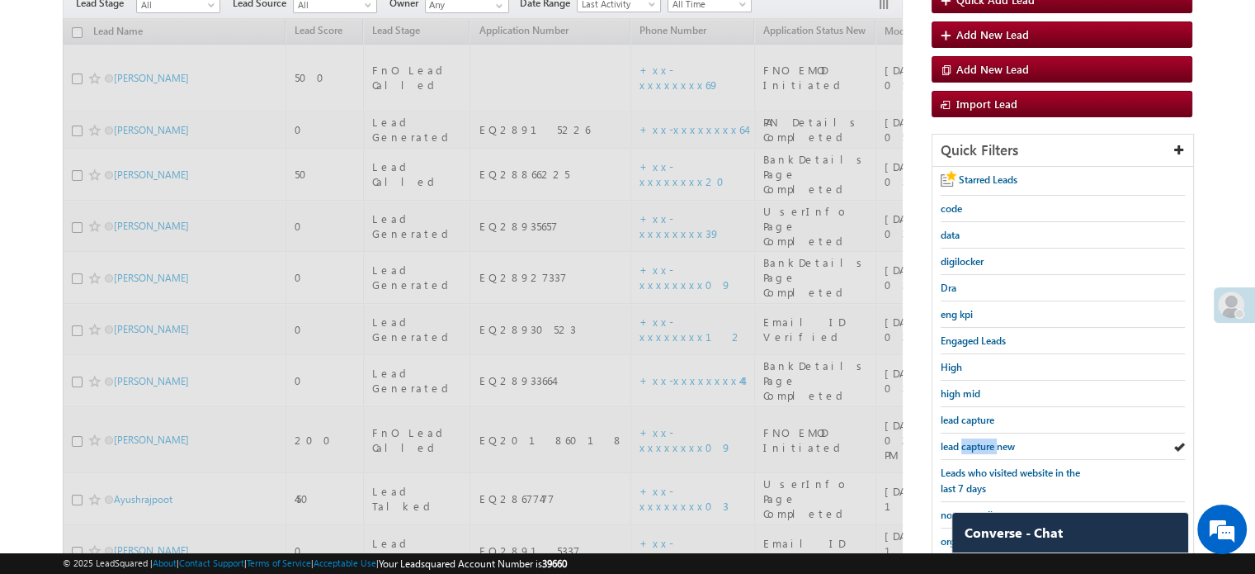
click at [976, 440] on span "lead capture new" at bounding box center [978, 446] width 74 height 12
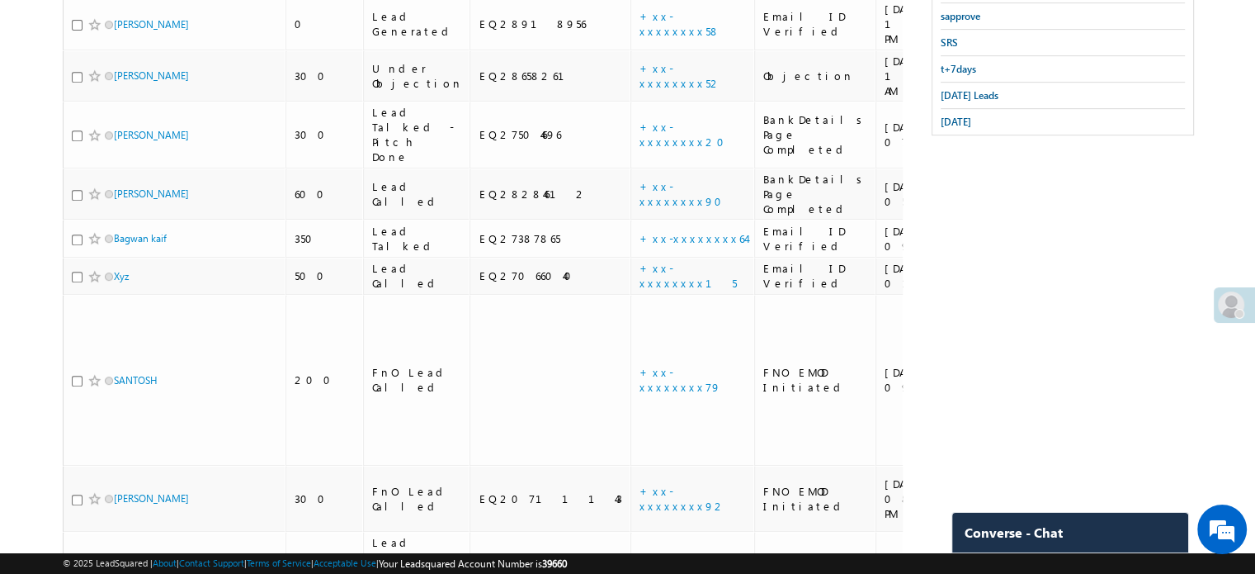
scroll to position [330, 0]
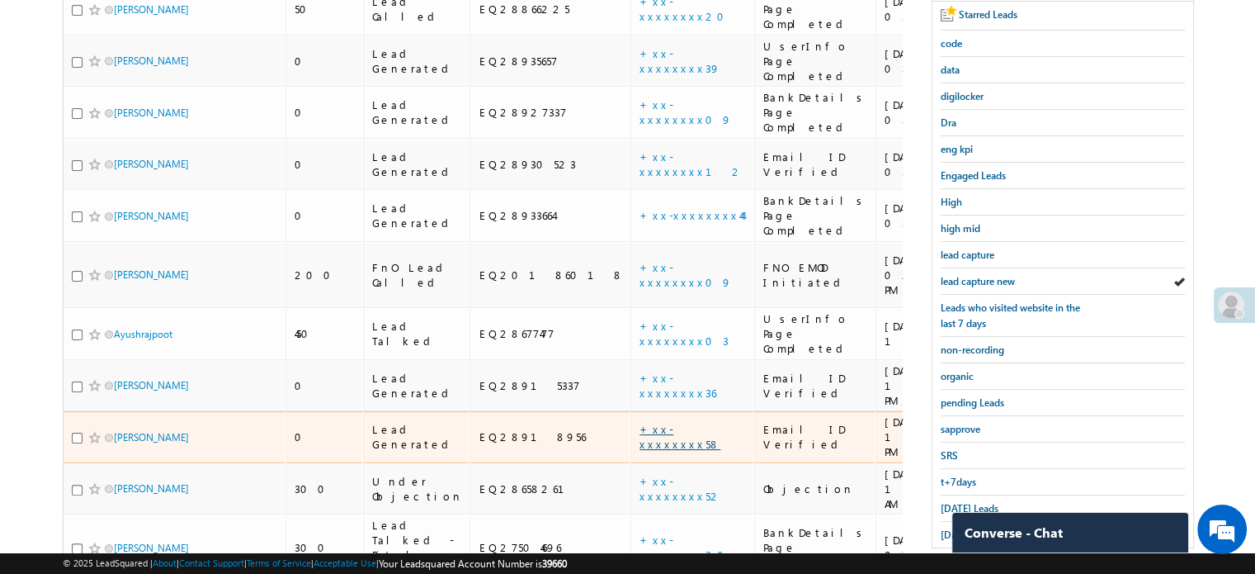
click at [640, 422] on link "+xx-xxxxxxxx58" at bounding box center [680, 436] width 81 height 29
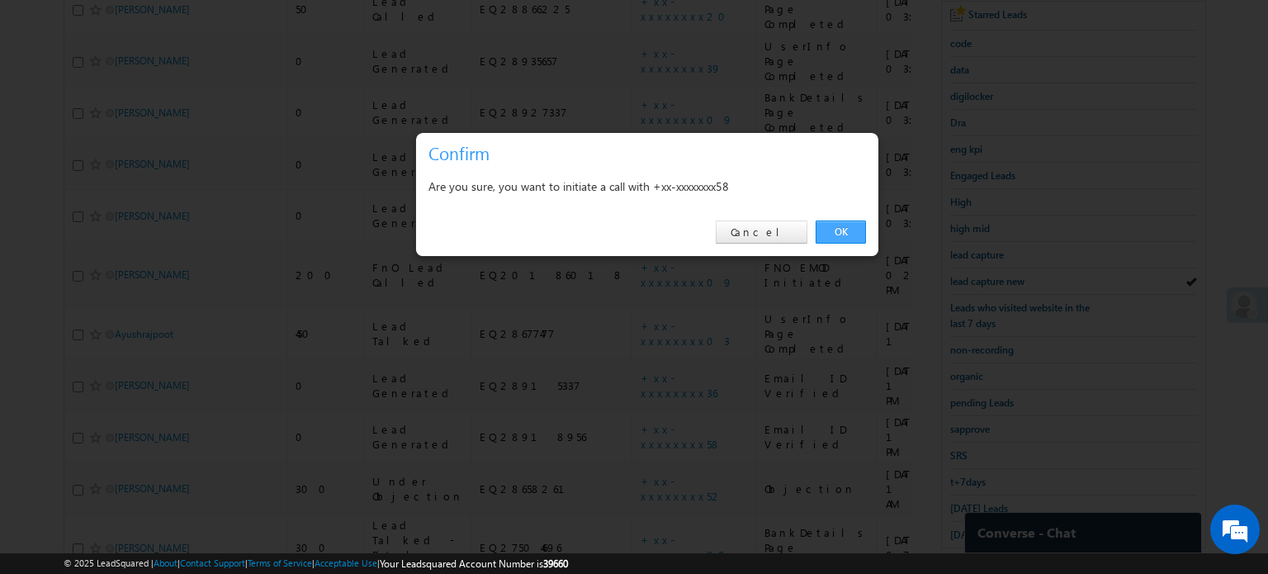
click at [855, 236] on link "OK" at bounding box center [840, 231] width 50 height 23
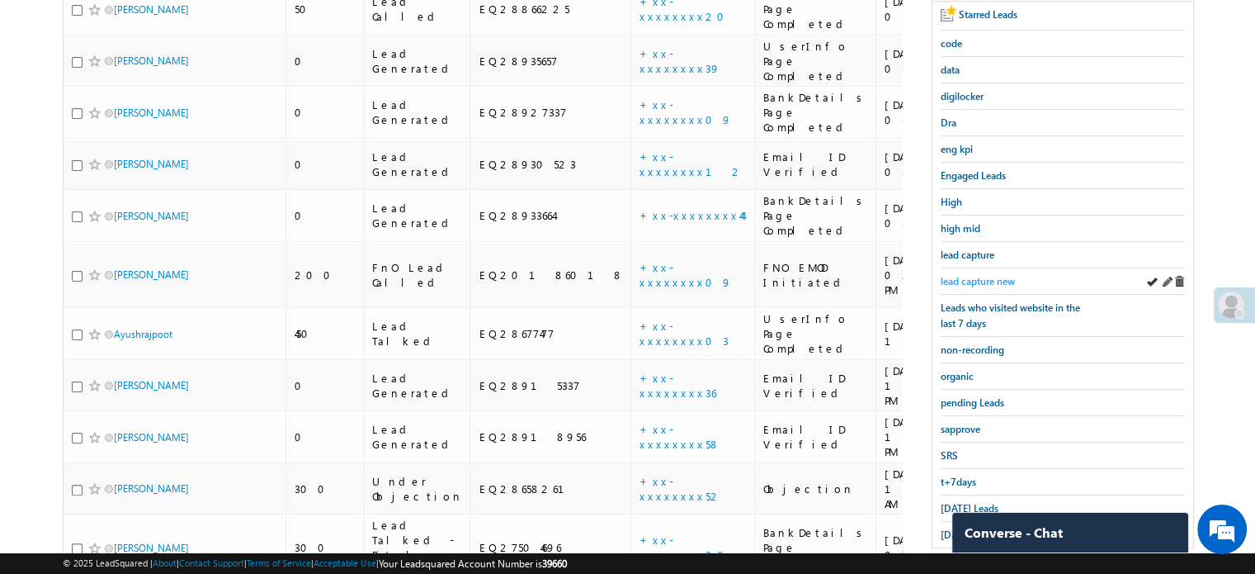
click at [976, 280] on span "lead capture new" at bounding box center [978, 281] width 74 height 12
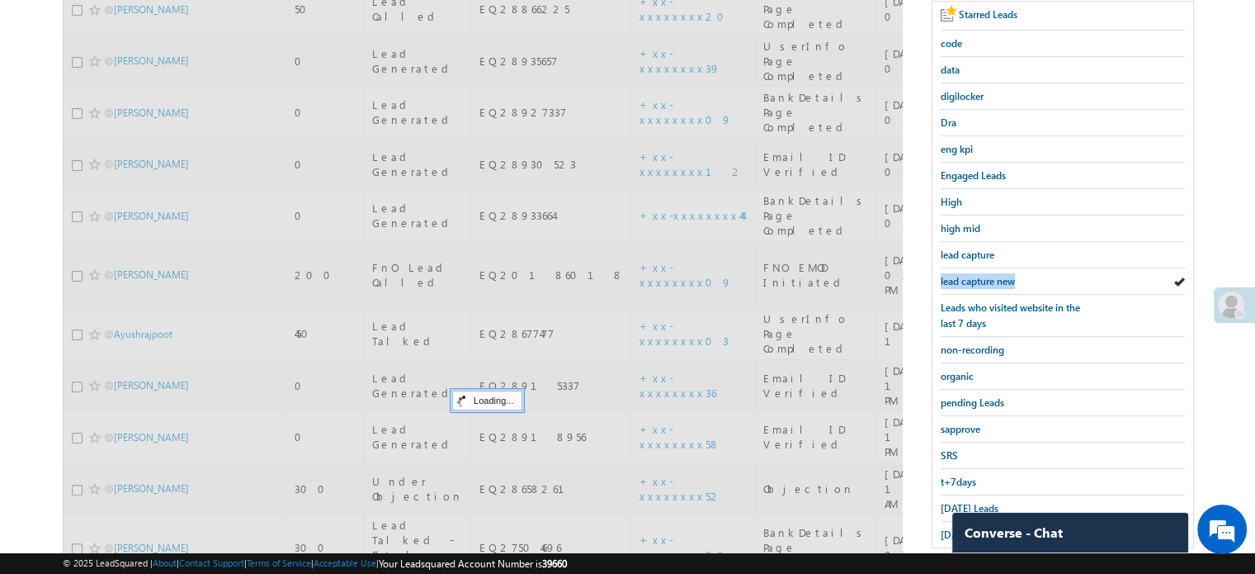
click at [976, 280] on span "lead capture new" at bounding box center [978, 281] width 74 height 12
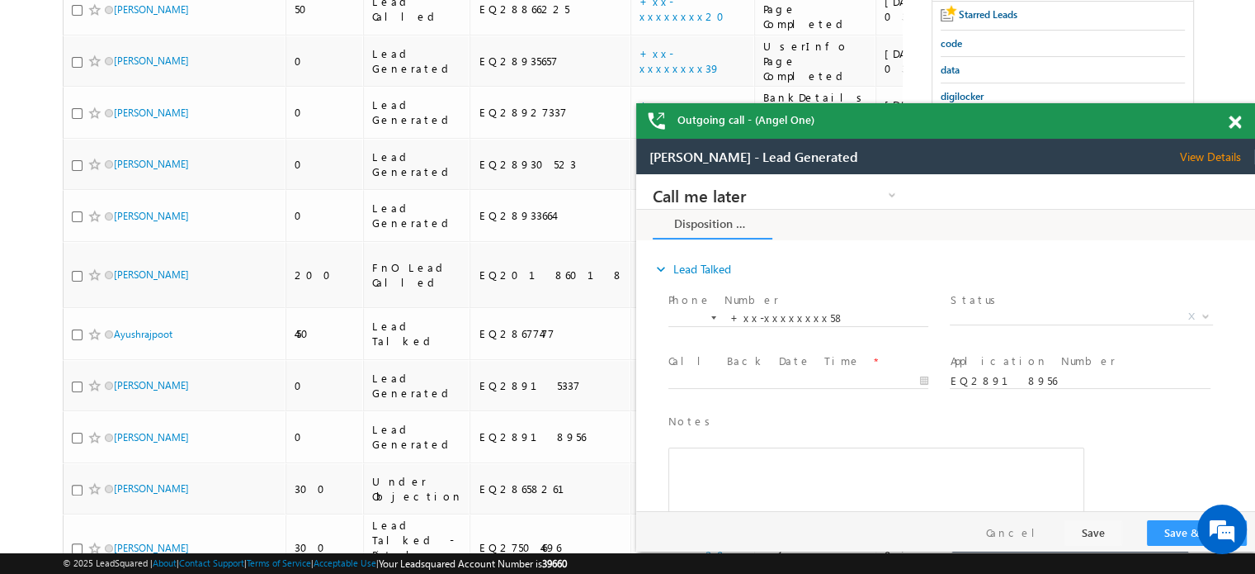
scroll to position [0, 0]
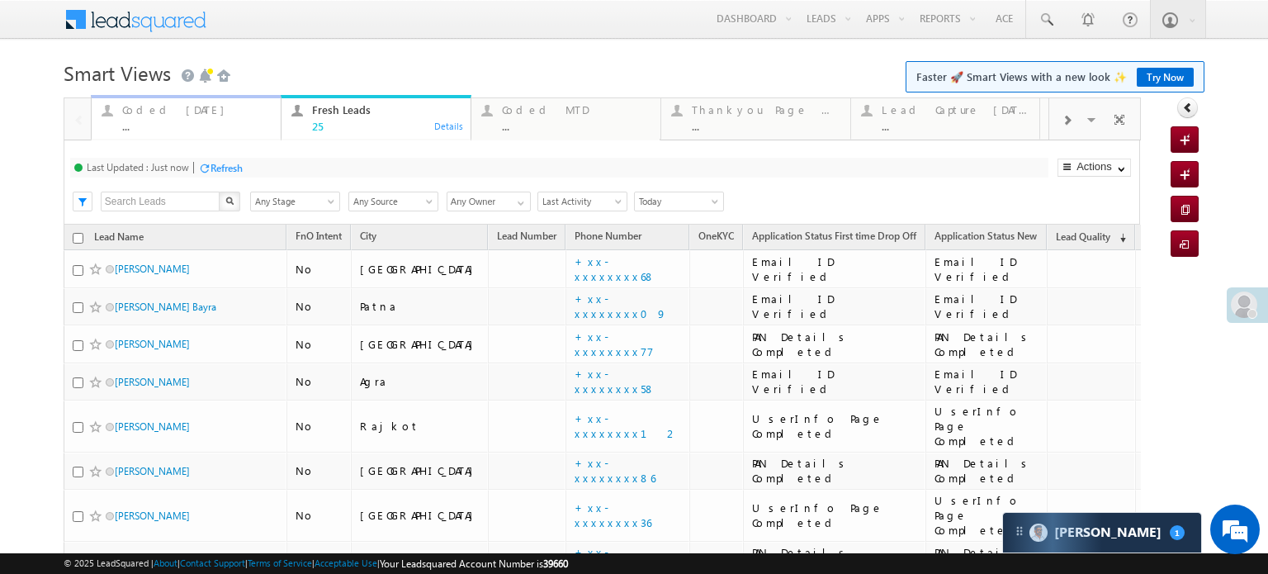
click at [168, 114] on div "Coded Today" at bounding box center [196, 109] width 149 height 13
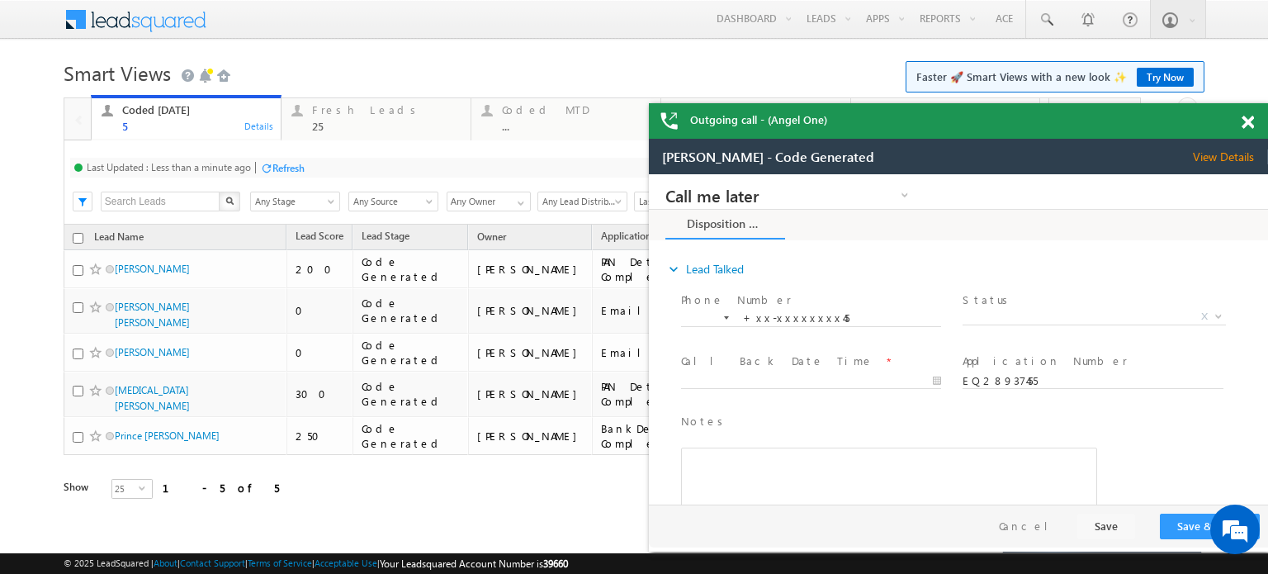
click at [294, 165] on div "Refresh" at bounding box center [288, 168] width 32 height 12
click at [1249, 127] on span at bounding box center [1247, 123] width 12 height 14
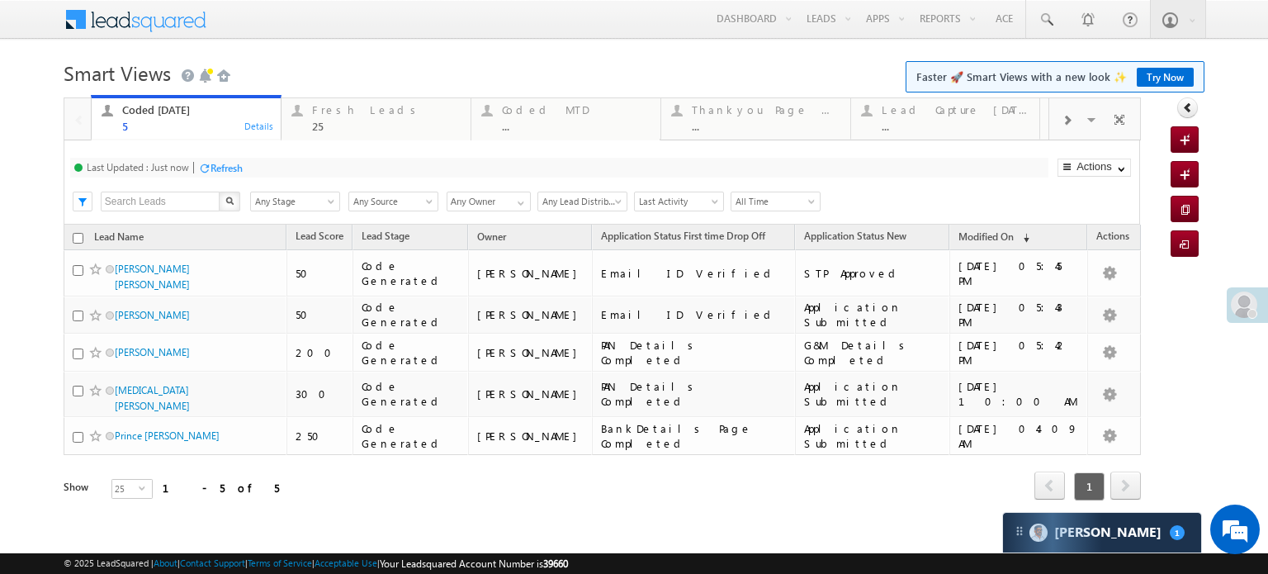
click at [227, 169] on div "Refresh" at bounding box center [226, 168] width 32 height 12
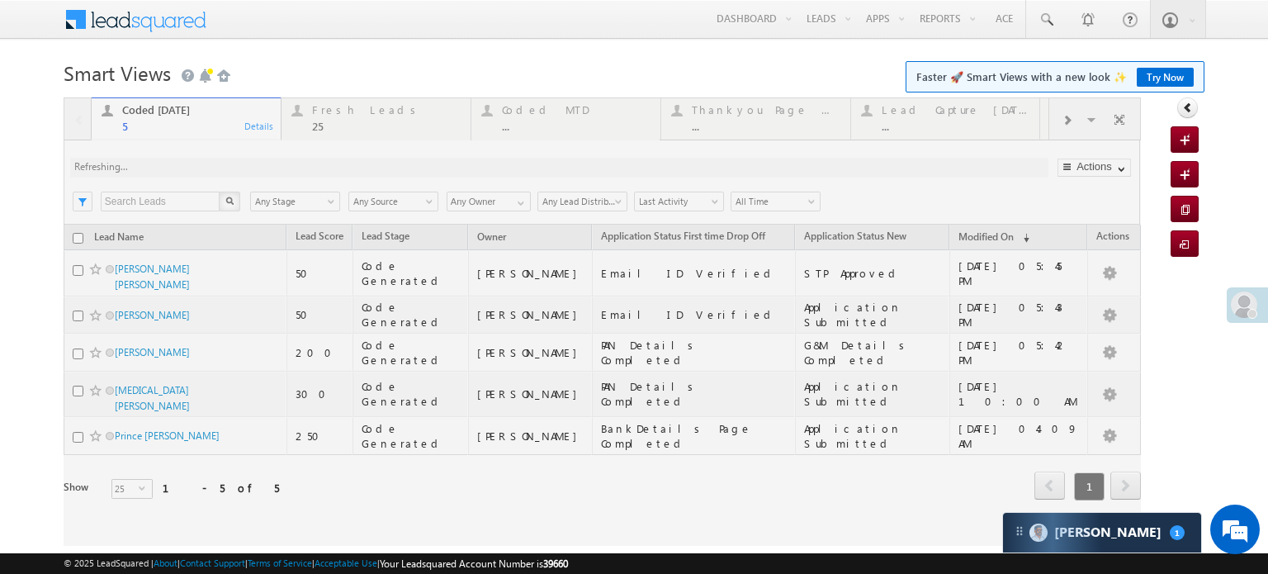
click at [228, 170] on div at bounding box center [602, 321] width 1077 height 448
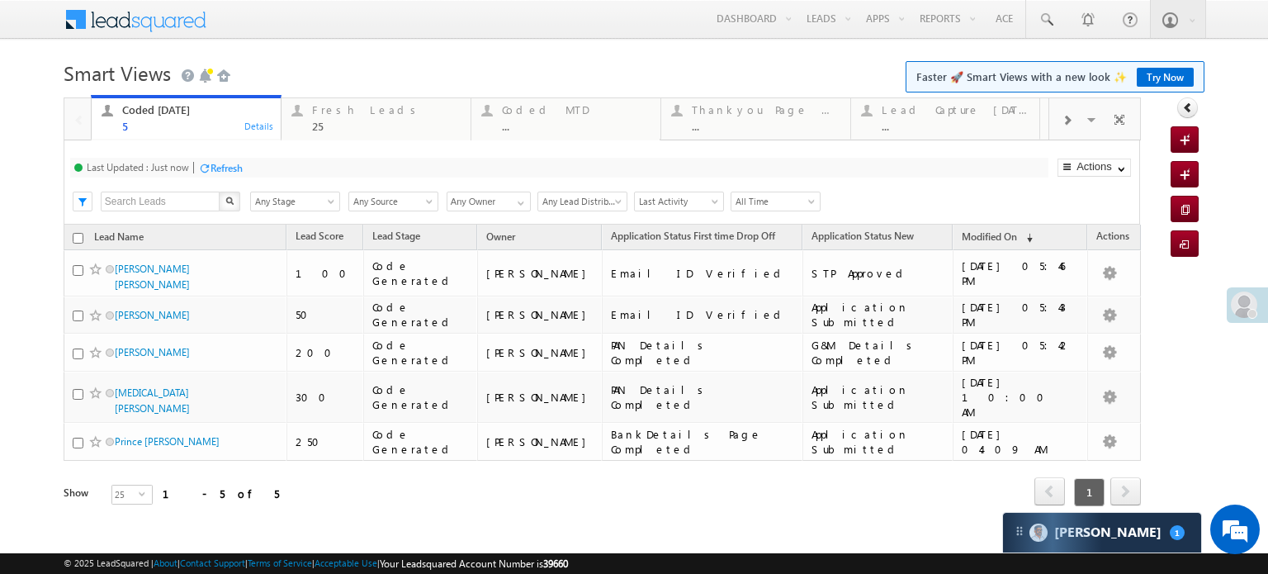
click at [215, 167] on div "Refresh" at bounding box center [226, 168] width 32 height 12
click at [344, 126] on div "25" at bounding box center [386, 126] width 149 height 12
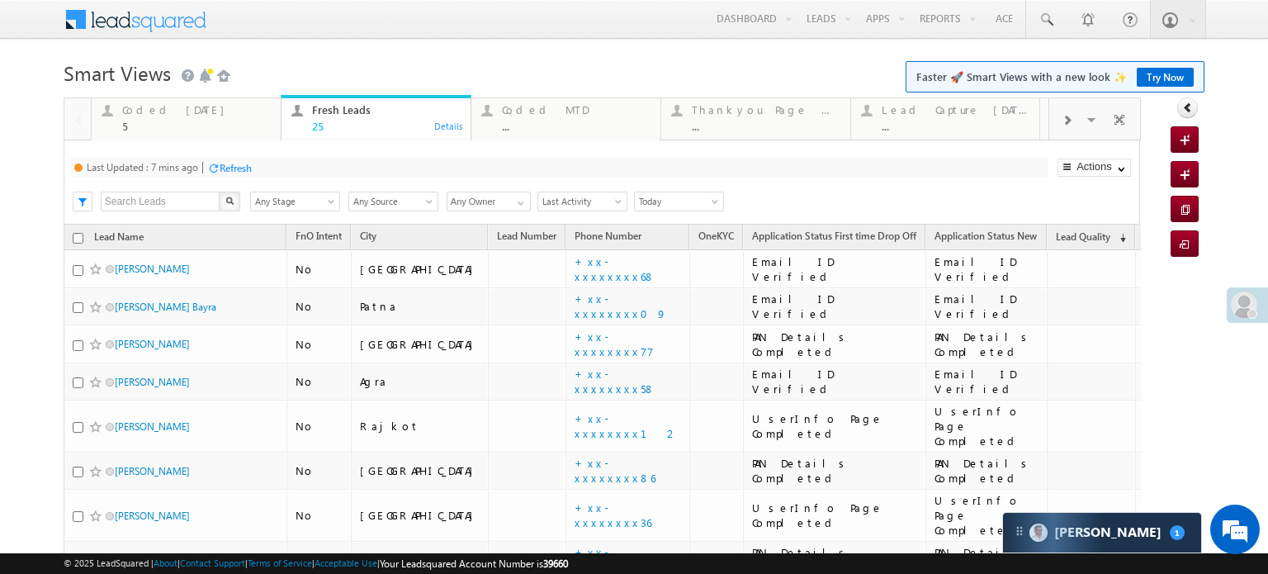
click at [238, 166] on div "Refresh" at bounding box center [236, 168] width 32 height 12
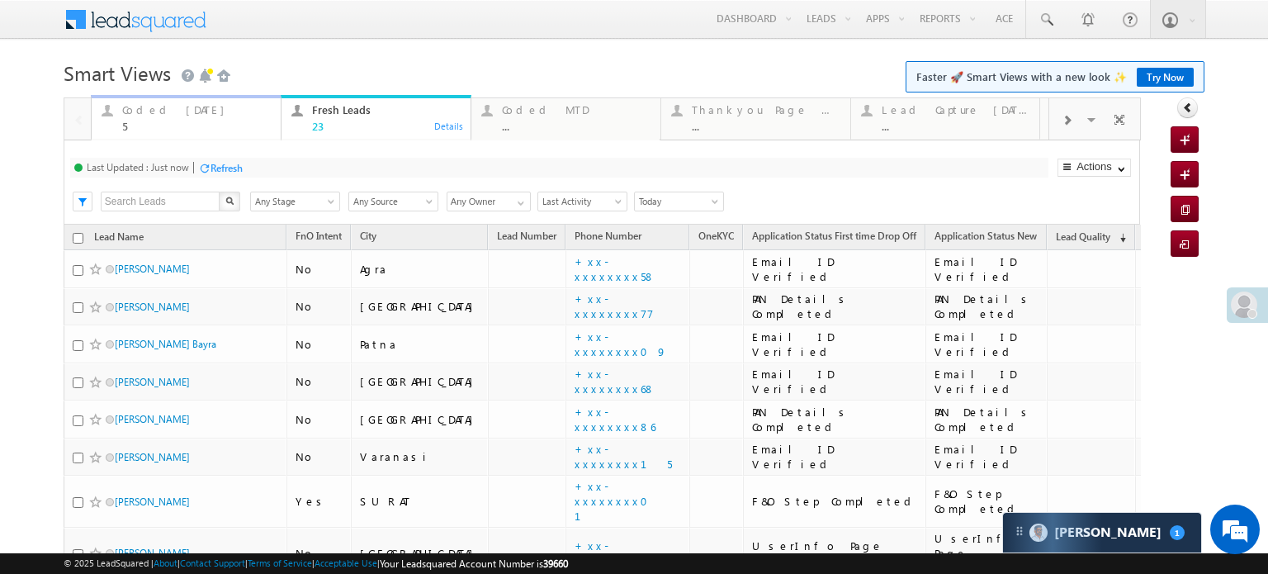
click at [163, 123] on div "5" at bounding box center [196, 126] width 149 height 12
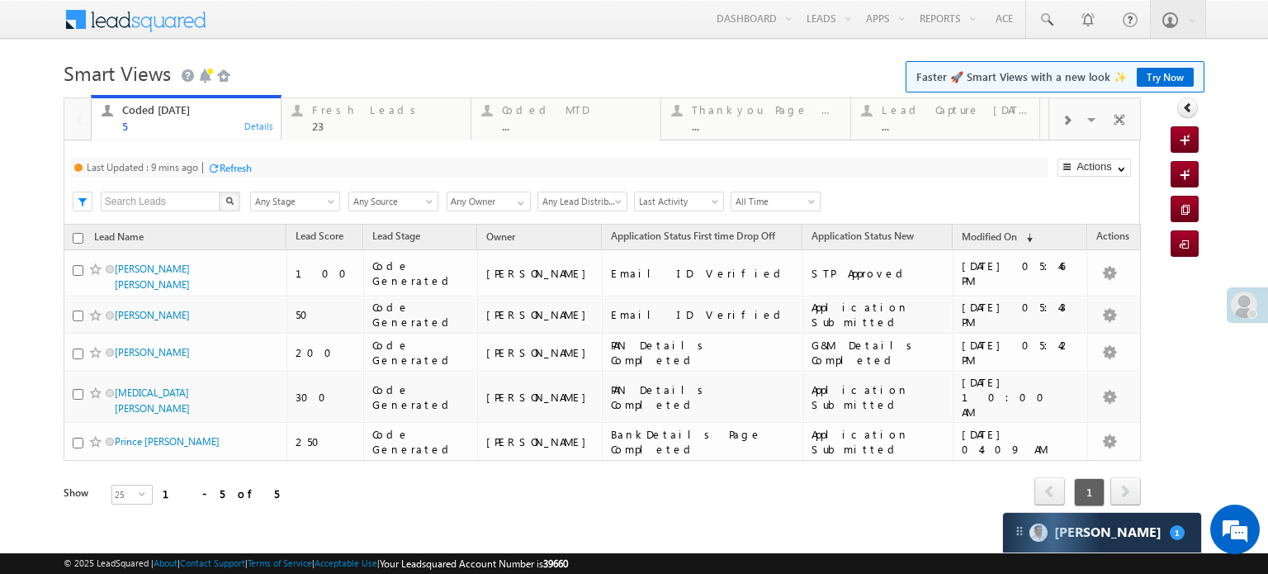
click at [228, 172] on div "Refresh" at bounding box center [236, 168] width 32 height 12
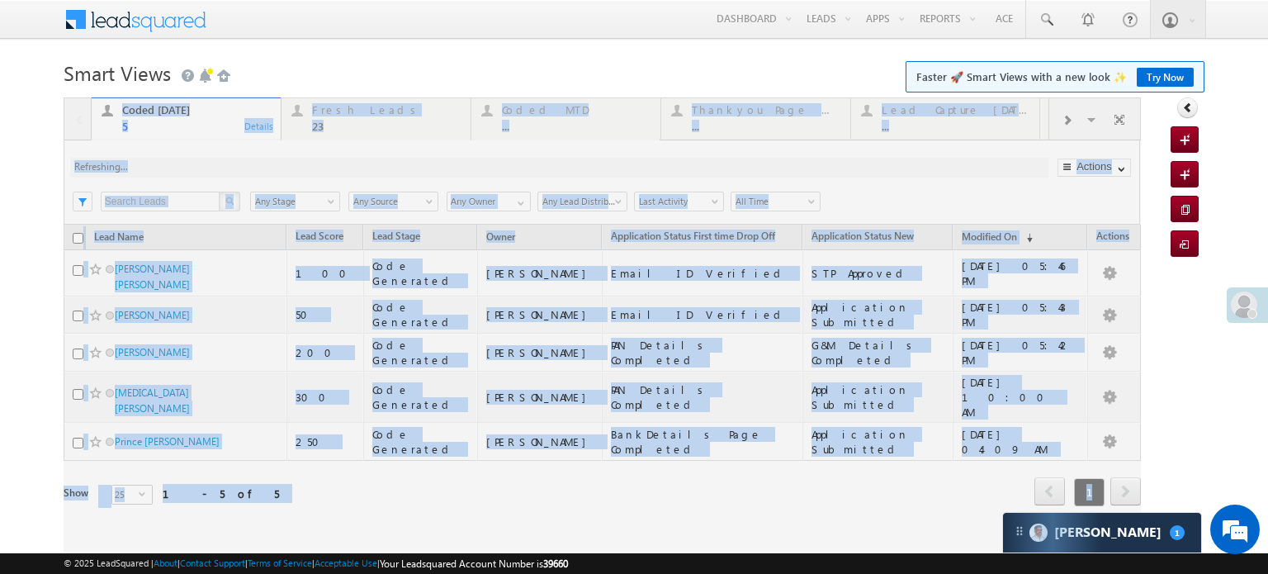
click at [228, 172] on div at bounding box center [602, 324] width 1077 height 454
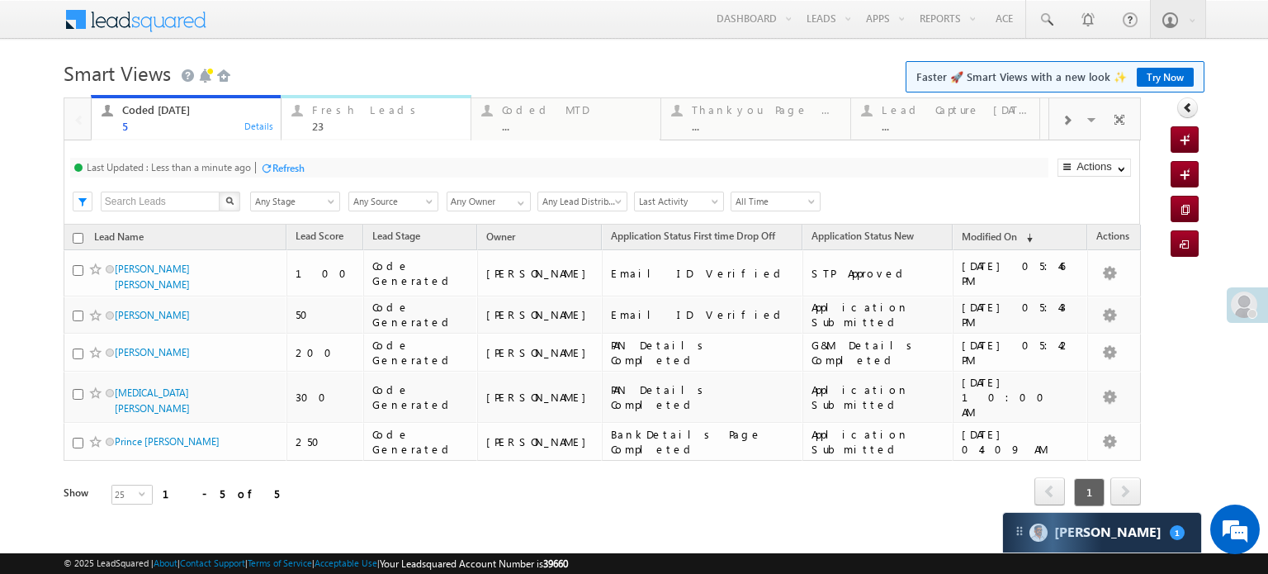
click at [337, 116] on div "Fresh Leads" at bounding box center [386, 109] width 149 height 13
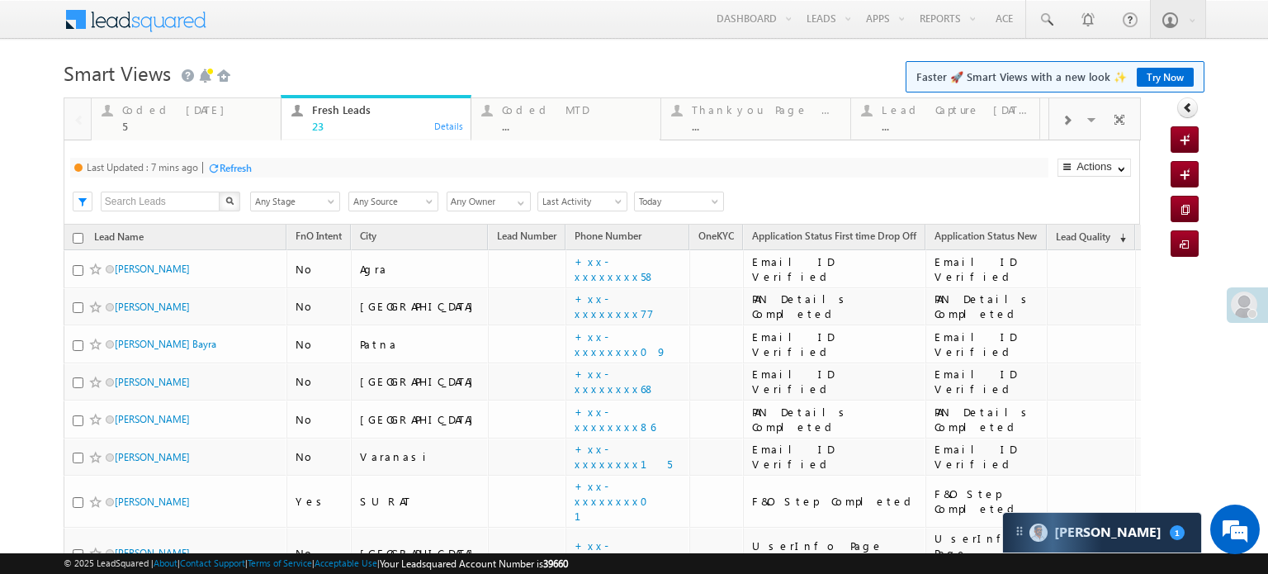
click at [240, 173] on div "Refresh" at bounding box center [236, 168] width 32 height 12
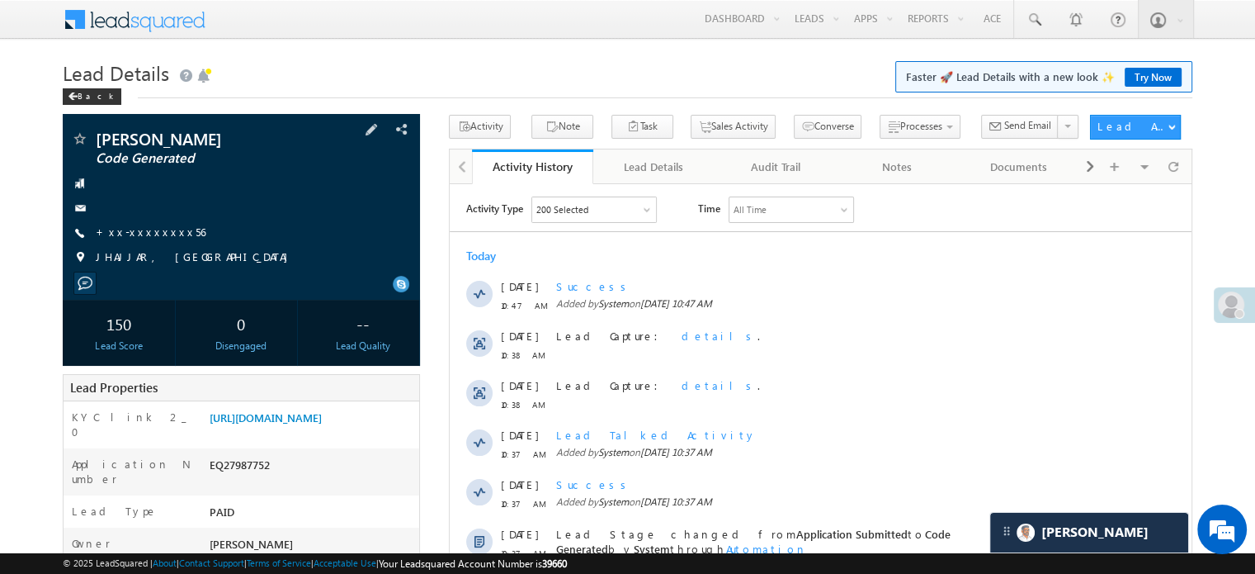
click at [131, 241] on span "+xx-xxxxxxxx56" at bounding box center [151, 233] width 110 height 17
click at [132, 241] on span "+xx-xxxxxxxx56" at bounding box center [151, 233] width 110 height 17
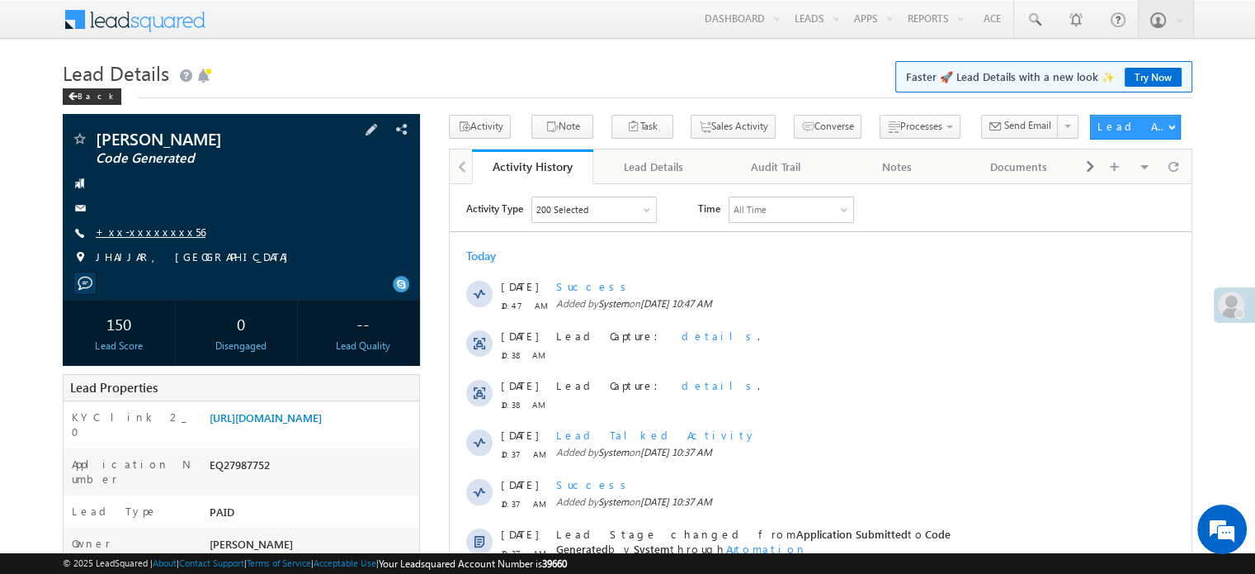
click at [139, 230] on link "+xx-xxxxxxxx56" at bounding box center [151, 232] width 110 height 14
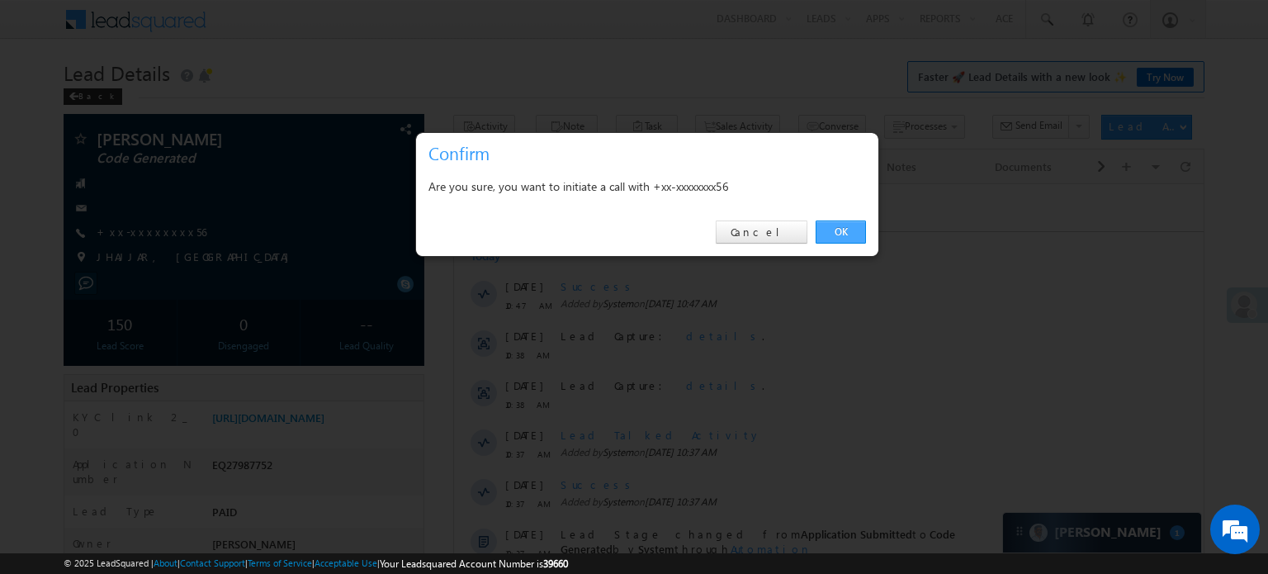
click at [825, 224] on link "OK" at bounding box center [840, 231] width 50 height 23
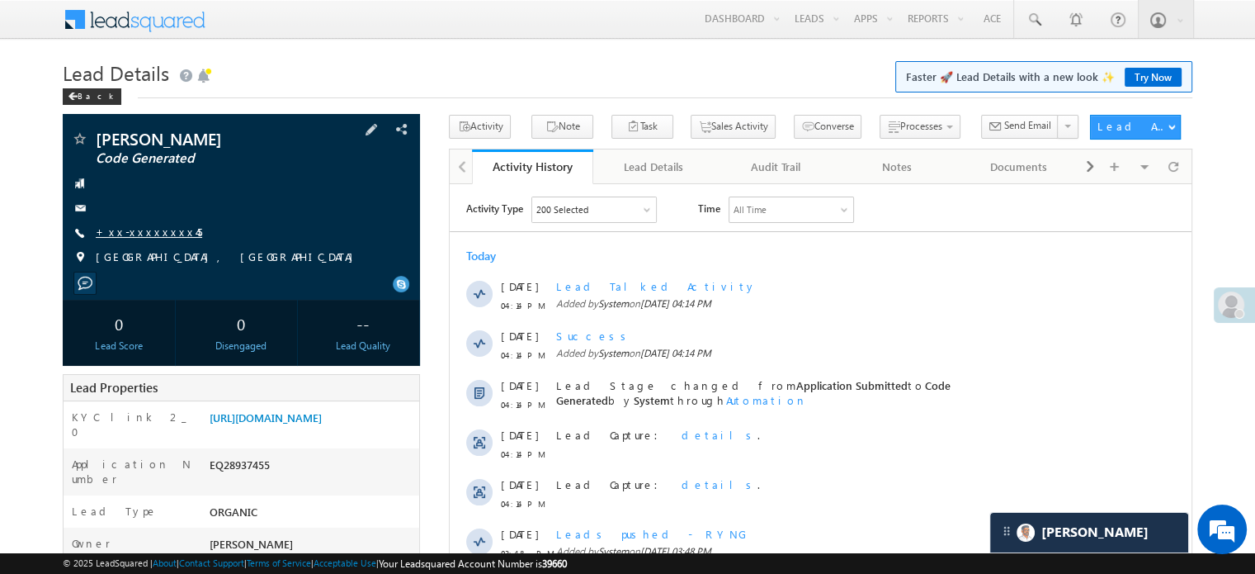
click at [155, 234] on link "+xx-xxxxxxxx45" at bounding box center [149, 232] width 106 height 14
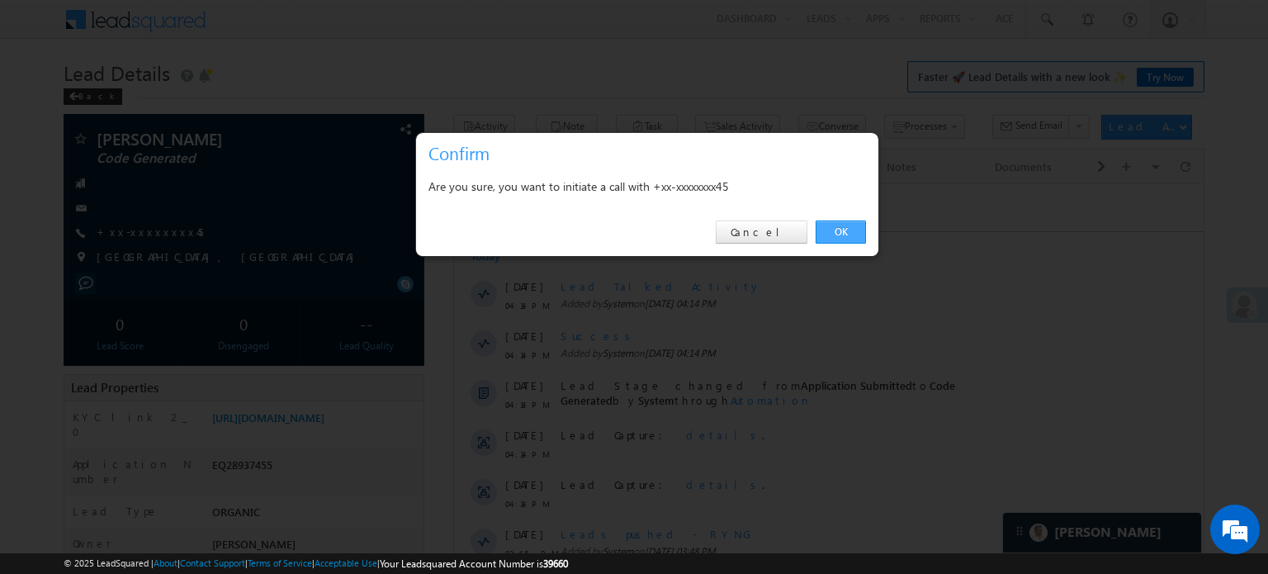
click at [844, 237] on link "OK" at bounding box center [840, 231] width 50 height 23
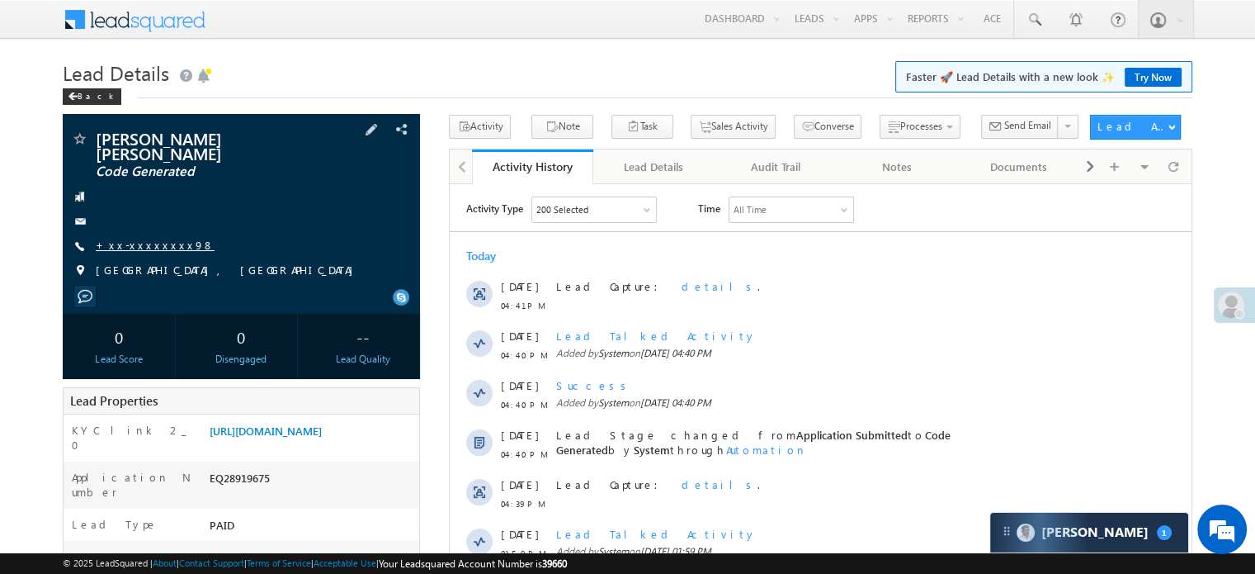
click at [135, 238] on link "+xx-xxxxxxxx98" at bounding box center [155, 245] width 119 height 14
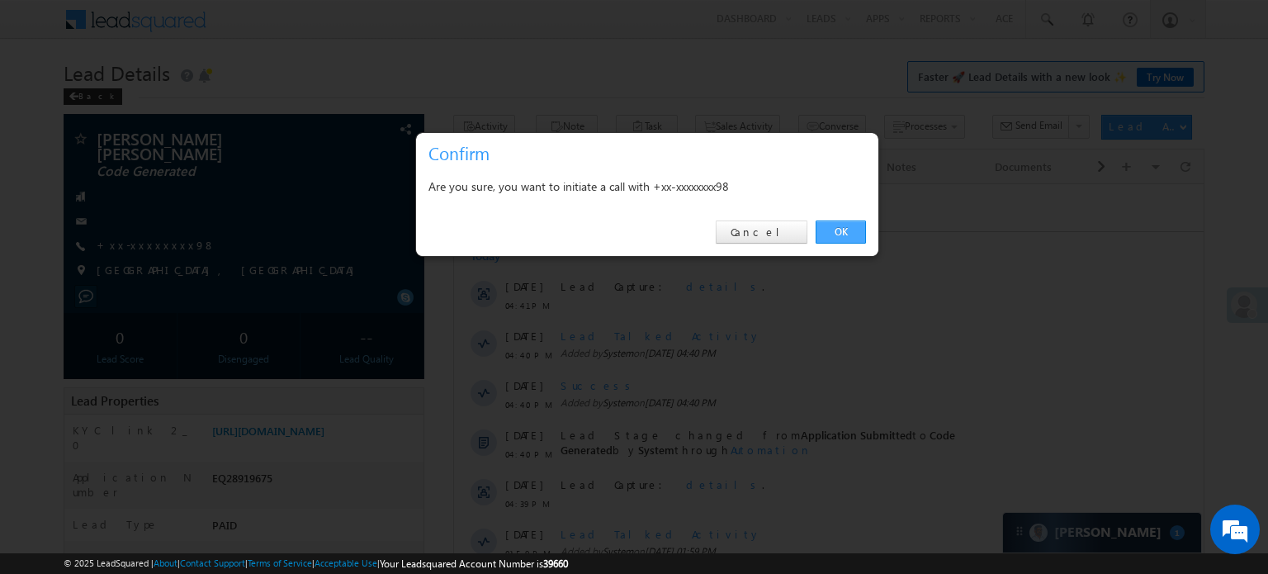
drag, startPoint x: 830, startPoint y: 233, endPoint x: 256, endPoint y: 13, distance: 614.2
click at [830, 233] on link "OK" at bounding box center [840, 231] width 50 height 23
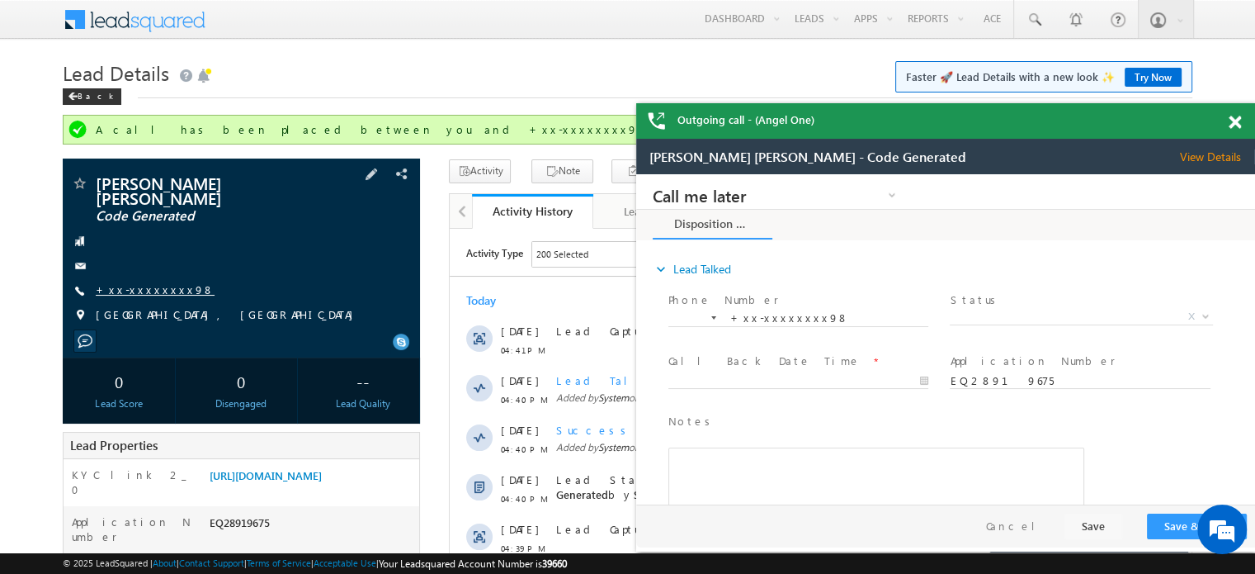
click at [157, 282] on link "+xx-xxxxxxxx98" at bounding box center [155, 289] width 119 height 14
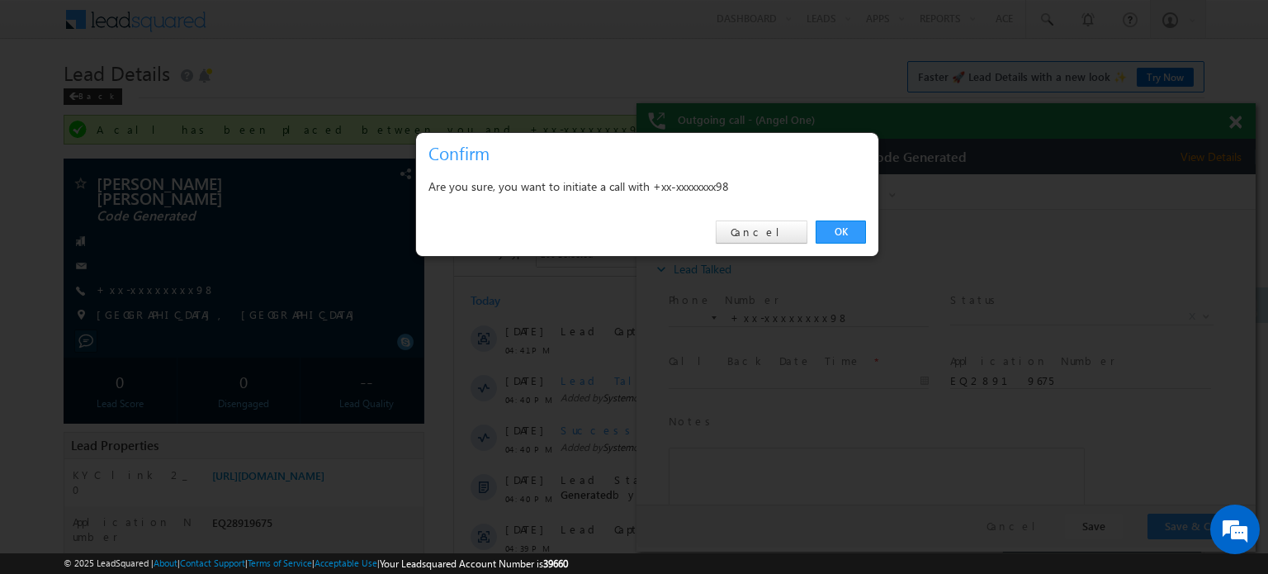
click at [835, 217] on div "OK Cancel" at bounding box center [647, 232] width 462 height 47
click at [835, 227] on link "OK" at bounding box center [840, 231] width 50 height 23
